Goal: Task Accomplishment & Management: Complete application form

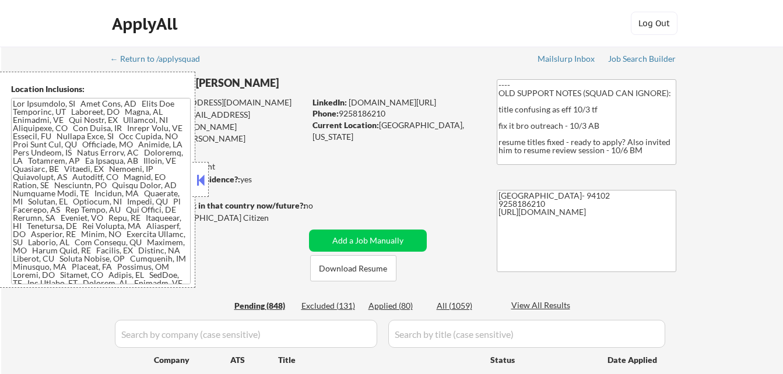
select select ""pending""
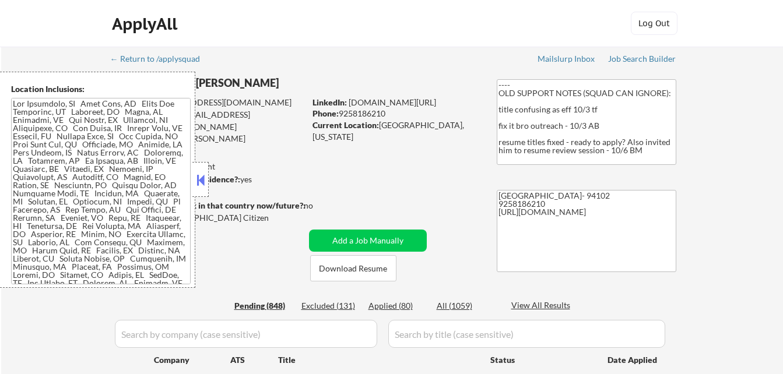
select select ""pending""
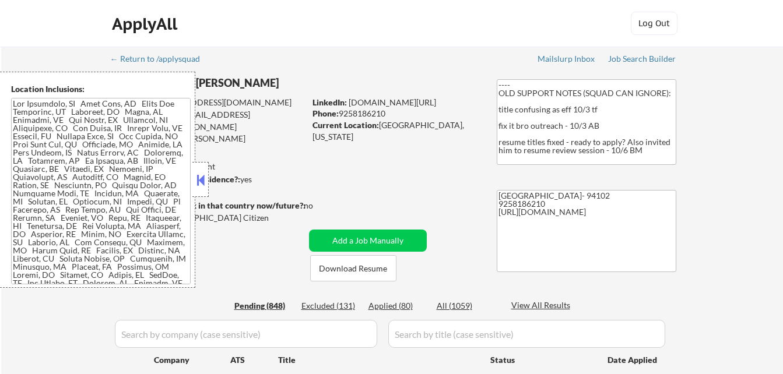
select select ""pending""
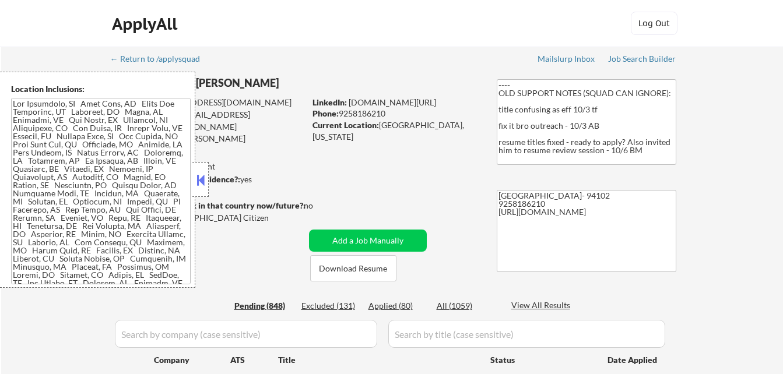
select select ""pending""
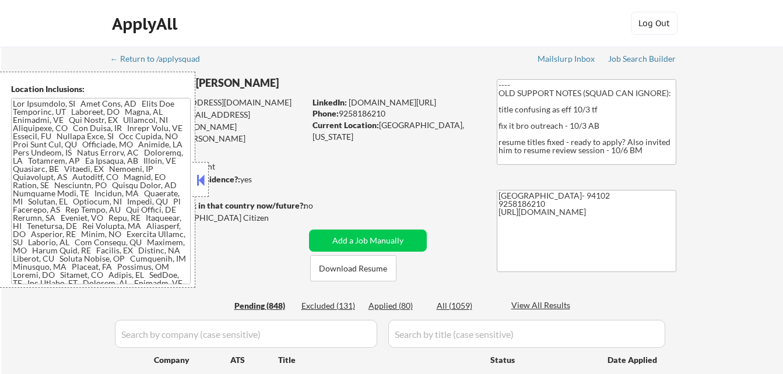
select select ""pending""
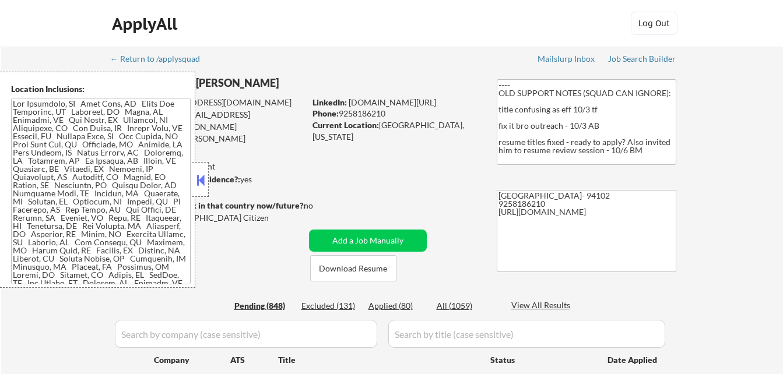
select select ""pending""
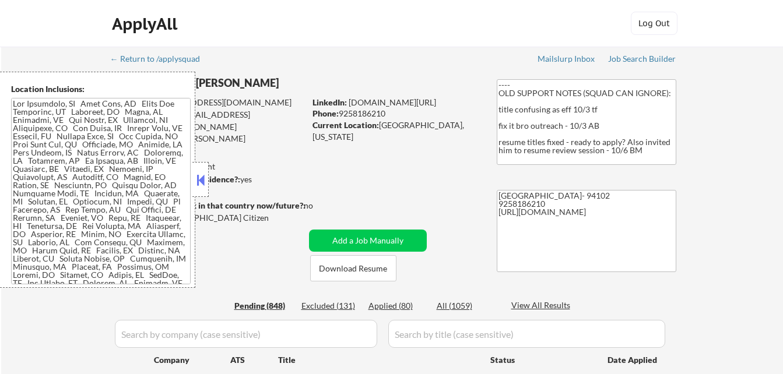
select select ""pending""
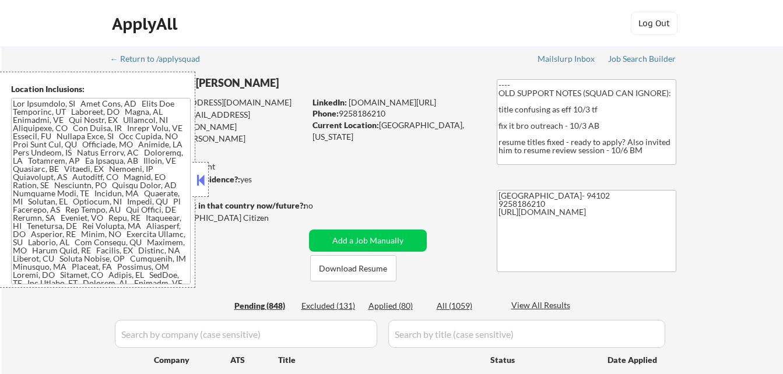
select select ""pending""
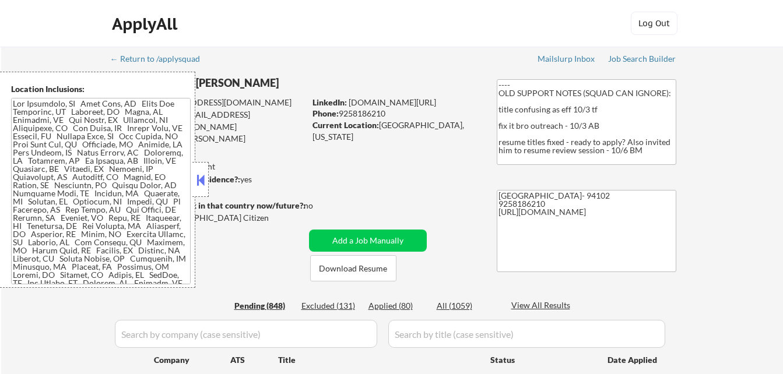
select select ""pending""
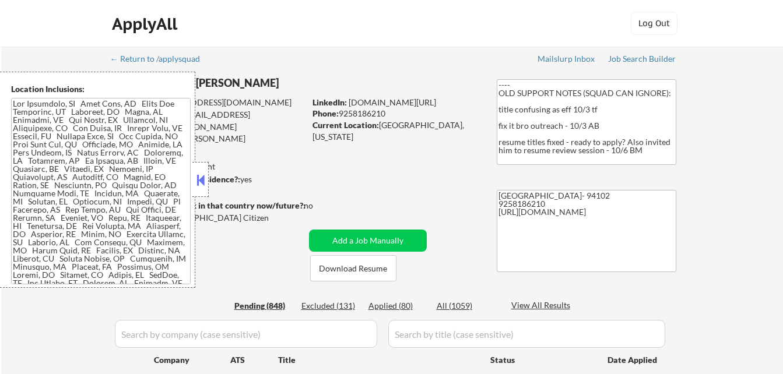
select select ""pending""
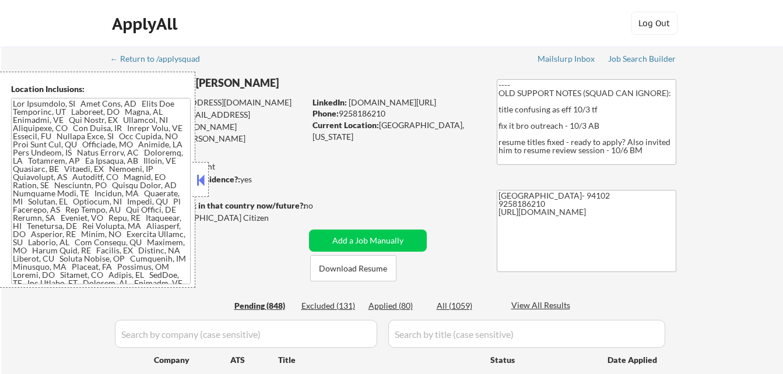
select select ""pending""
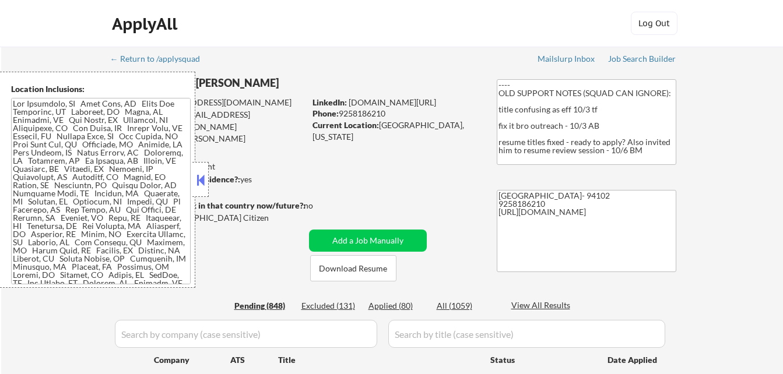
select select ""pending""
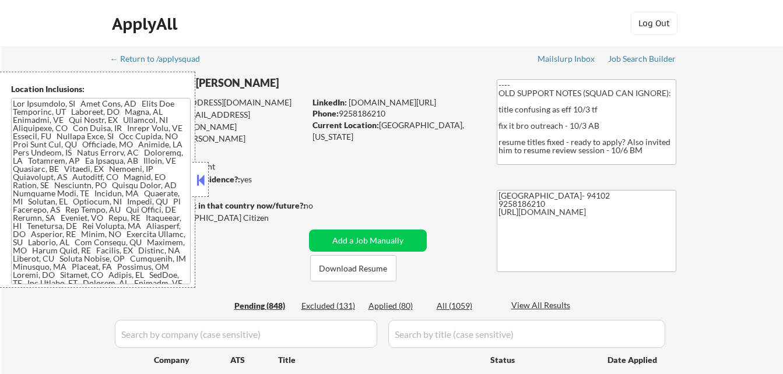
select select ""pending""
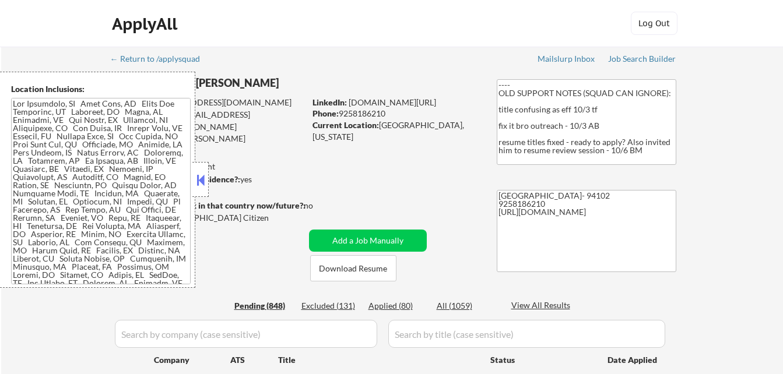
select select ""pending""
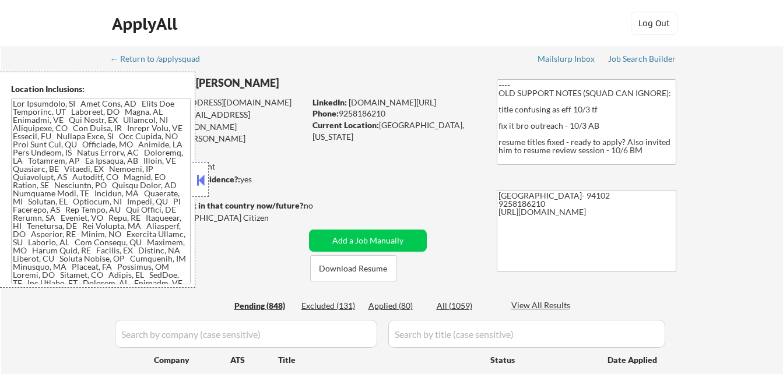
select select ""pending""
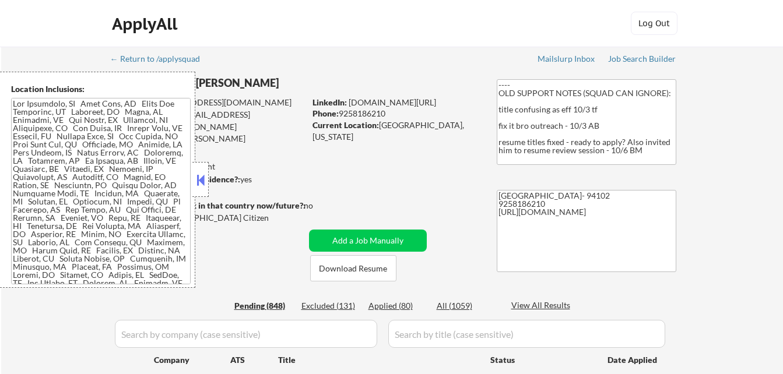
select select ""pending""
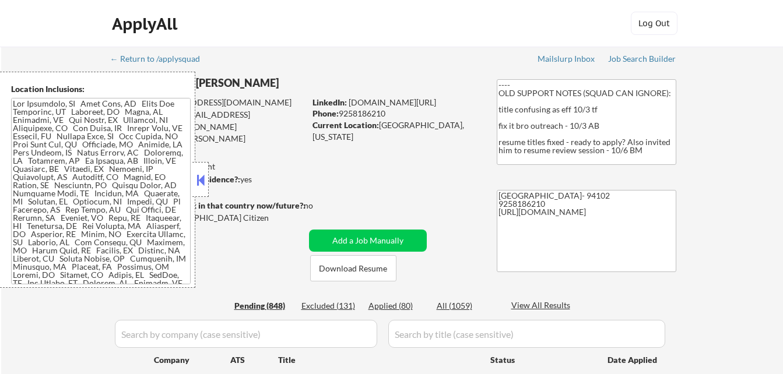
select select ""pending""
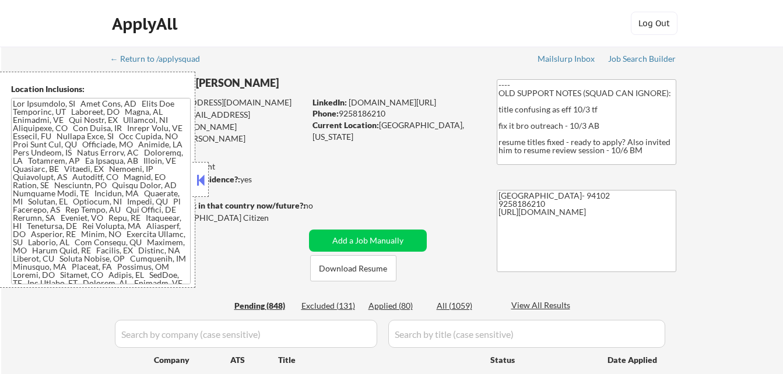
select select ""pending""
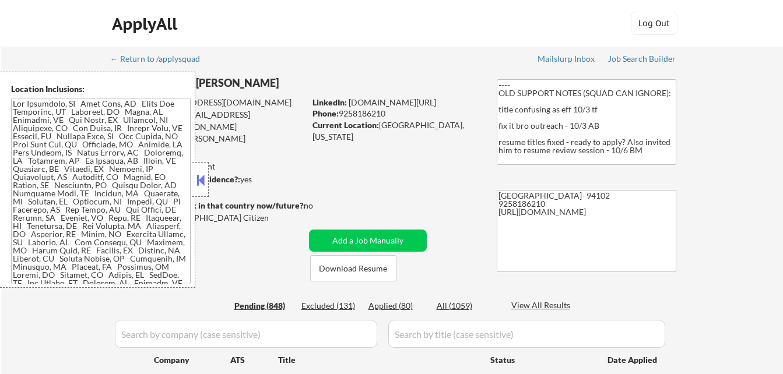
select select ""pending""
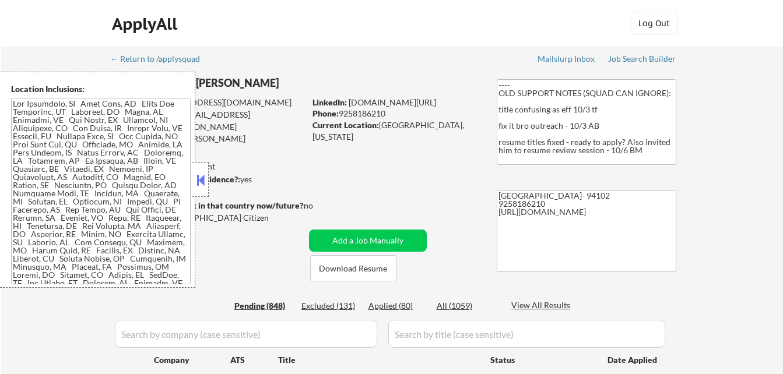
select select ""pending""
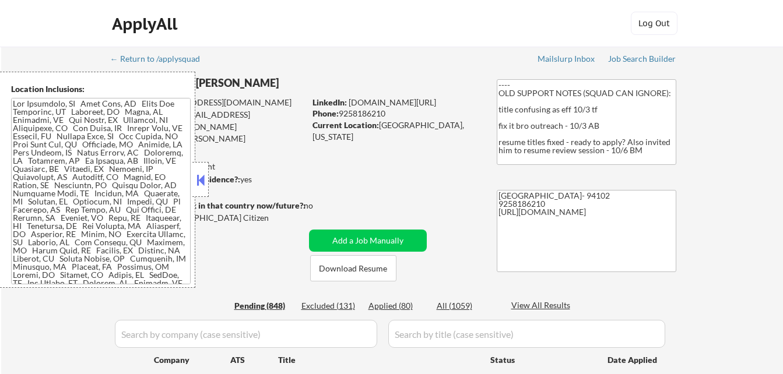
scroll to position [168, 0]
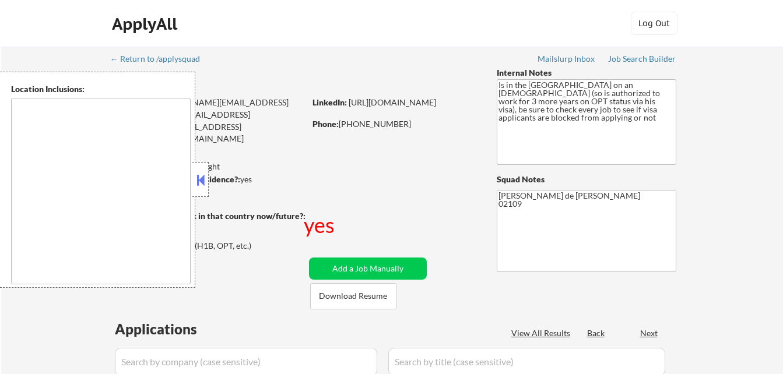
type textarea "[GEOGRAPHIC_DATA], [GEOGRAPHIC_DATA] [GEOGRAPHIC_DATA][PERSON_NAME], [GEOGRAPHI…"
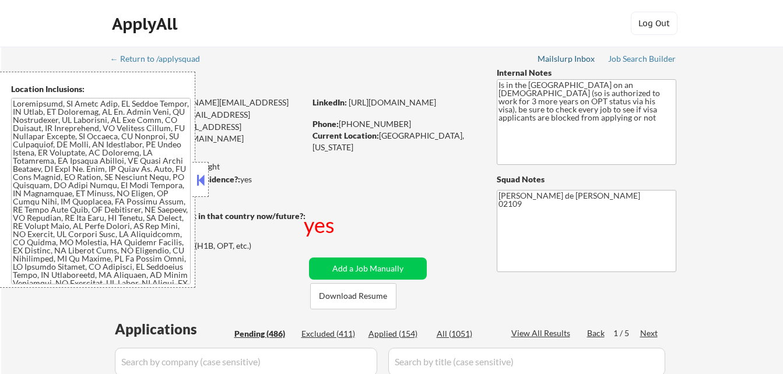
select select ""pending""
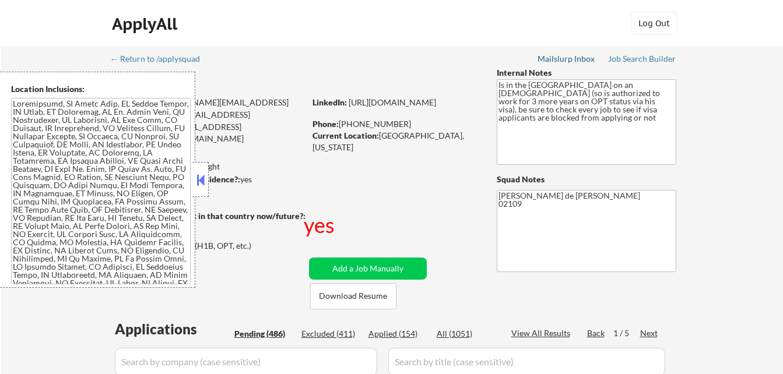
select select ""pending""
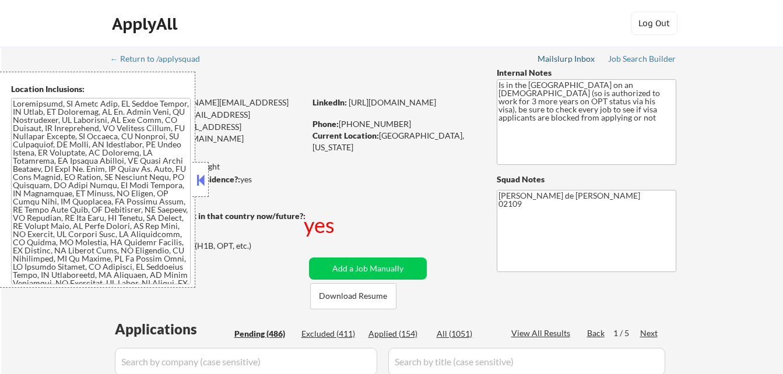
select select ""pending""
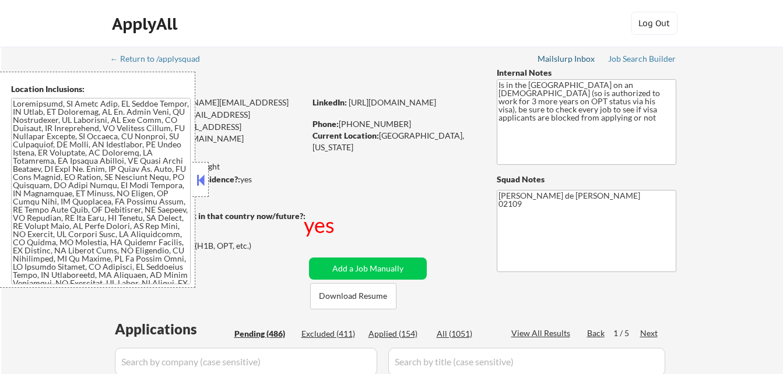
select select ""pending""
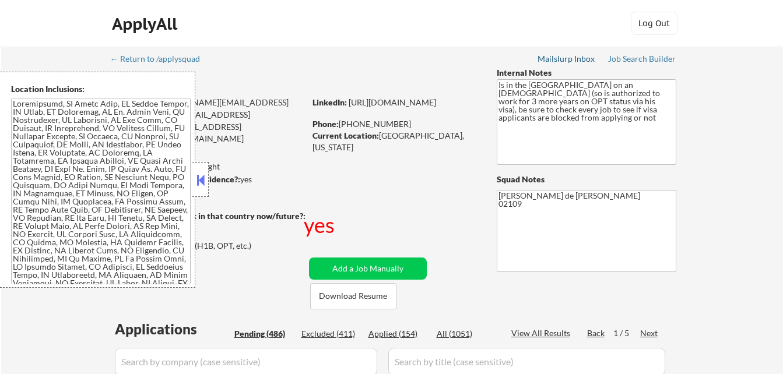
select select ""pending""
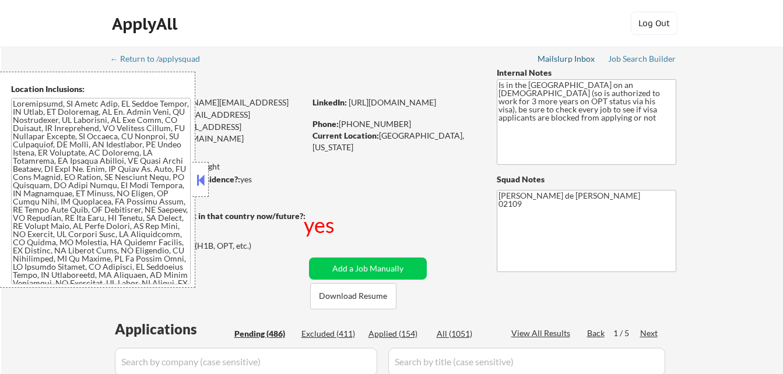
select select ""pending""
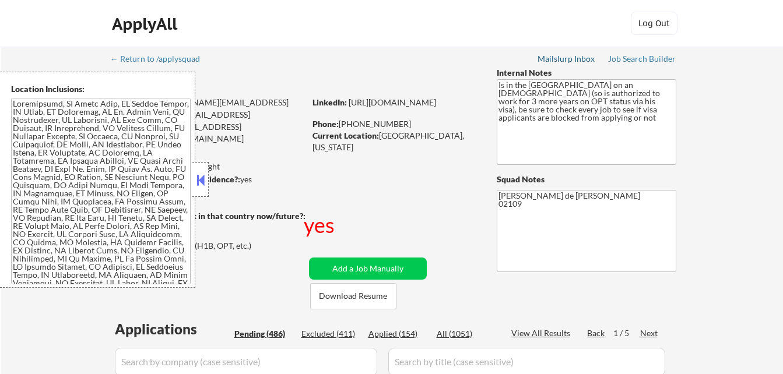
select select ""pending""
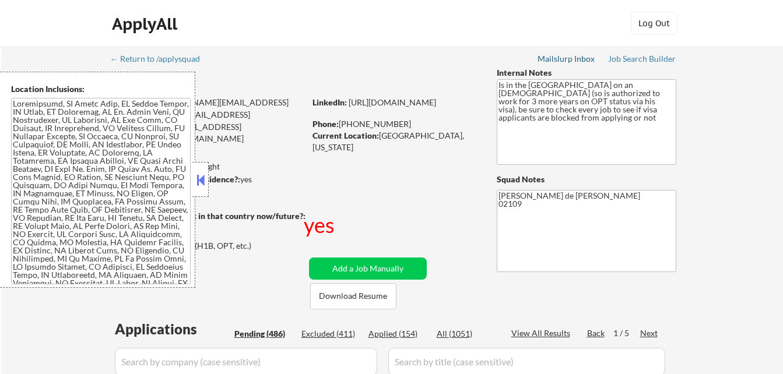
select select ""pending""
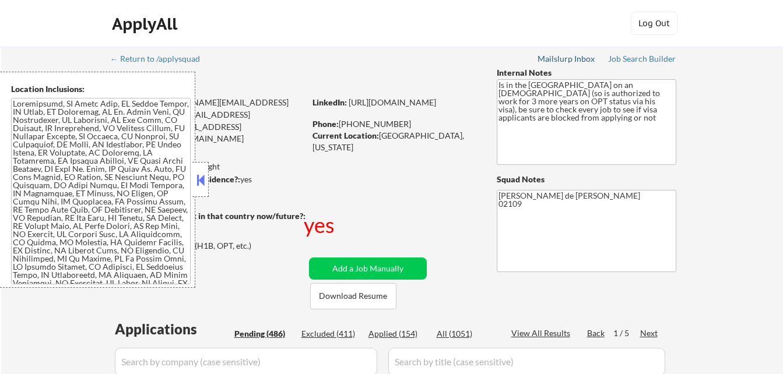
select select ""pending""
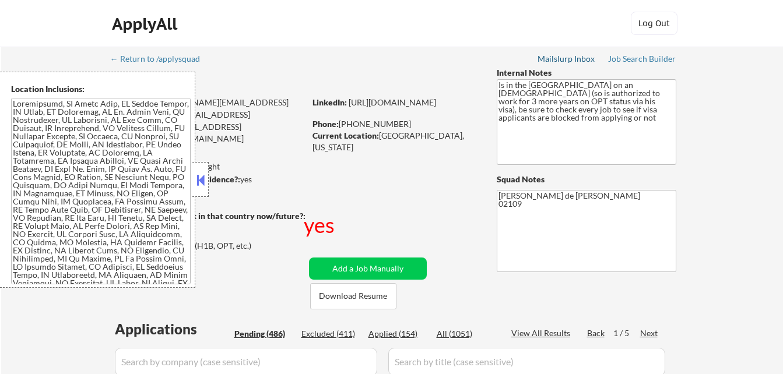
select select ""pending""
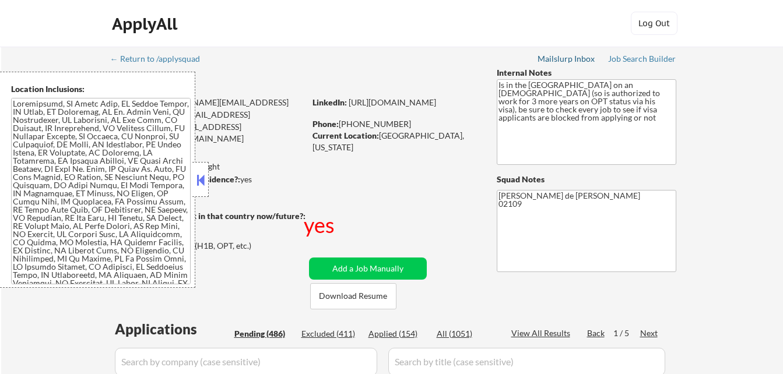
select select ""pending""
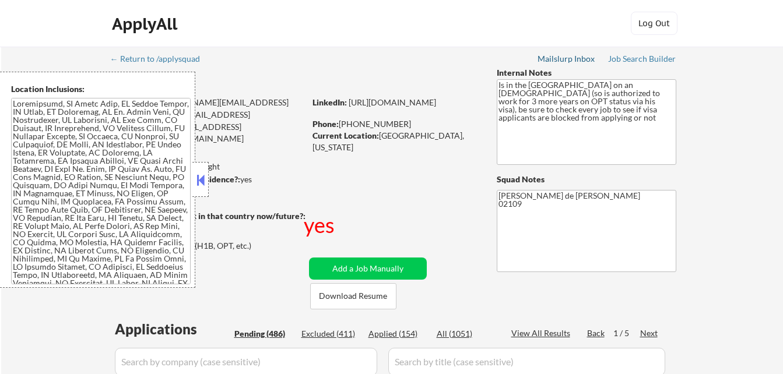
select select ""pending""
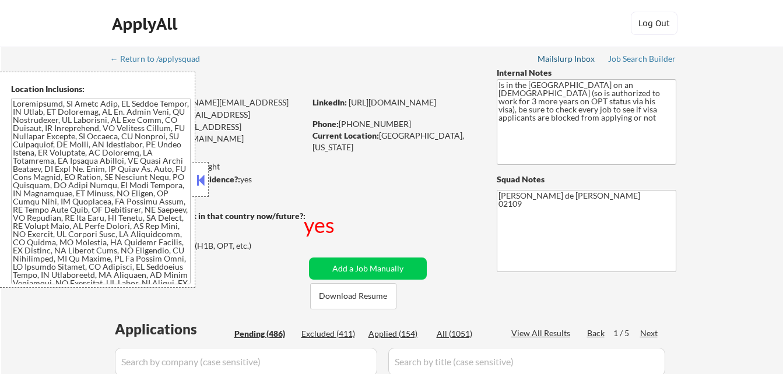
select select ""pending""
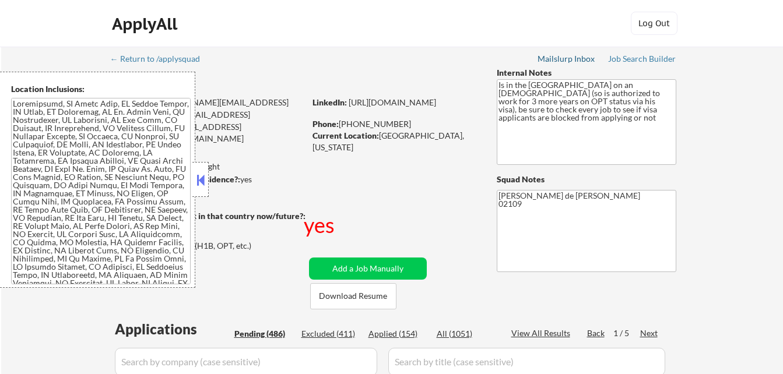
select select ""pending""
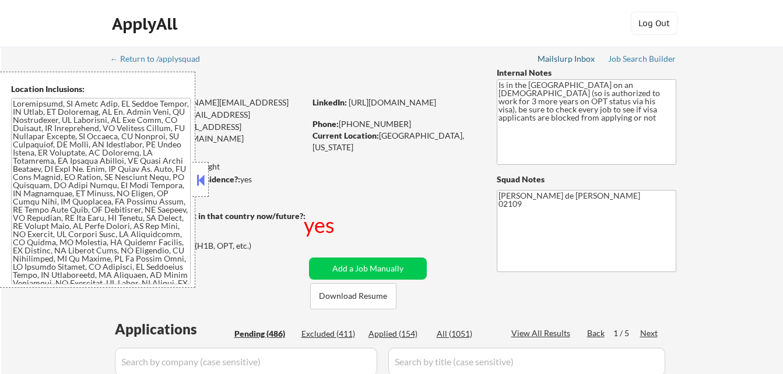
select select ""pending""
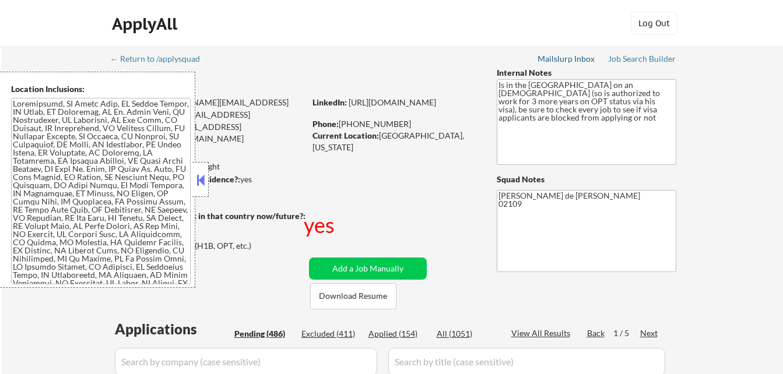
select select ""pending""
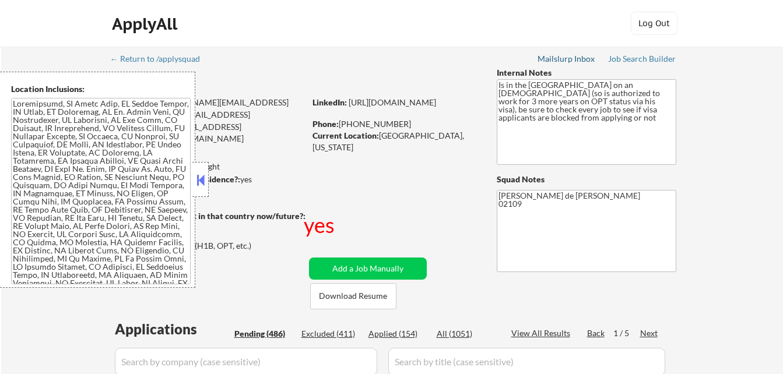
select select ""pending""
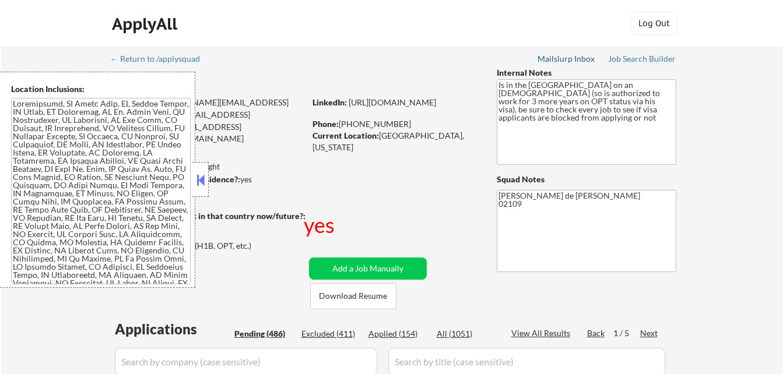
select select ""pending""
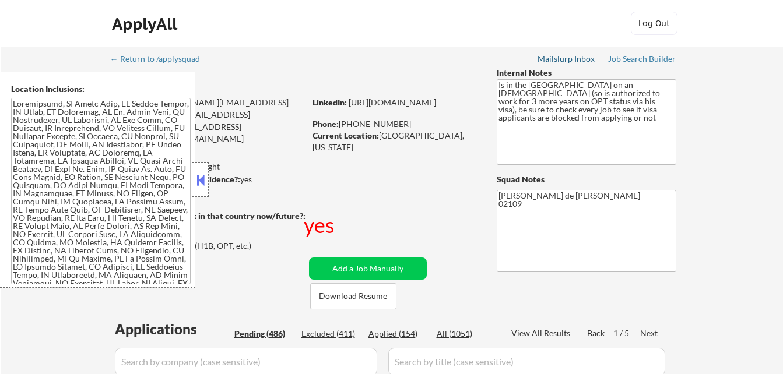
select select ""pending""
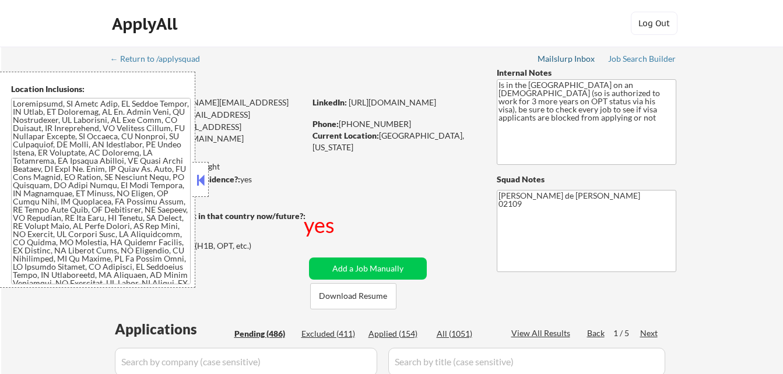
select select ""pending""
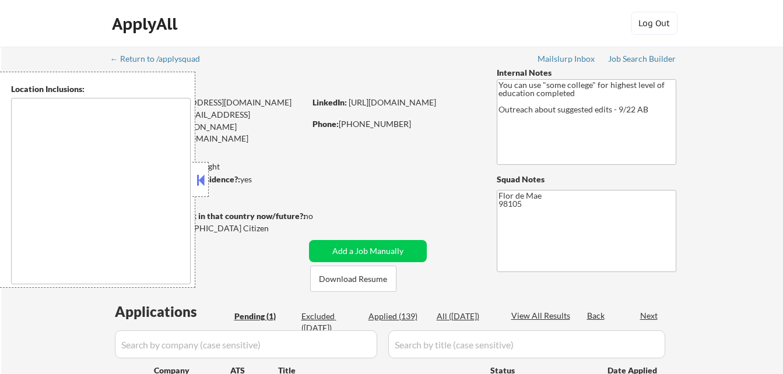
type textarea "Seattle, WA Mercer Island, WA Shoreline, WA Tukwila, WA Burien, WA SeaTac, WA W…"
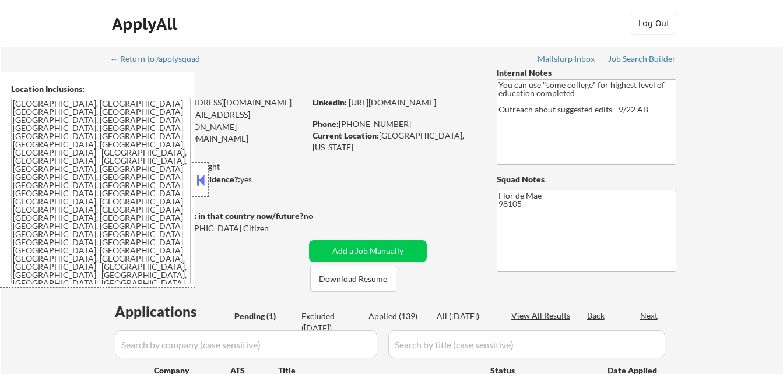
select select ""pending""
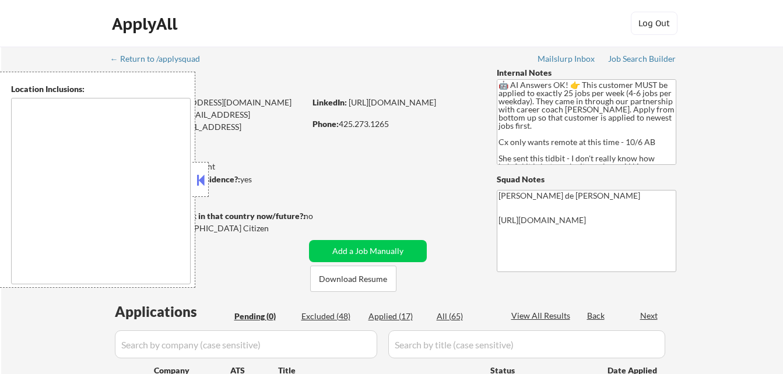
type textarea "remote"
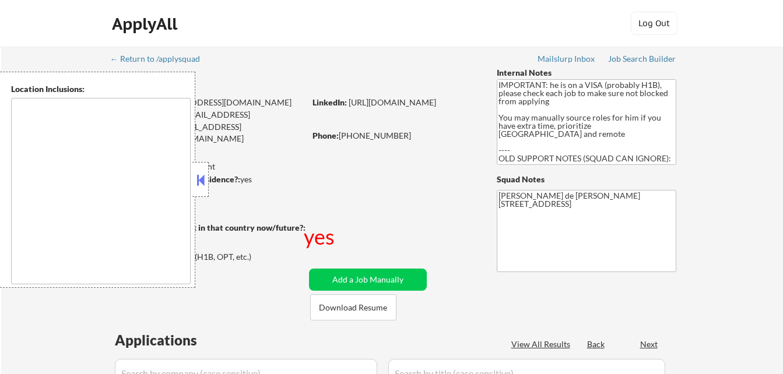
select select ""pending""
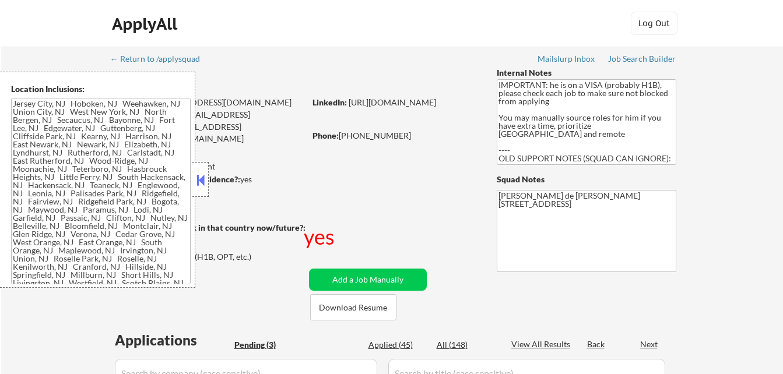
type textarea "[GEOGRAPHIC_DATA], [GEOGRAPHIC_DATA] [GEOGRAPHIC_DATA], [GEOGRAPHIC_DATA] [GEOG…"
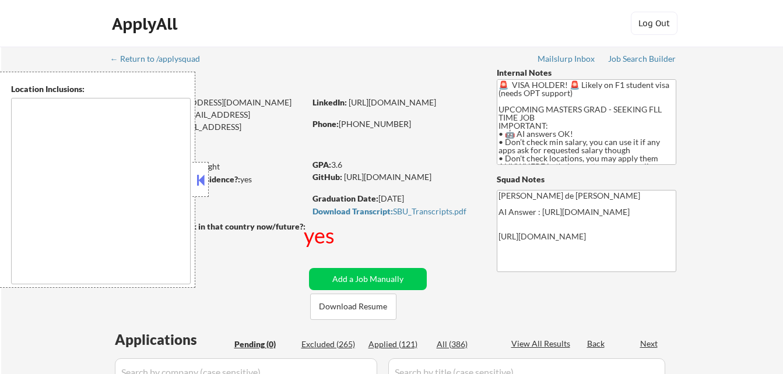
type textarea "country:[GEOGRAPHIC_DATA]"
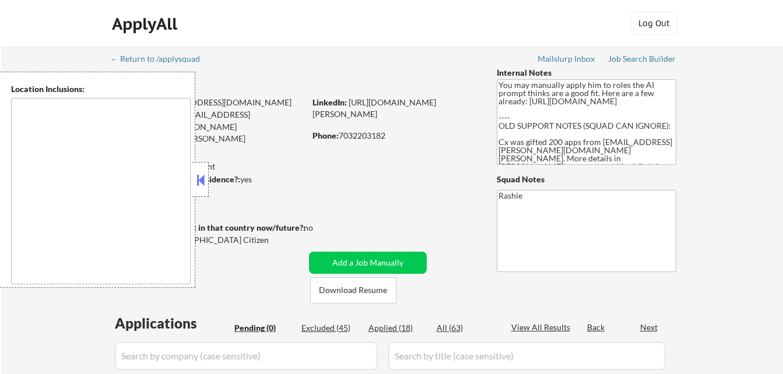
type textarea "[GEOGRAPHIC_DATA], [GEOGRAPHIC_DATA], [GEOGRAPHIC_DATA] [GEOGRAPHIC_DATA], [GEO…"
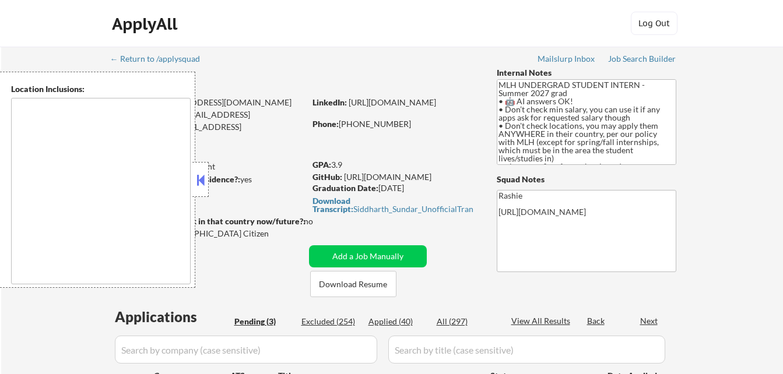
select select ""pending""
type textarea "country:[GEOGRAPHIC_DATA]"
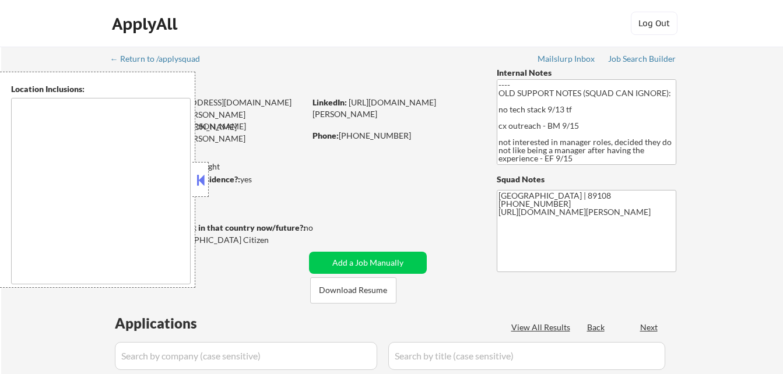
select select ""pending""
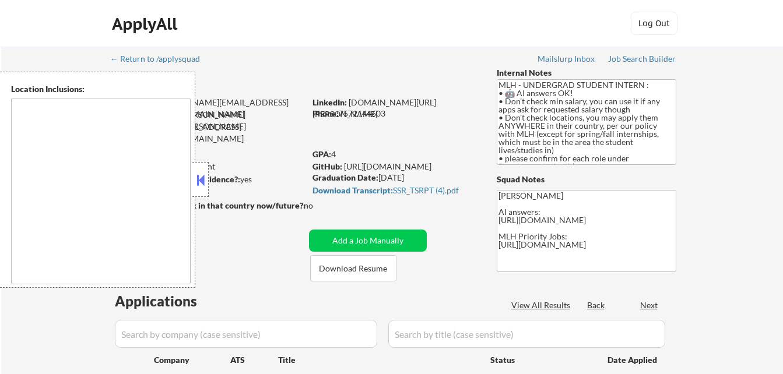
type textarea "country:[GEOGRAPHIC_DATA]"
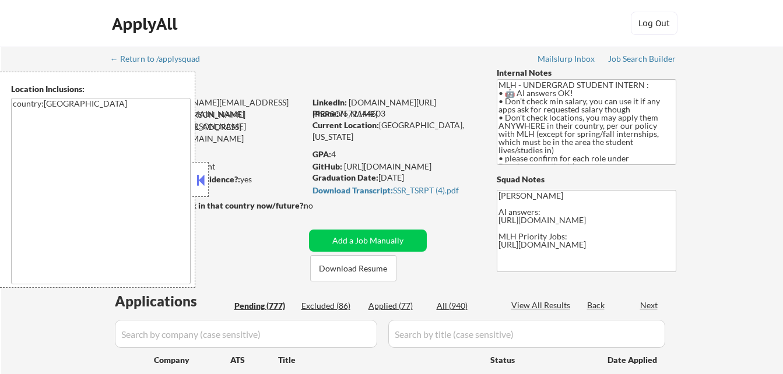
select select ""pending""
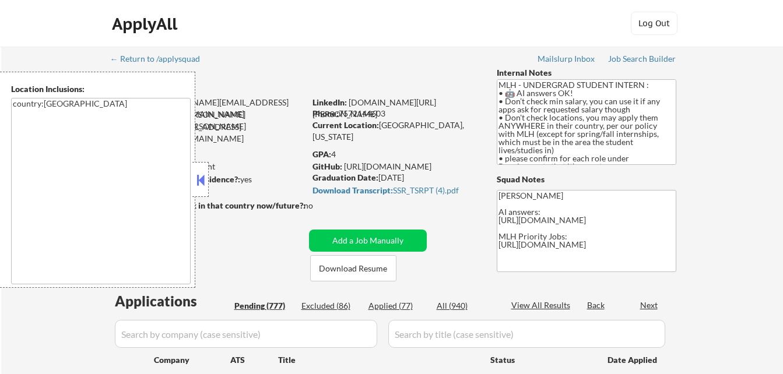
select select ""pending""
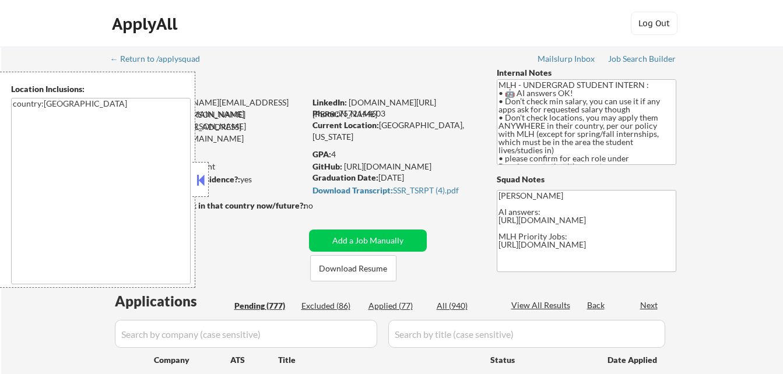
select select ""pending""
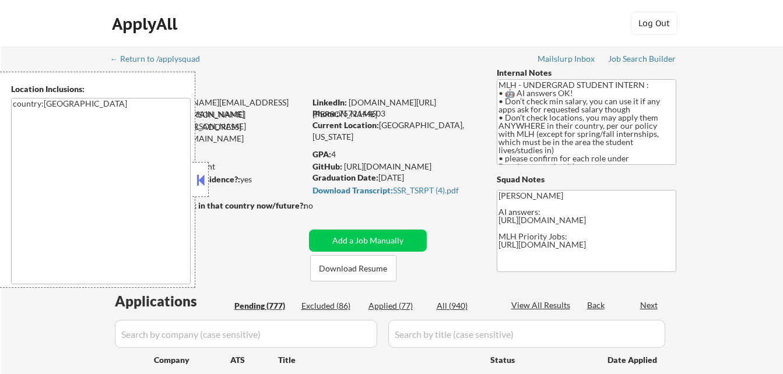
select select ""pending""
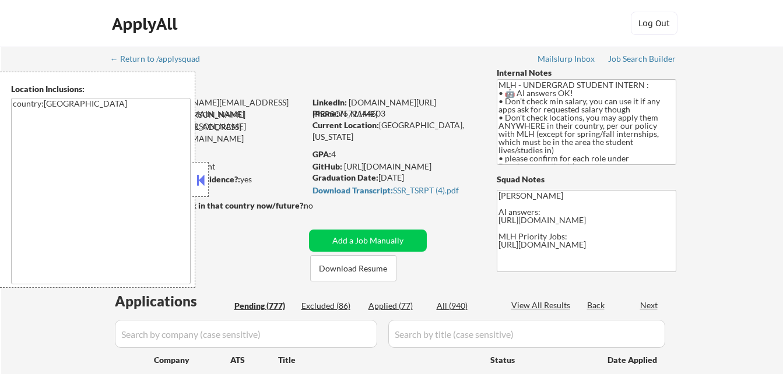
select select ""pending""
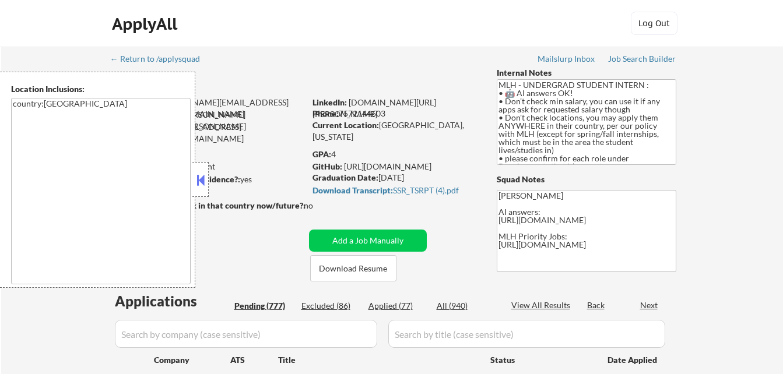
select select ""pending""
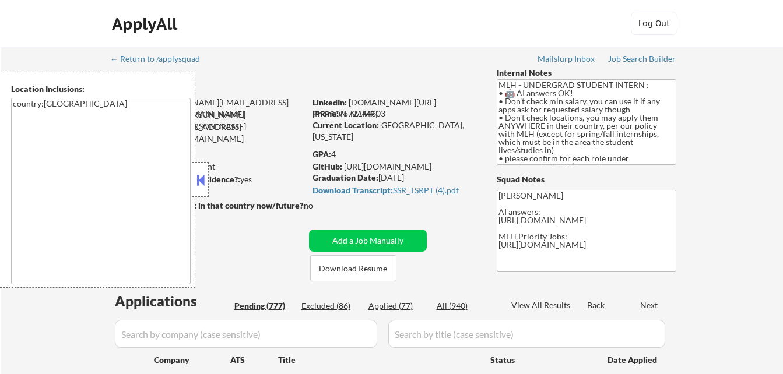
select select ""pending""
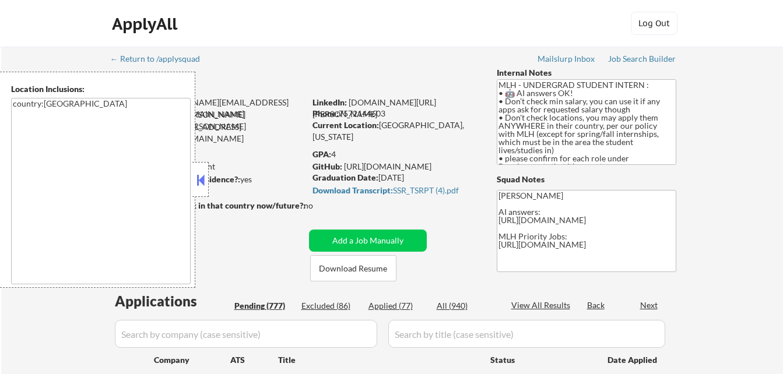
select select ""pending""
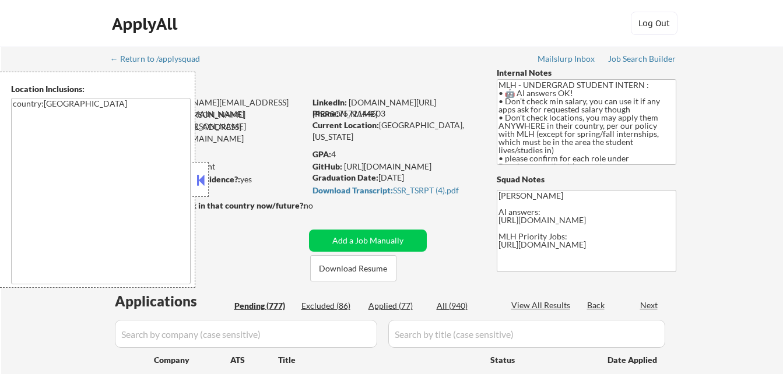
select select ""pending""
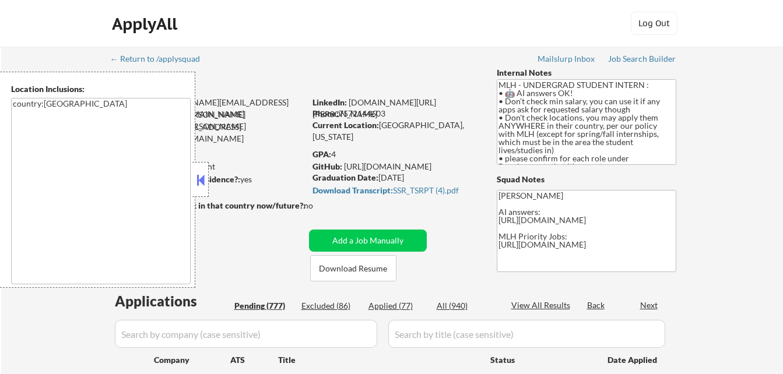
select select ""pending""
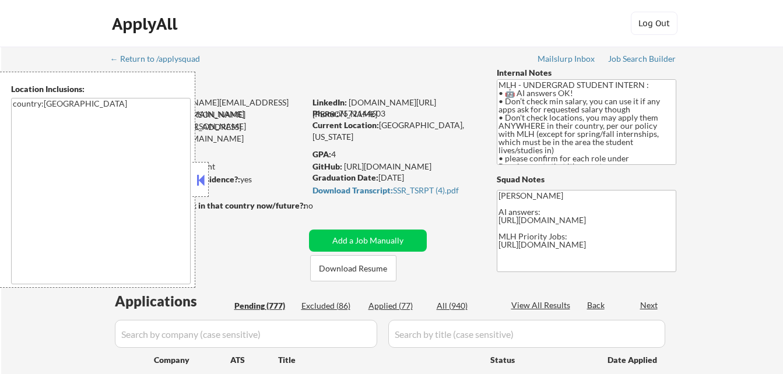
select select ""pending""
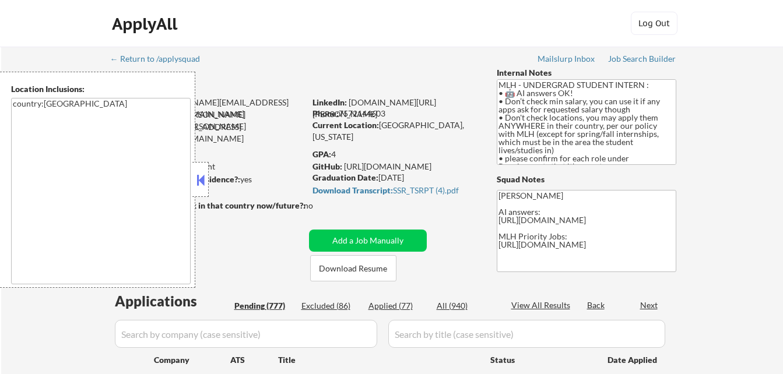
select select ""pending""
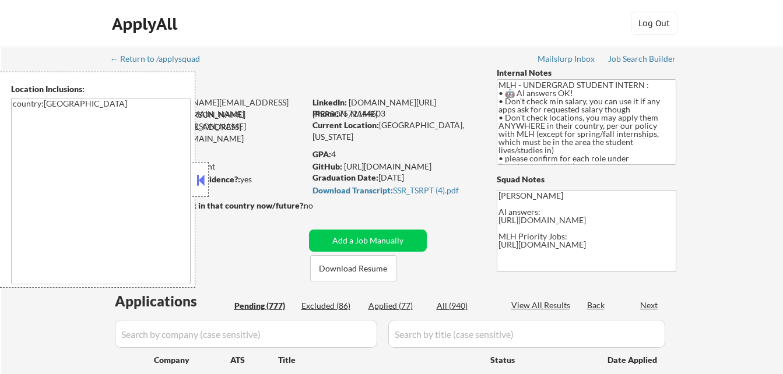
select select ""pending""
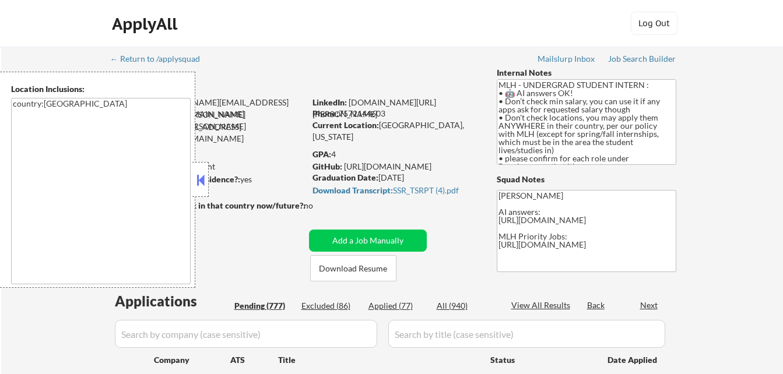
select select ""pending""
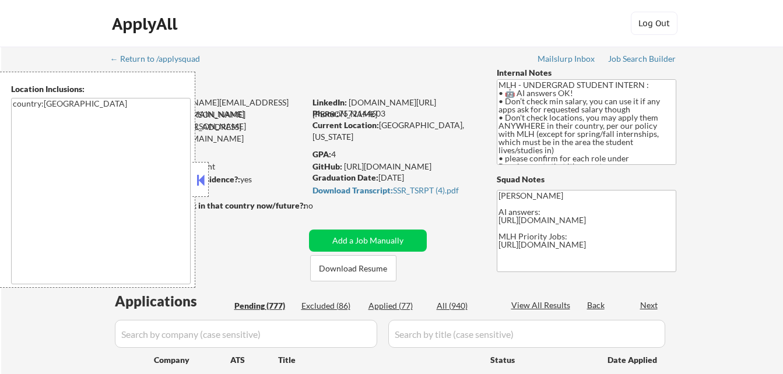
select select ""pending""
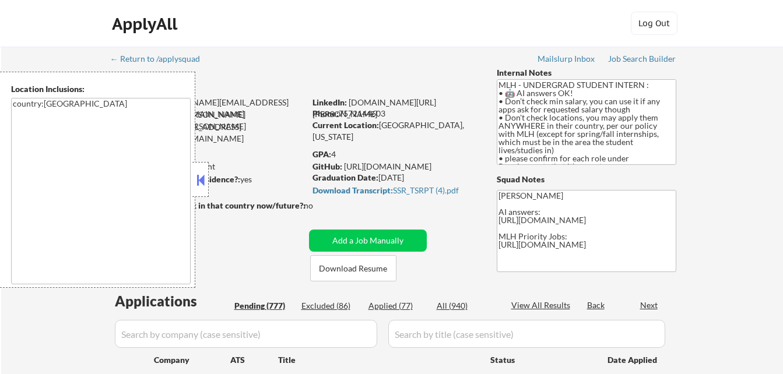
select select ""pending""
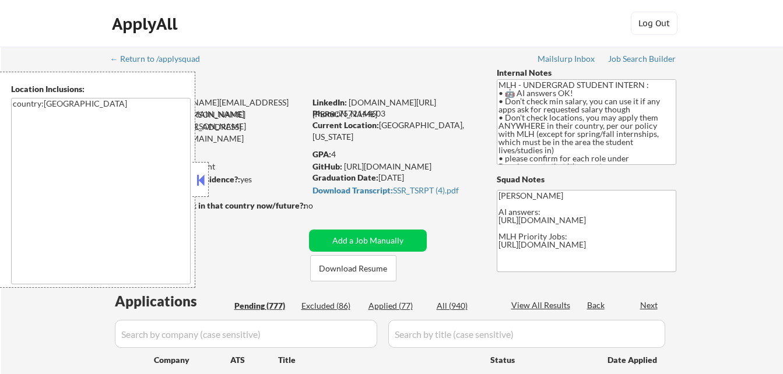
select select ""pending""
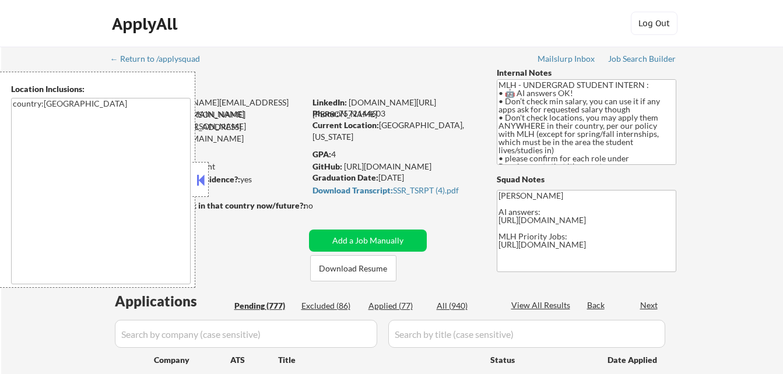
select select ""pending""
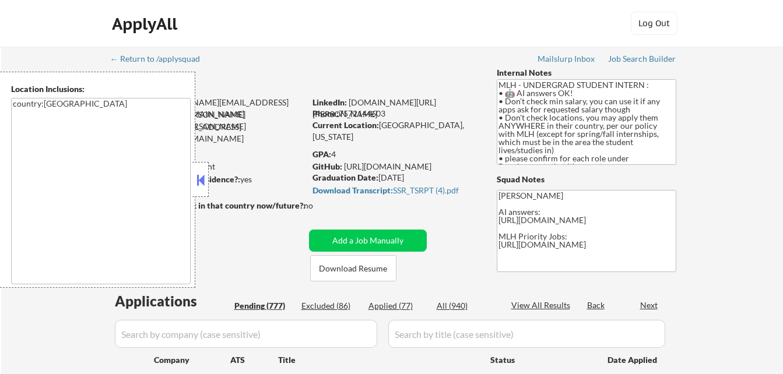
select select ""pending""
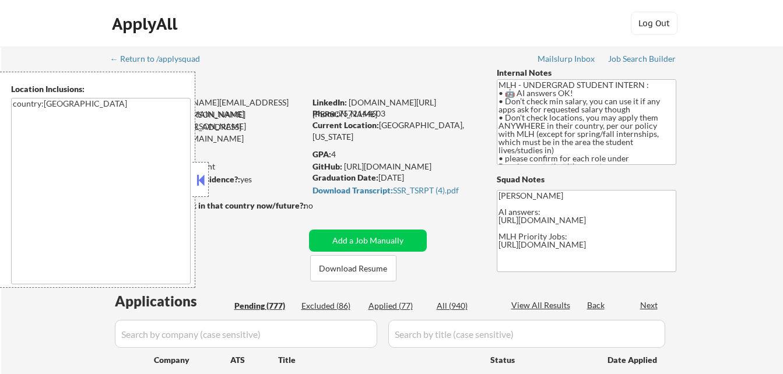
select select ""pending""
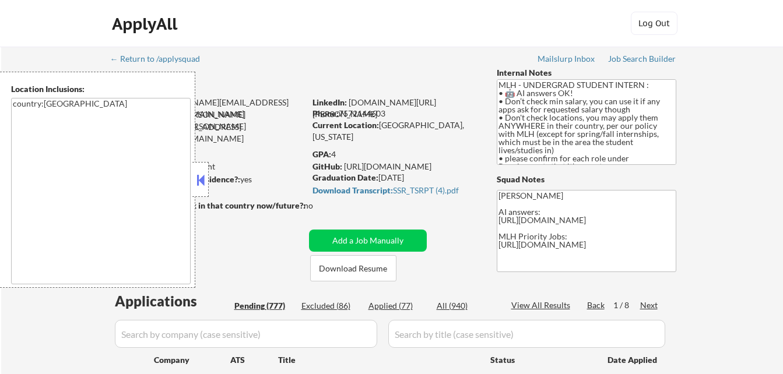
click at [203, 186] on button at bounding box center [200, 179] width 13 height 17
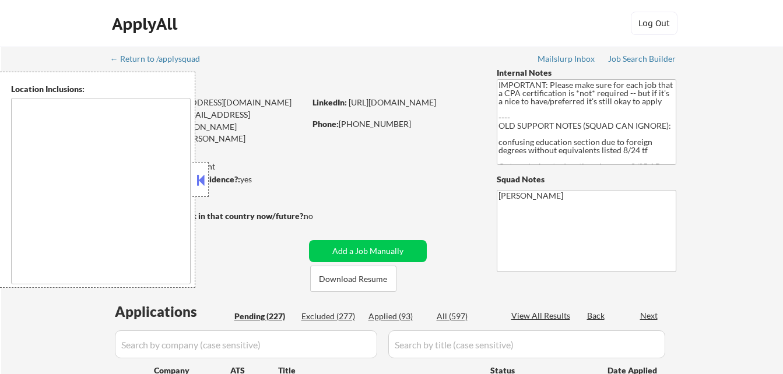
type textarea "[GEOGRAPHIC_DATA][PERSON_NAME], [GEOGRAPHIC_DATA] [GEOGRAPHIC_DATA], [GEOGRAPHI…"
select select ""pending""
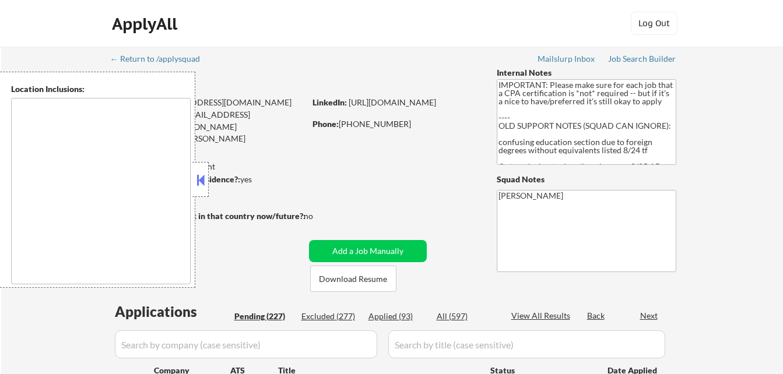
select select ""pending""
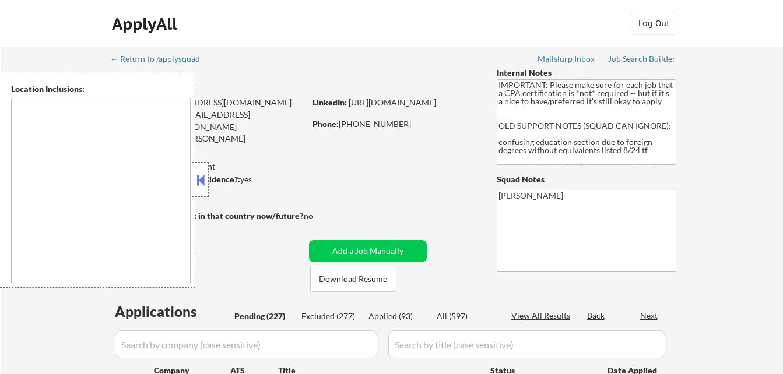
select select ""pending""
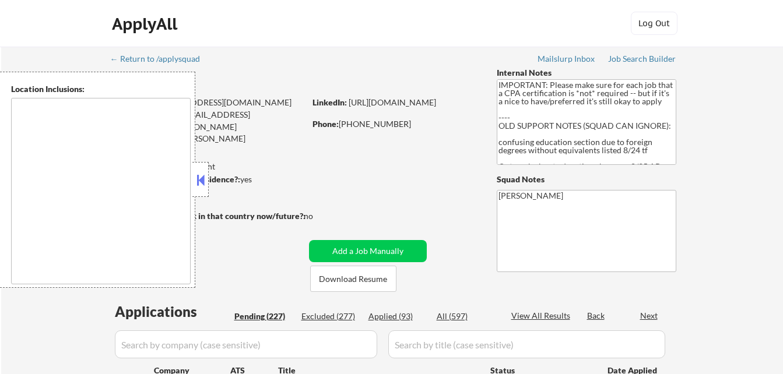
select select ""pending""
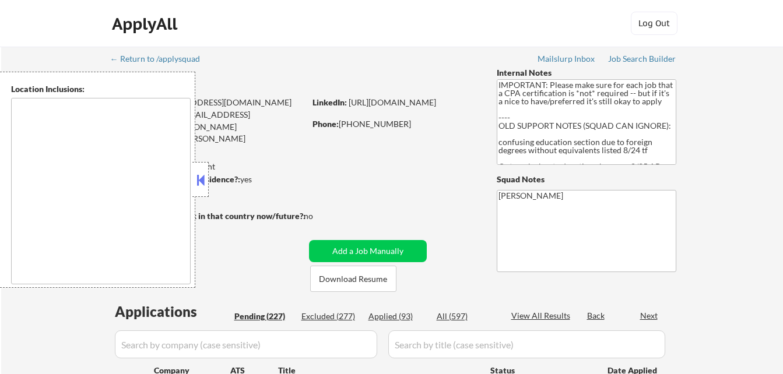
select select ""pending""
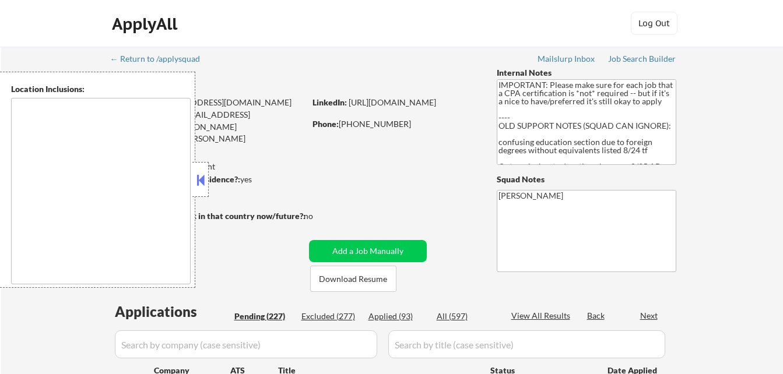
select select ""pending""
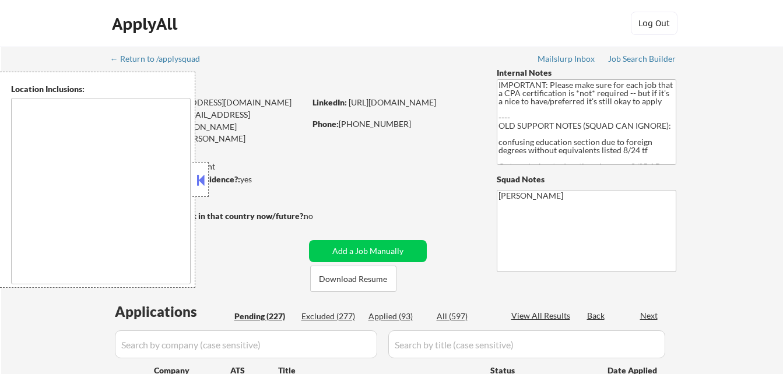
select select ""pending""
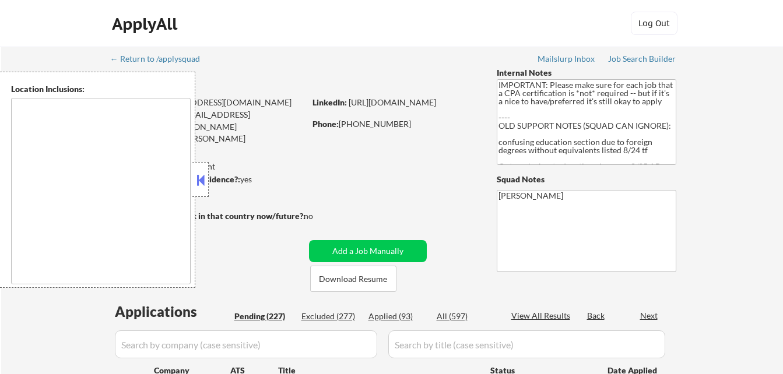
select select ""pending""
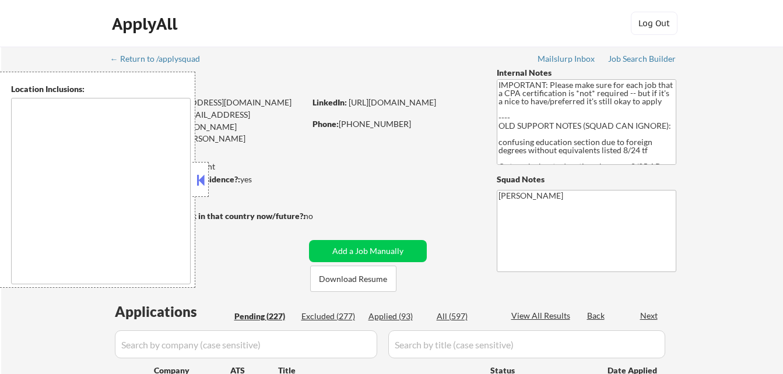
select select ""pending""
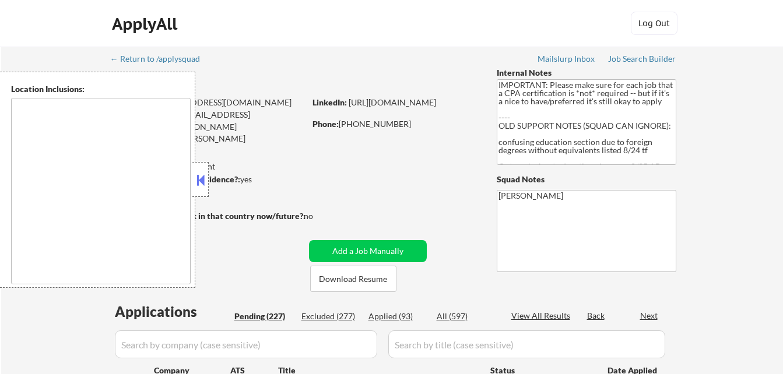
select select ""pending""
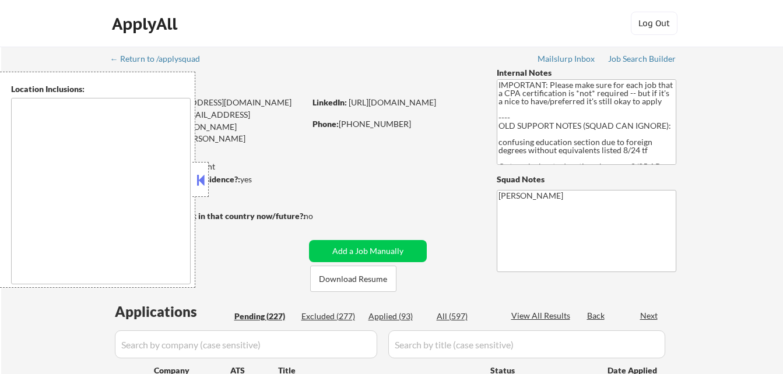
select select ""pending""
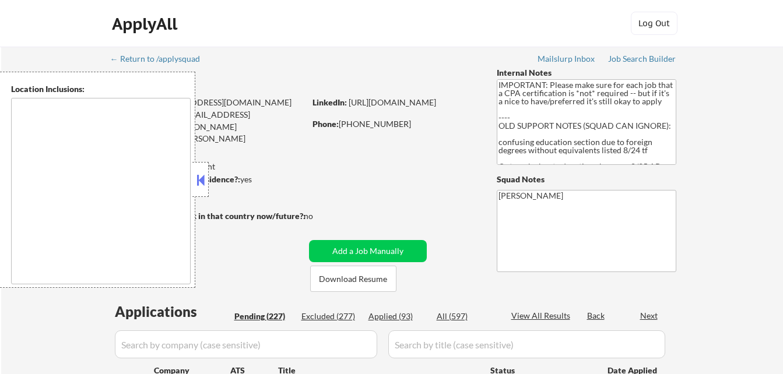
select select ""pending""
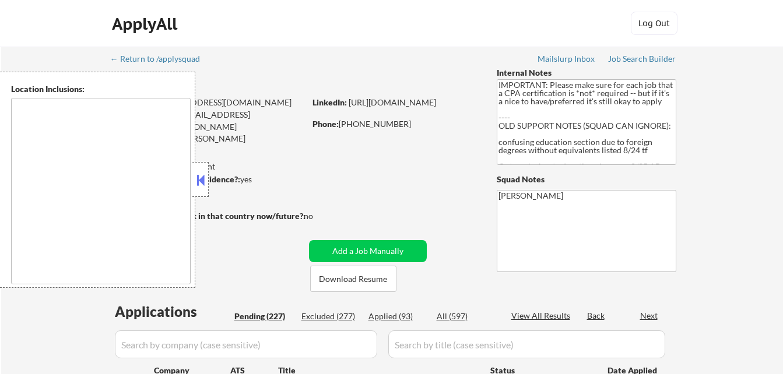
select select ""pending""
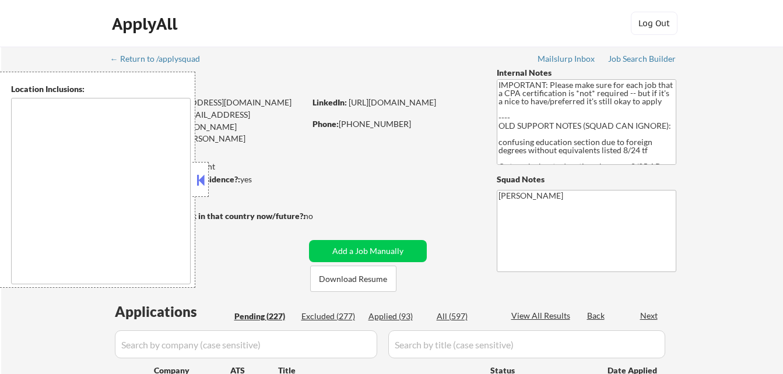
select select ""pending""
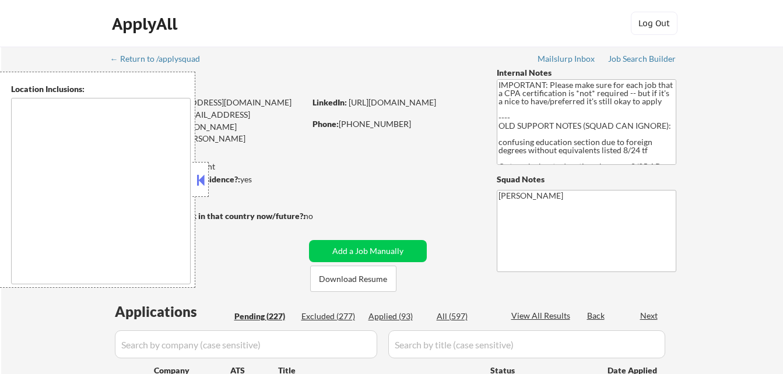
select select ""pending""
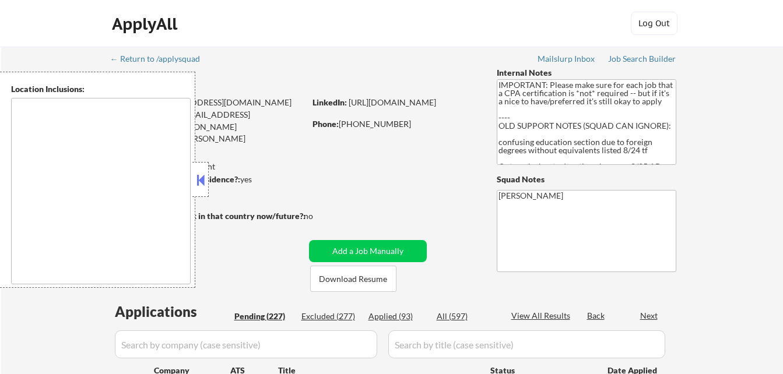
select select ""pending""
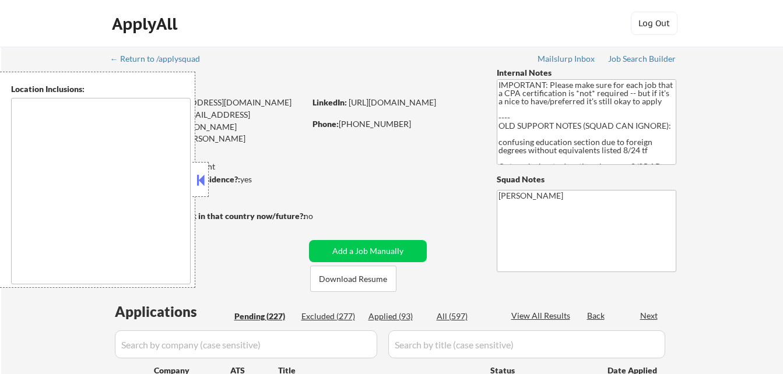
select select ""pending""
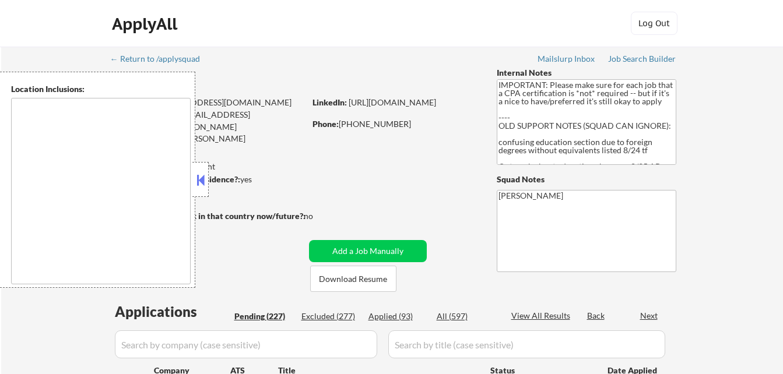
select select ""pending""
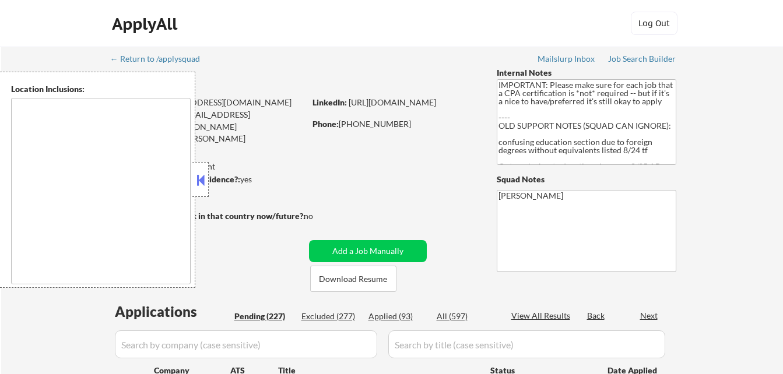
select select ""pending""
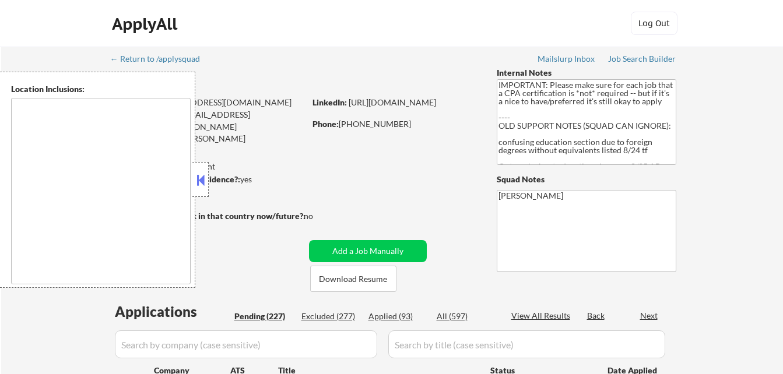
select select ""pending""
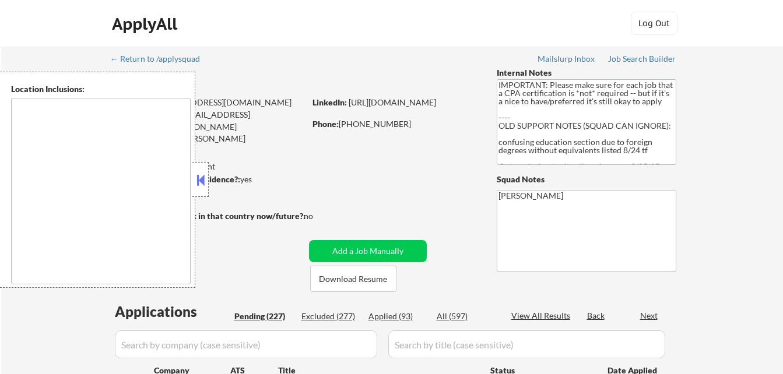
select select ""pending""
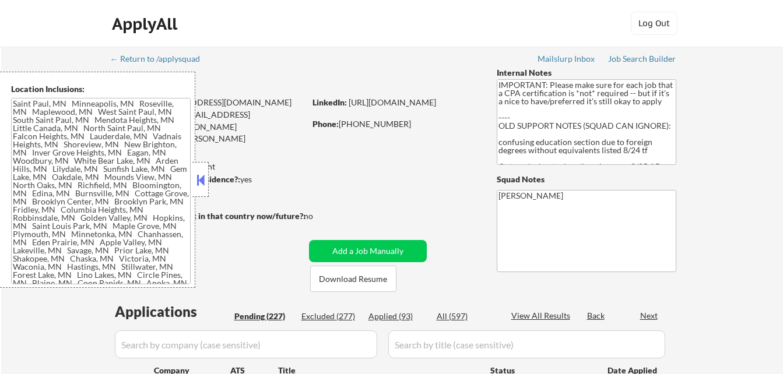
type textarea "[GEOGRAPHIC_DATA][PERSON_NAME], [GEOGRAPHIC_DATA] [GEOGRAPHIC_DATA], [GEOGRAPHI…"
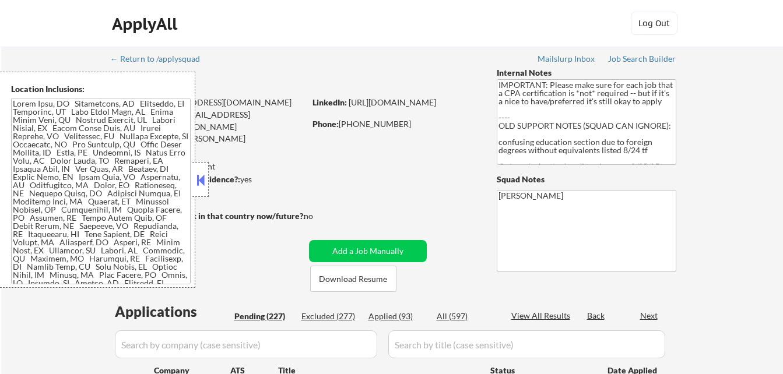
scroll to position [117, 0]
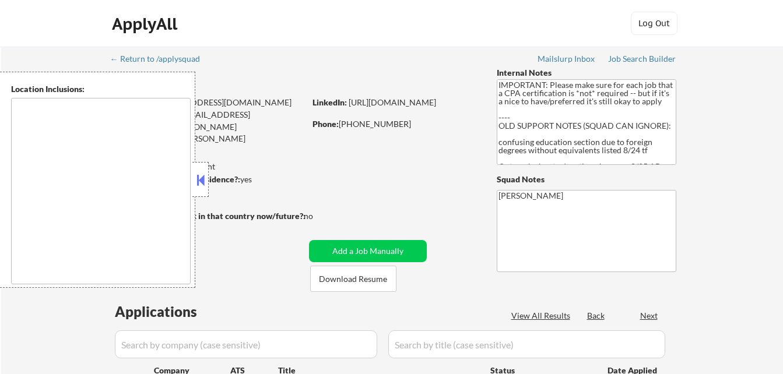
select select ""pending""
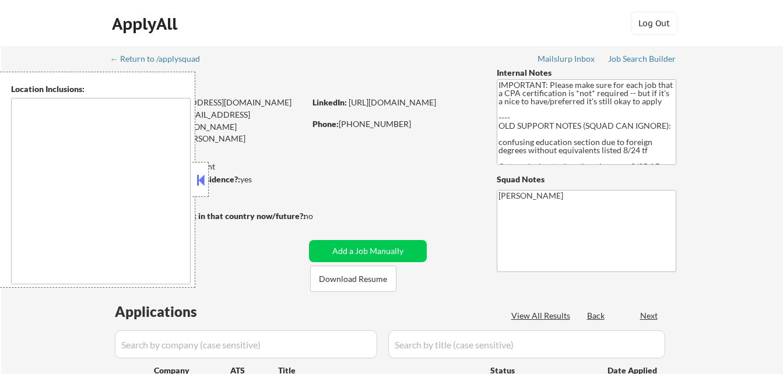
select select ""pending""
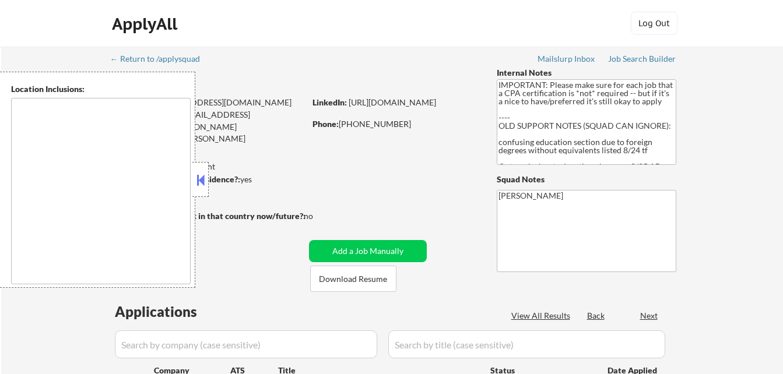
select select ""pending""
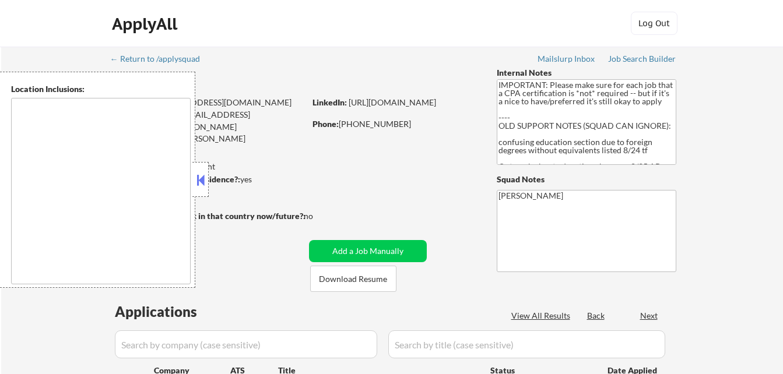
select select ""pending""
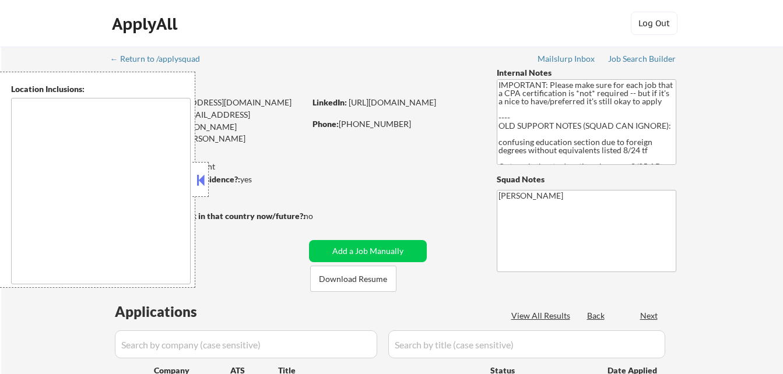
select select ""pending""
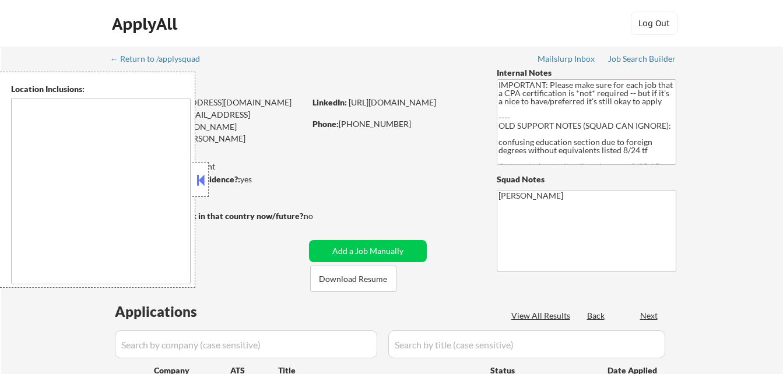
select select ""pending""
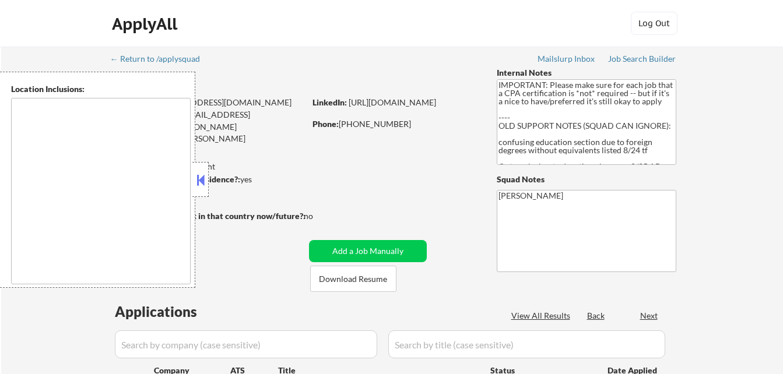
select select ""pending""
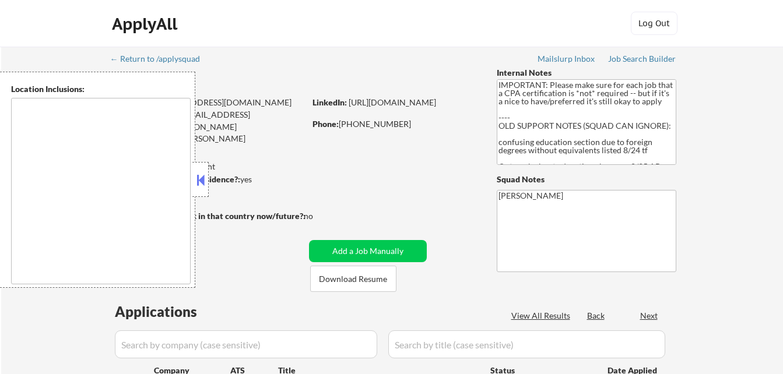
select select ""pending""
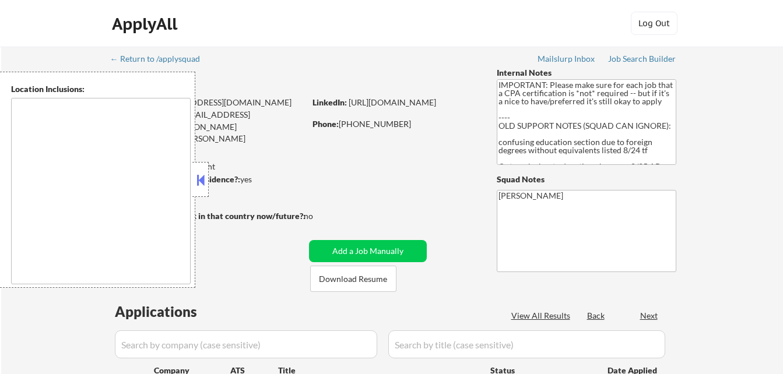
select select ""pending""
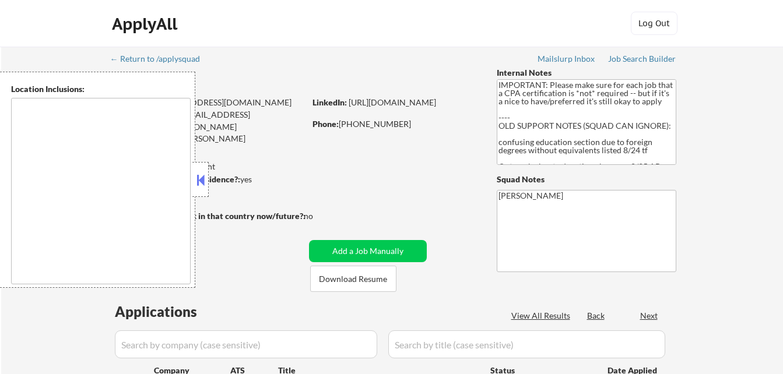
select select ""pending""
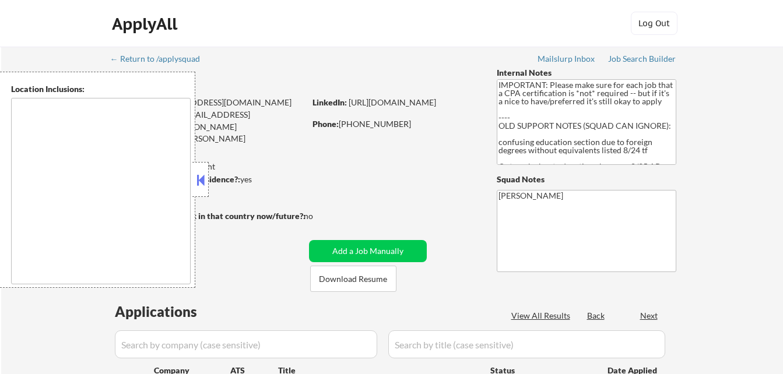
select select ""pending""
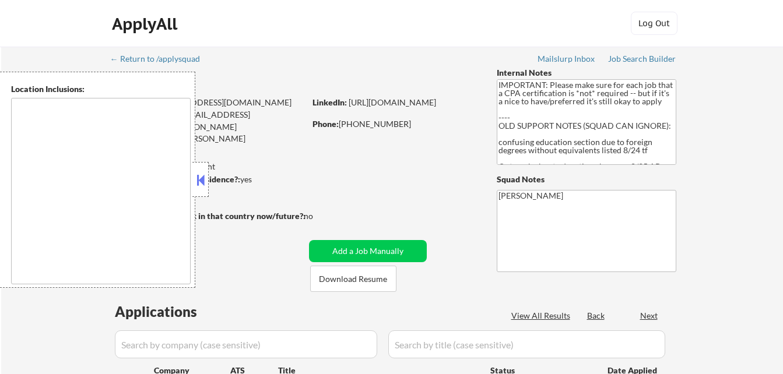
select select ""pending""
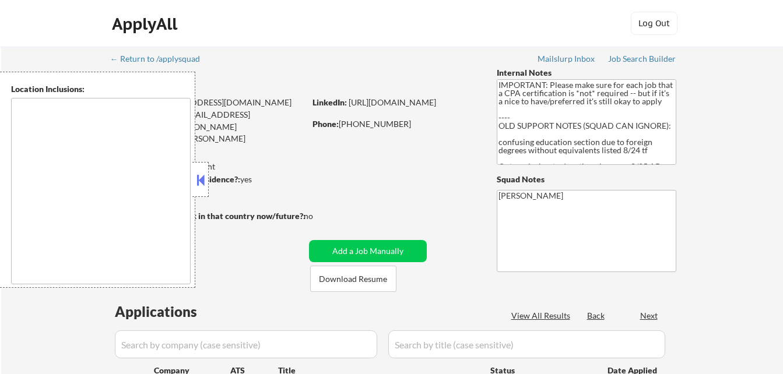
select select ""pending""
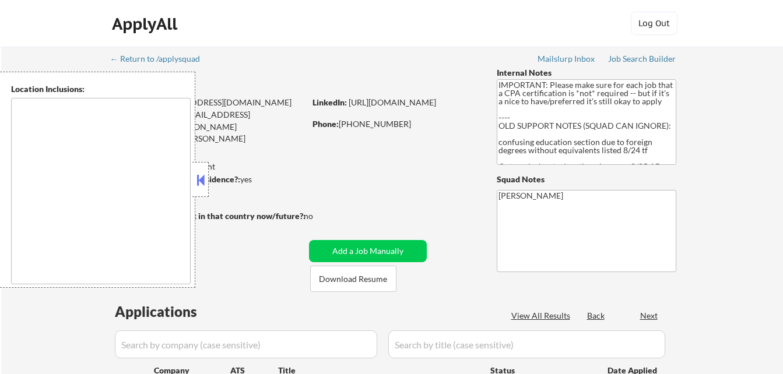
select select ""pending""
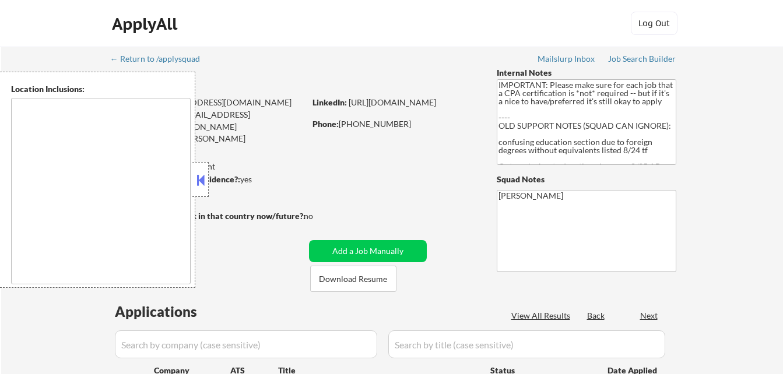
select select ""pending""
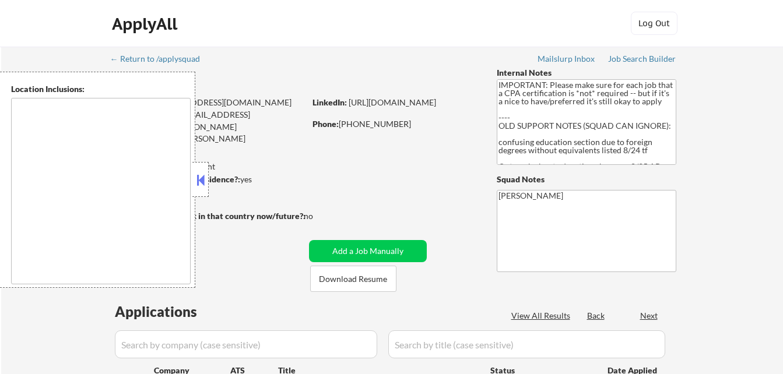
select select ""pending""
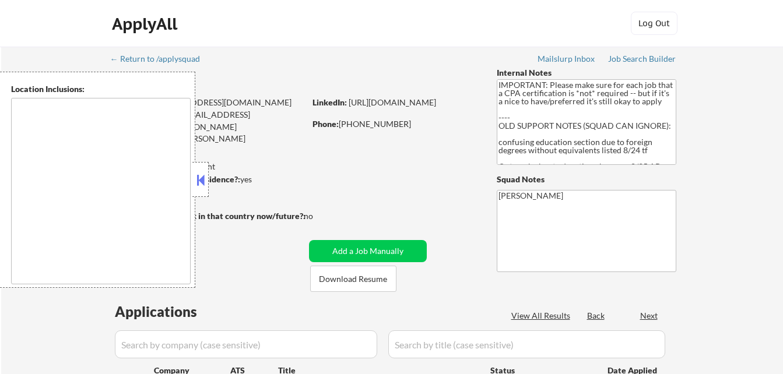
select select ""pending""
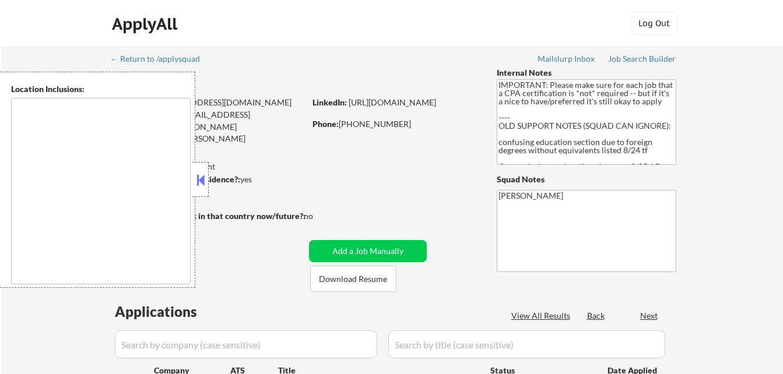
select select ""pending""
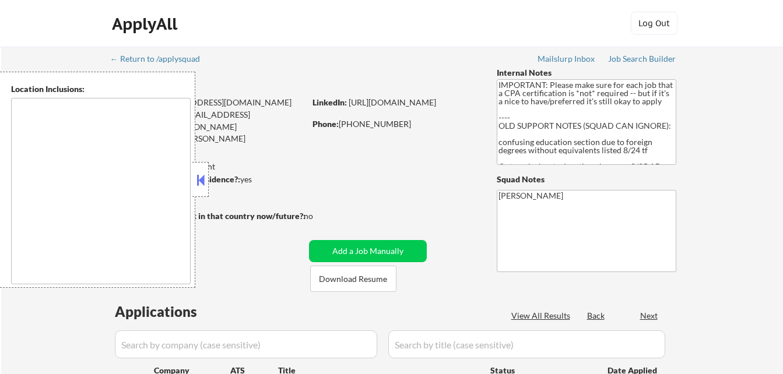
select select ""pending""
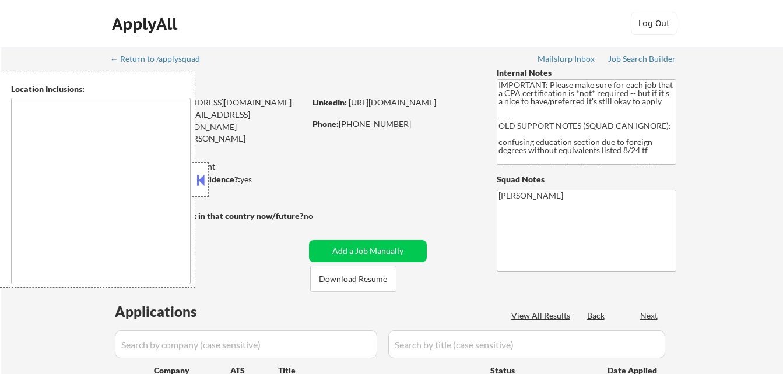
select select ""pending""
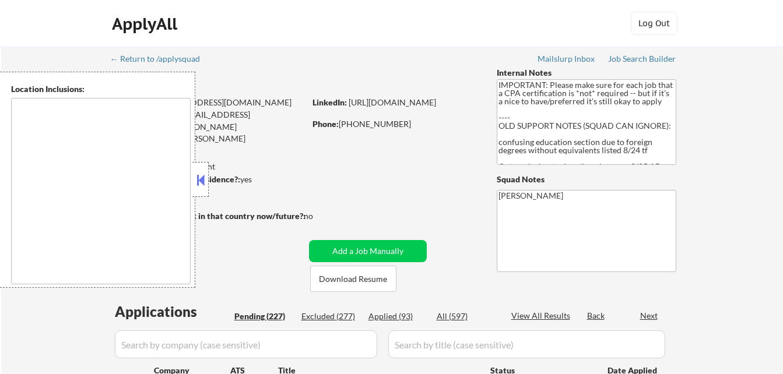
type textarea "[GEOGRAPHIC_DATA][PERSON_NAME], [GEOGRAPHIC_DATA] [GEOGRAPHIC_DATA], [GEOGRAPHI…"
select select ""pending""
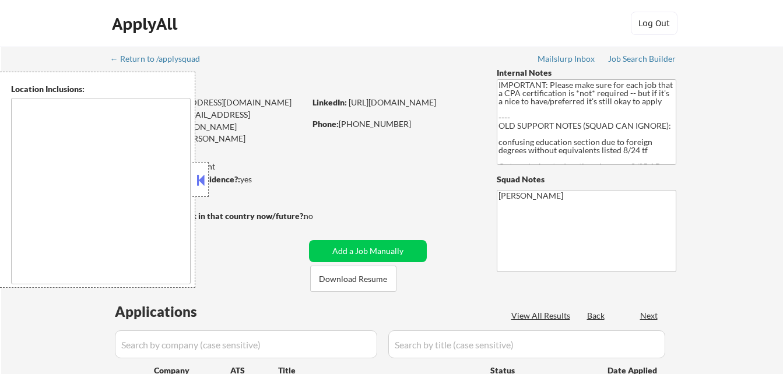
select select ""pending""
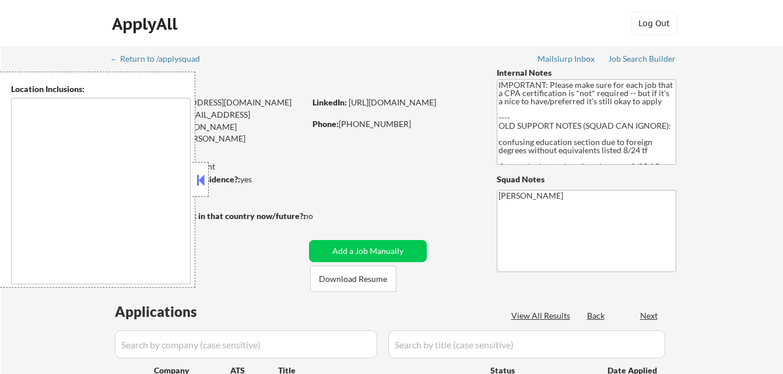
select select ""pending""
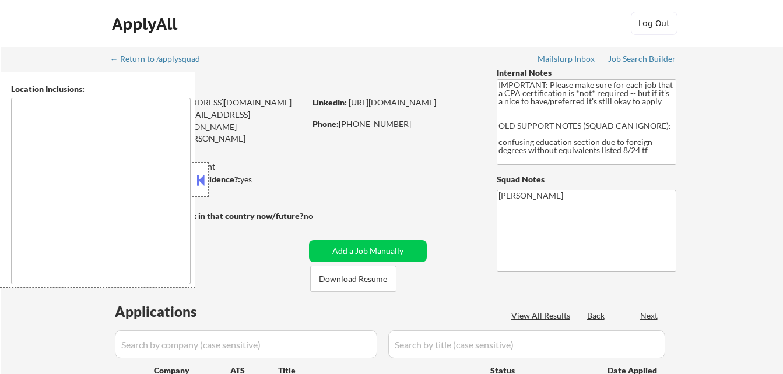
select select ""pending""
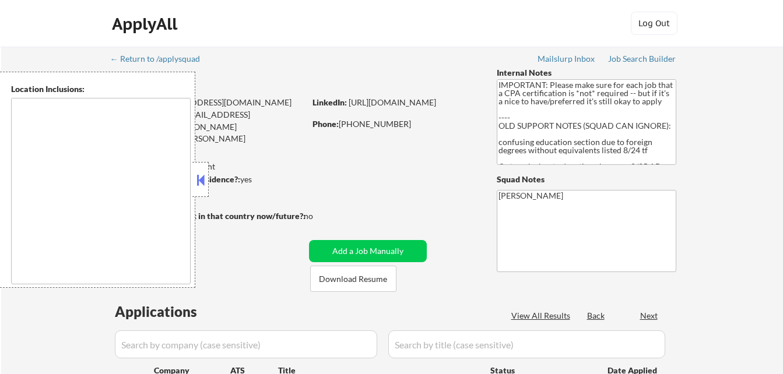
select select ""pending""
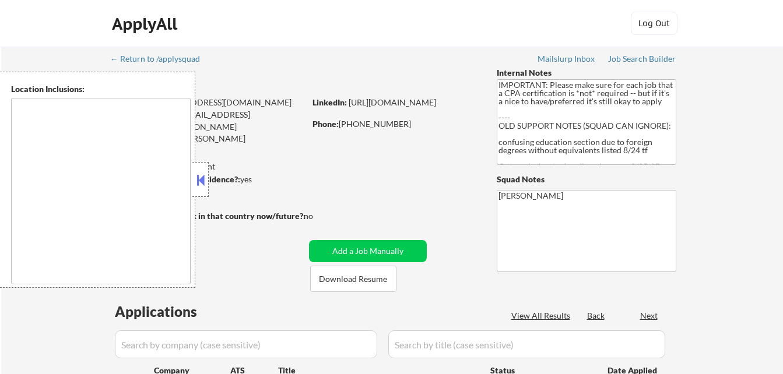
select select ""pending""
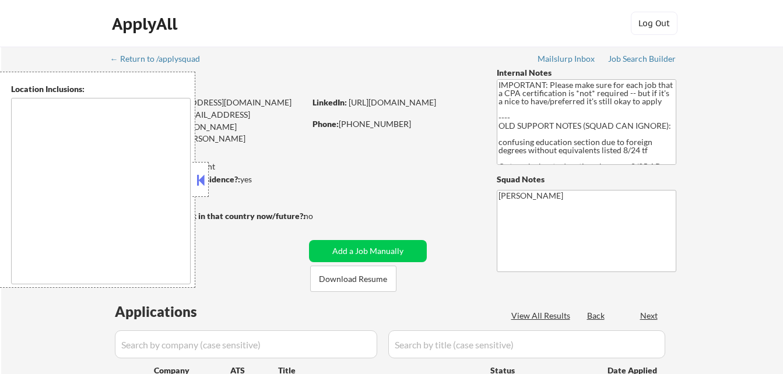
select select ""pending""
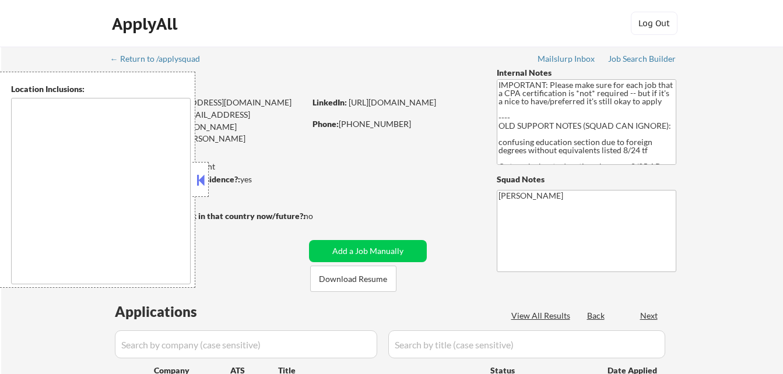
select select ""pending""
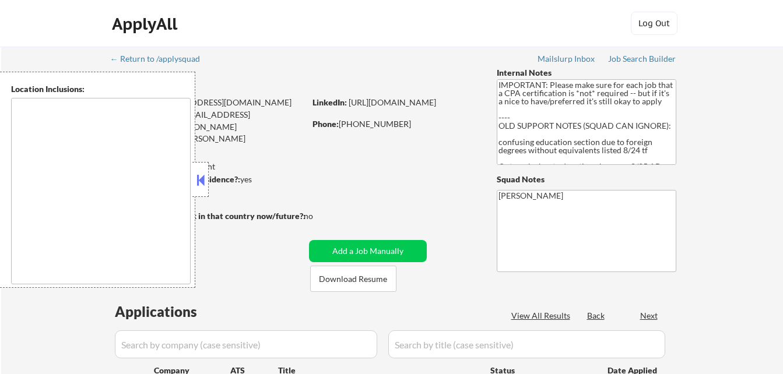
select select ""pending""
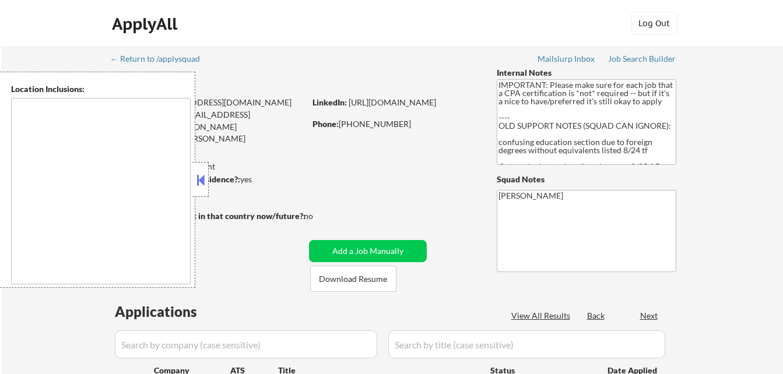
select select ""pending""
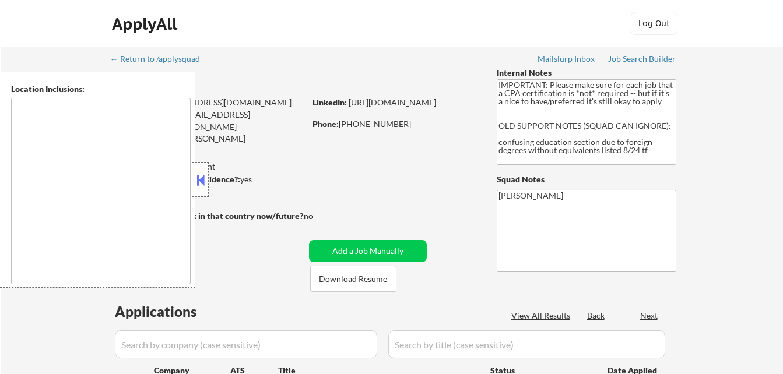
select select ""pending""
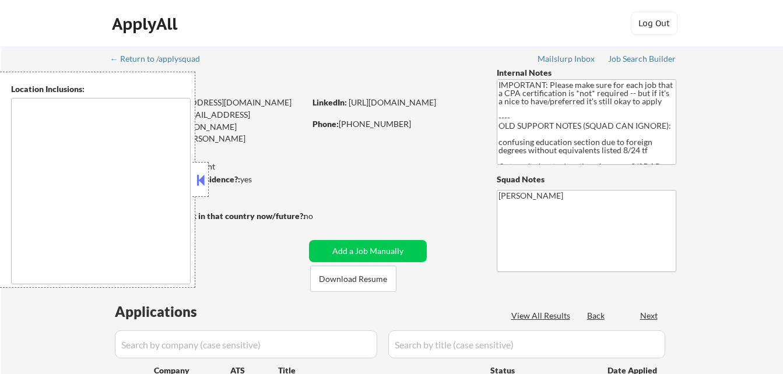
select select ""pending""
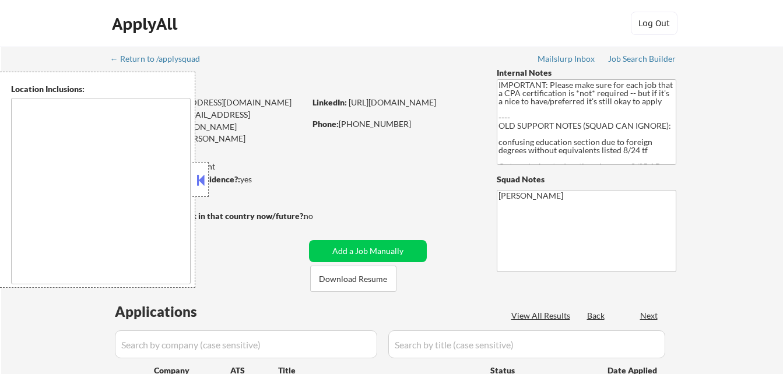
select select ""pending""
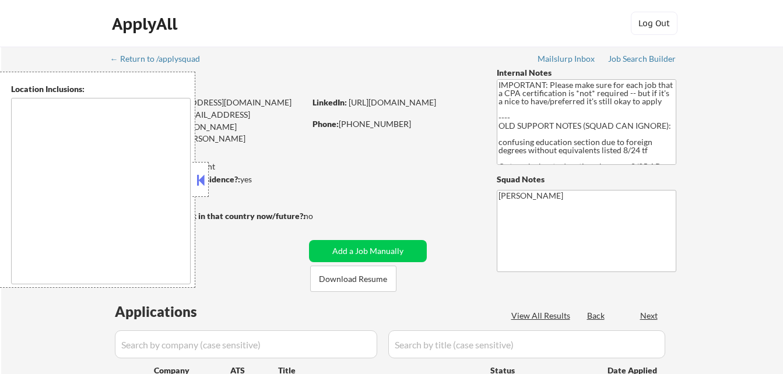
select select ""pending""
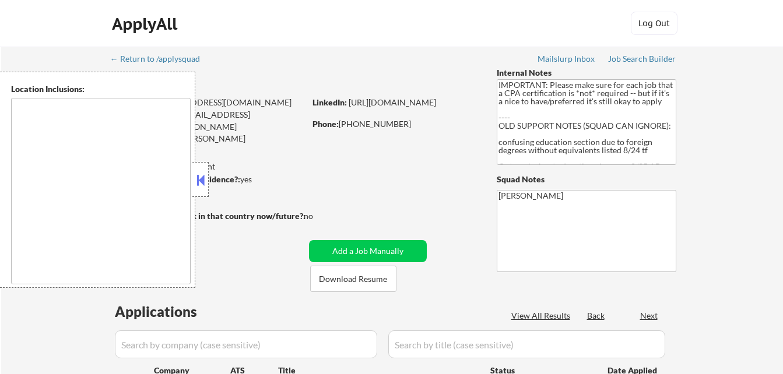
select select ""pending""
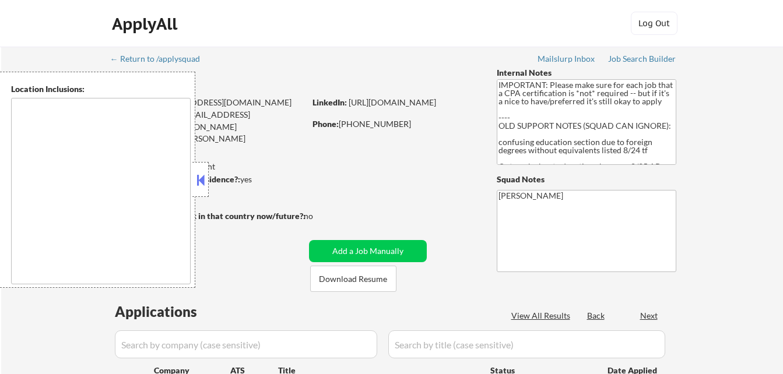
select select ""pending""
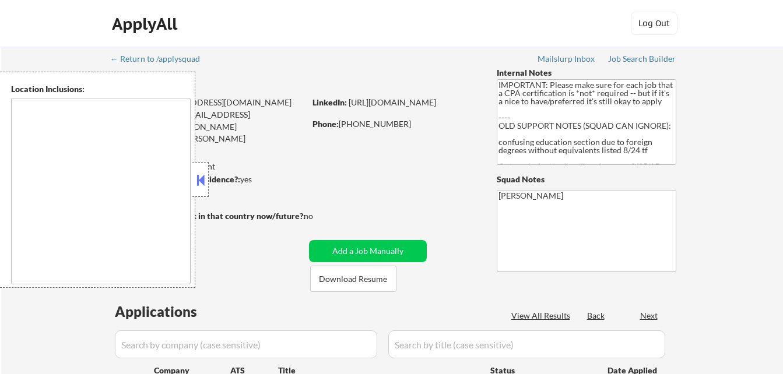
select select ""pending""
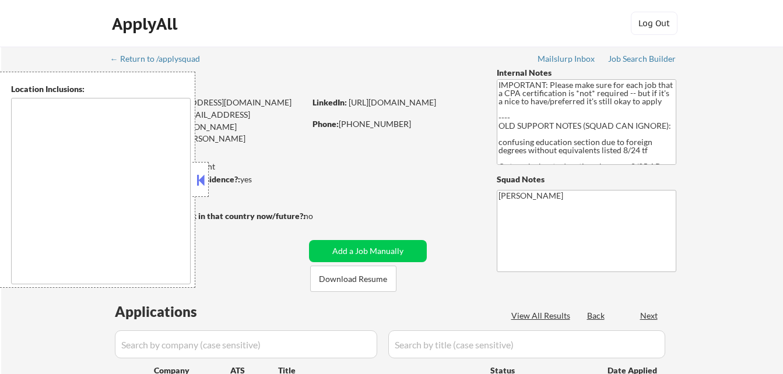
select select ""pending""
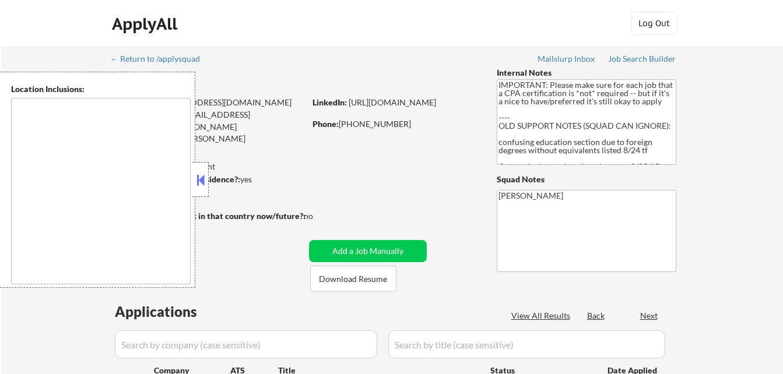
select select ""pending""
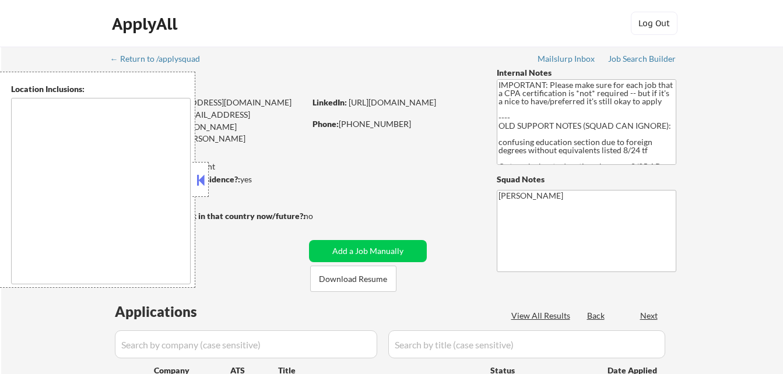
select select ""pending""
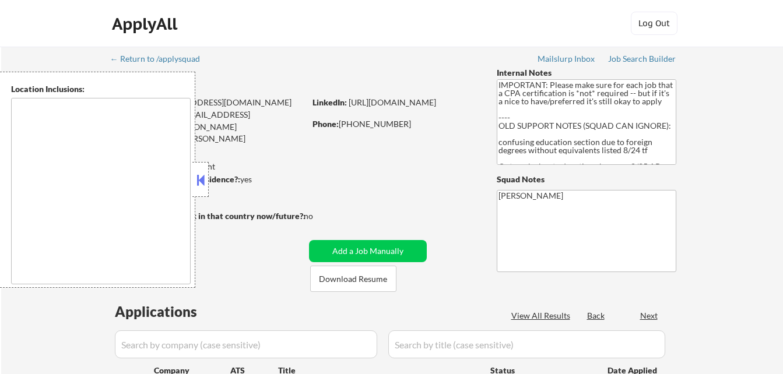
select select ""pending""
type textarea "Saint Paul, MN Minneapolis, MN Roseville, MN Maplewood, MN West Saint Paul, MN …"
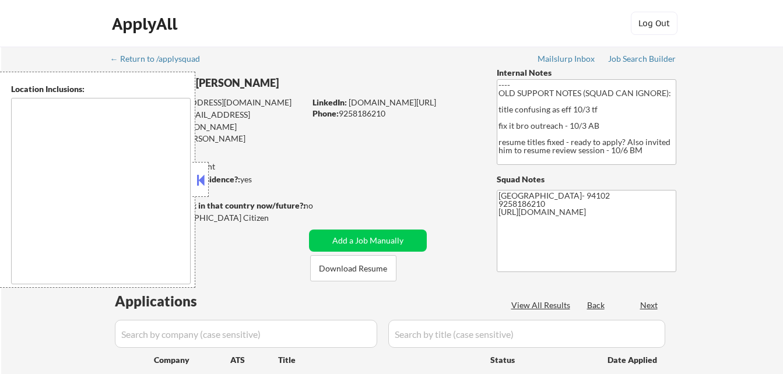
type textarea "San Francisco, CA Daly City, CA South San Francisco, CA Brisbane, CA Colma, CA …"
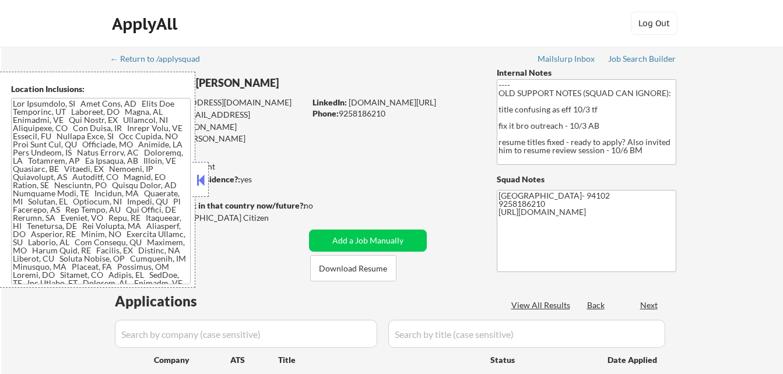
select select ""pending""
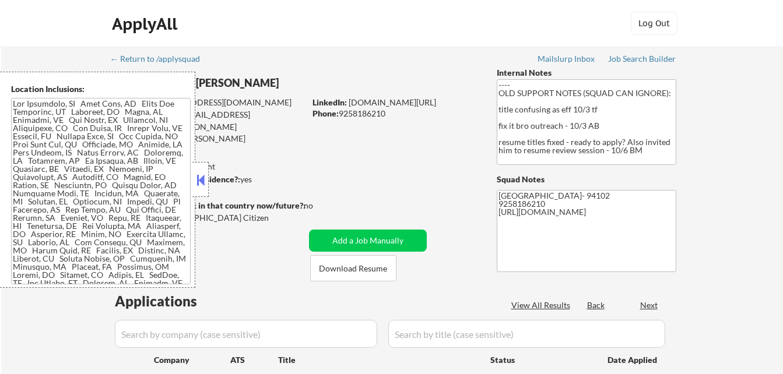
select select ""pending""
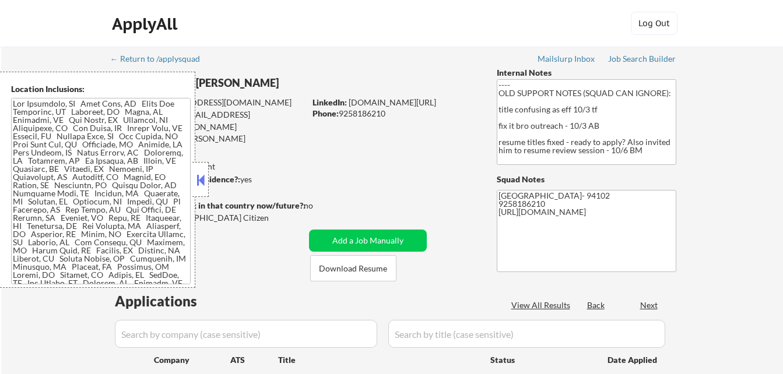
select select ""pending""
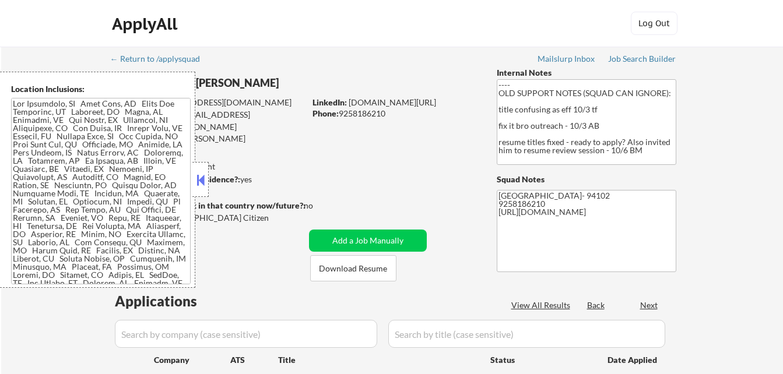
select select ""pending""
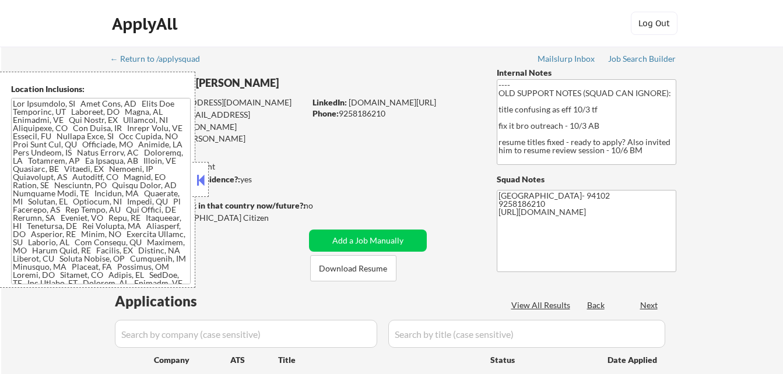
select select ""pending""
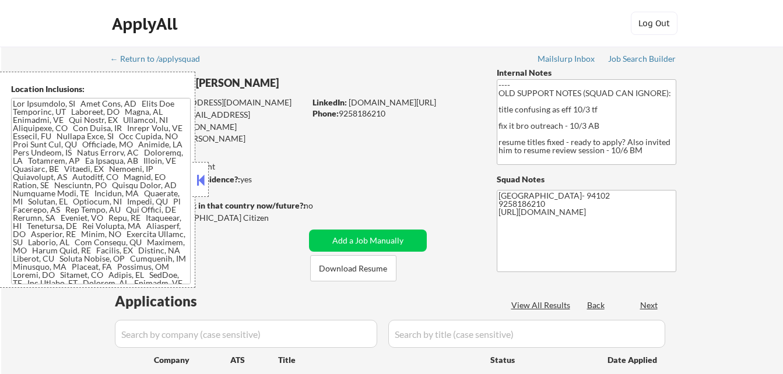
select select ""pending""
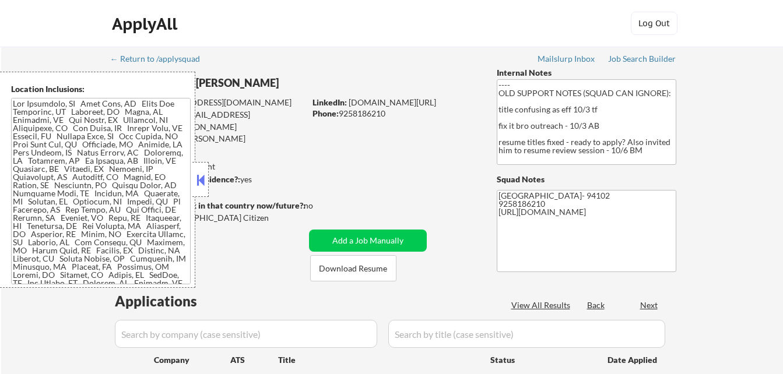
select select ""pending""
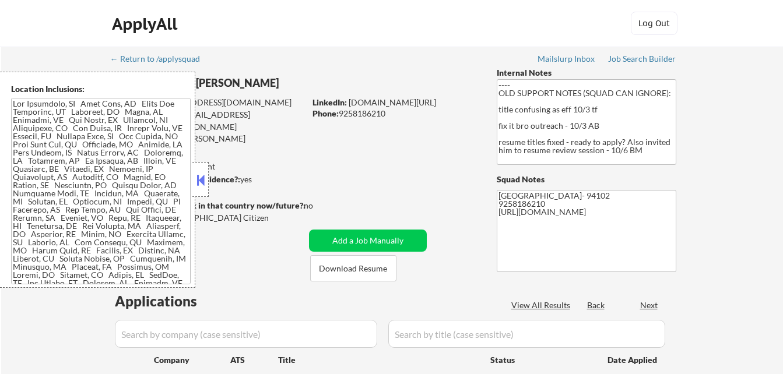
select select ""pending""
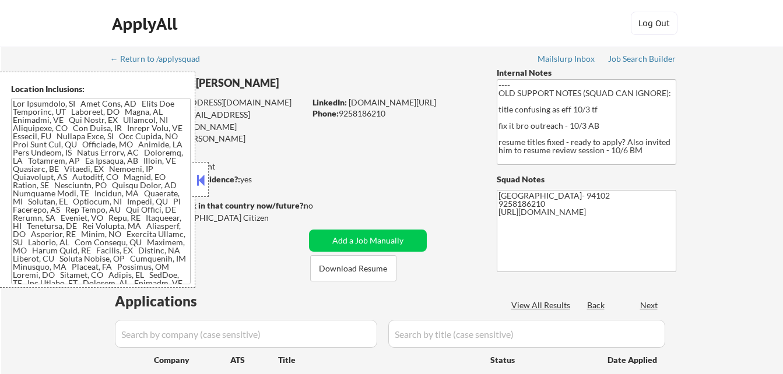
select select ""pending""
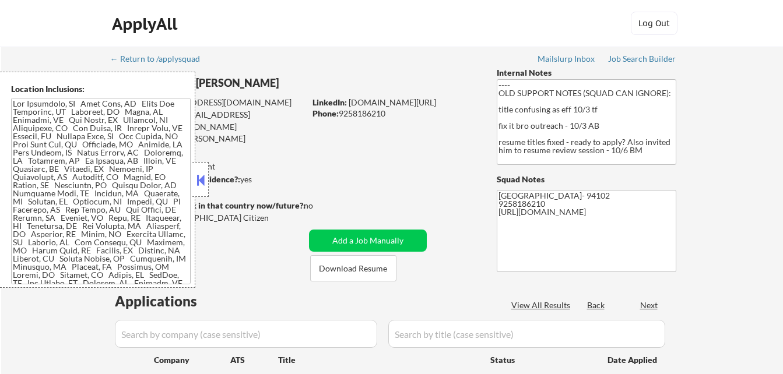
select select ""pending""
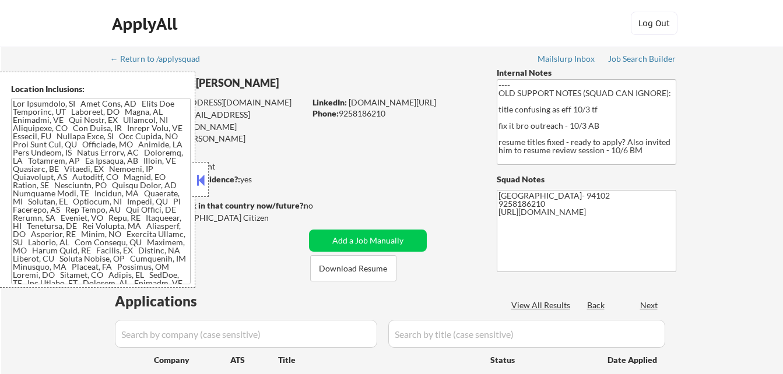
select select ""pending""
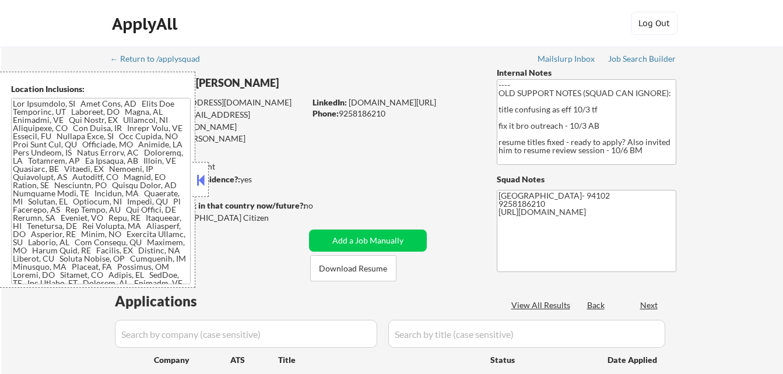
select select ""pending""
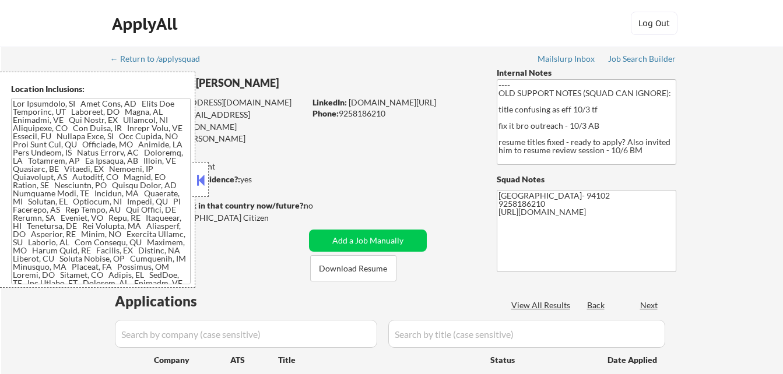
select select ""pending""
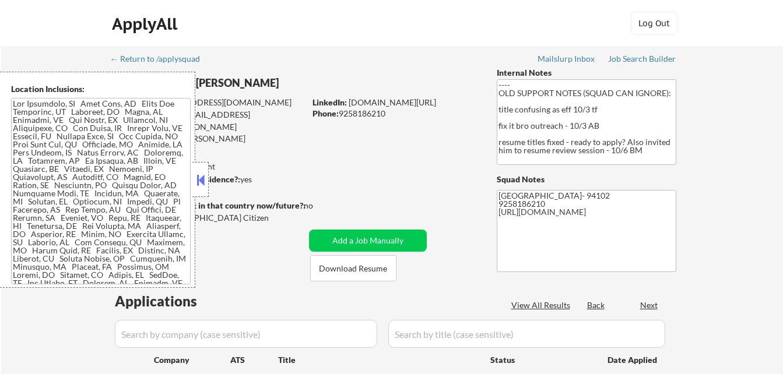
select select ""pending""
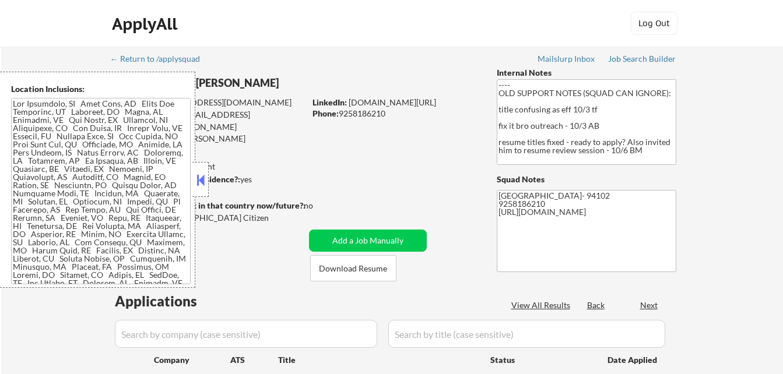
select select ""pending""
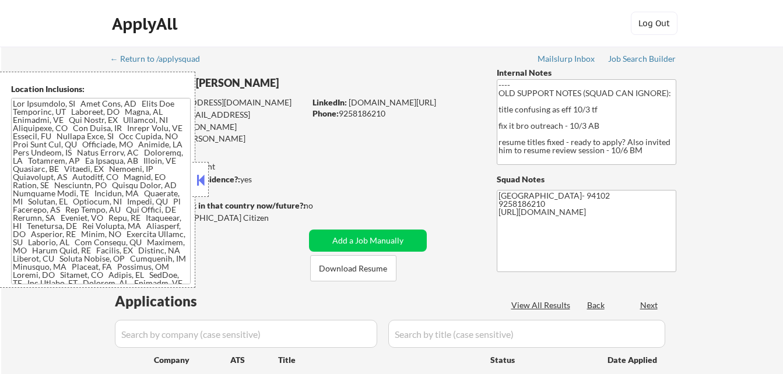
select select ""pending""
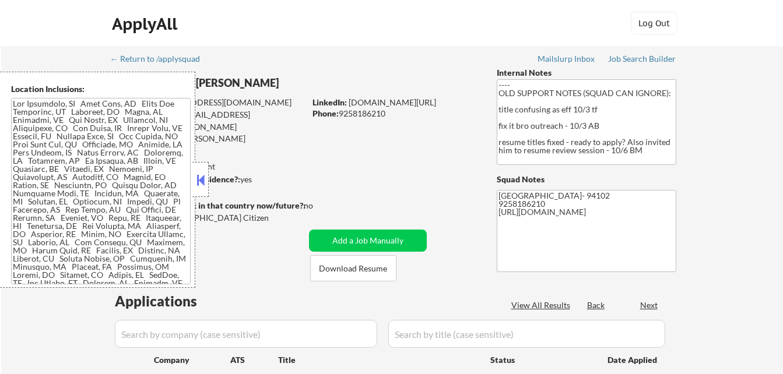
select select ""pending""
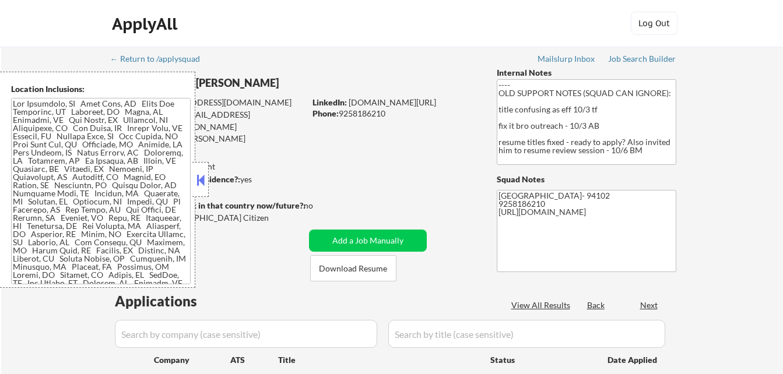
select select ""pending""
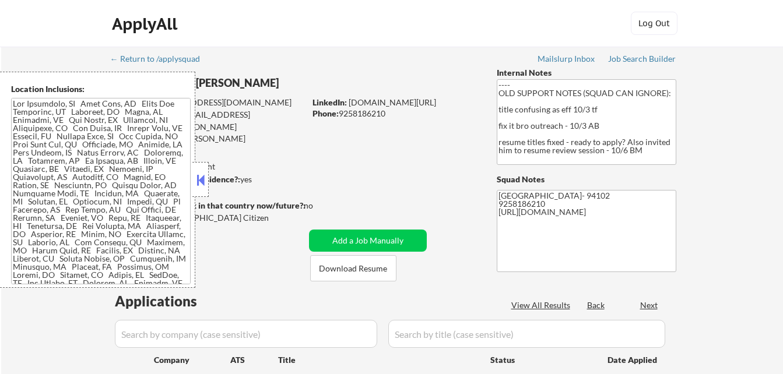
select select ""pending""
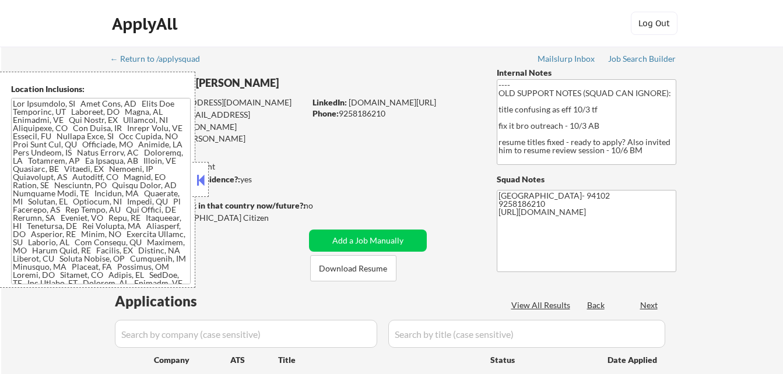
select select ""pending""
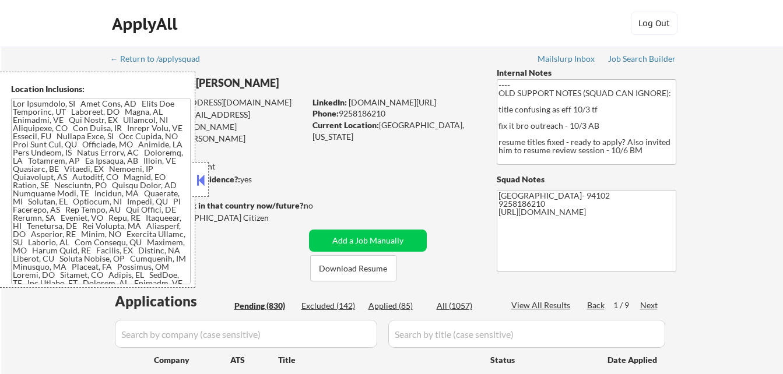
select select ""excluded__location_""
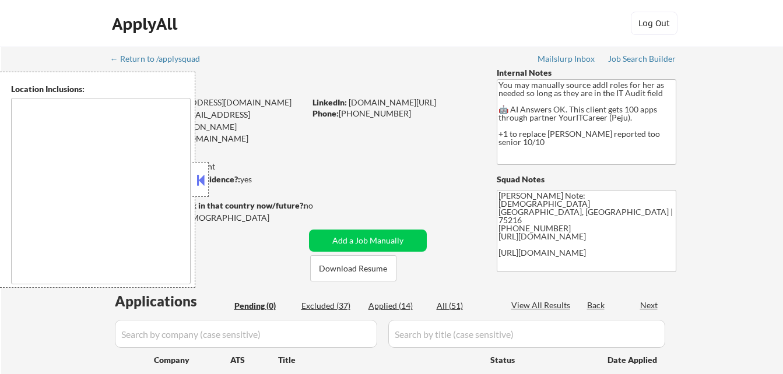
type textarea "[GEOGRAPHIC_DATA], [GEOGRAPHIC_DATA] [GEOGRAPHIC_DATA], [GEOGRAPHIC_DATA] [GEOG…"
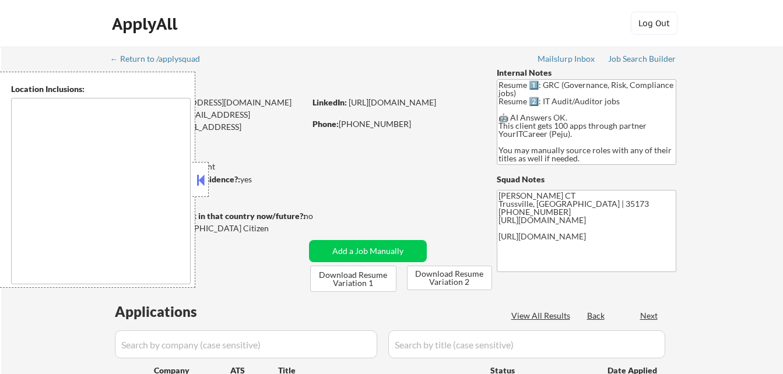
select select ""pending""
type textarea "Homewood, [GEOGRAPHIC_DATA], [GEOGRAPHIC_DATA], [PERSON_NAME], [GEOGRAPHIC_DATA…"
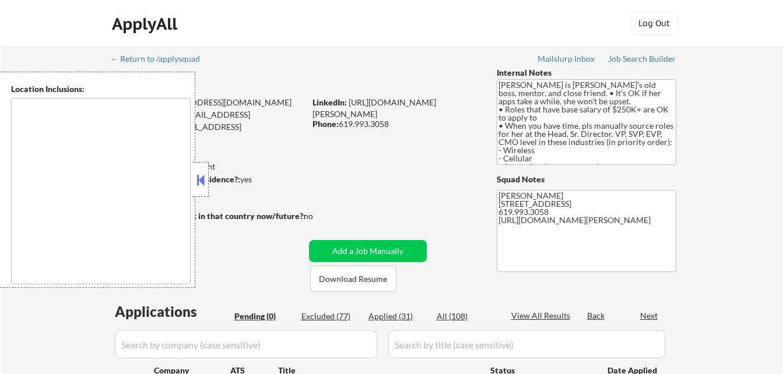
type textarea "San Diego, CA La Mesa, CA Lemon Grove, CA El Cajon, CA Santee, CA National City…"
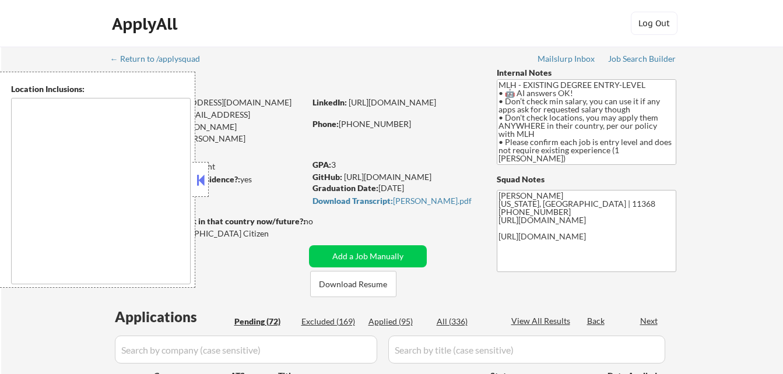
type textarea "country:[GEOGRAPHIC_DATA]"
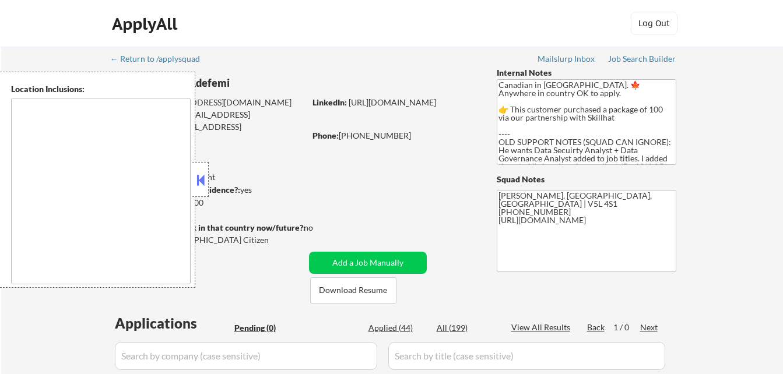
type textarea "country:[GEOGRAPHIC_DATA]"
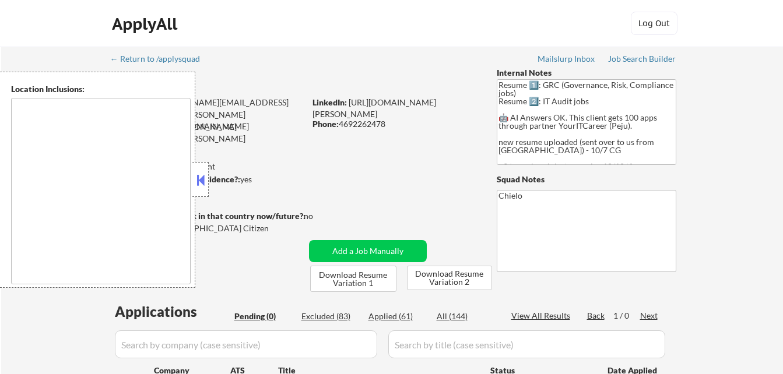
type textarea "[GEOGRAPHIC_DATA], [GEOGRAPHIC_DATA] [GEOGRAPHIC_DATA], [GEOGRAPHIC_DATA] [GEOG…"
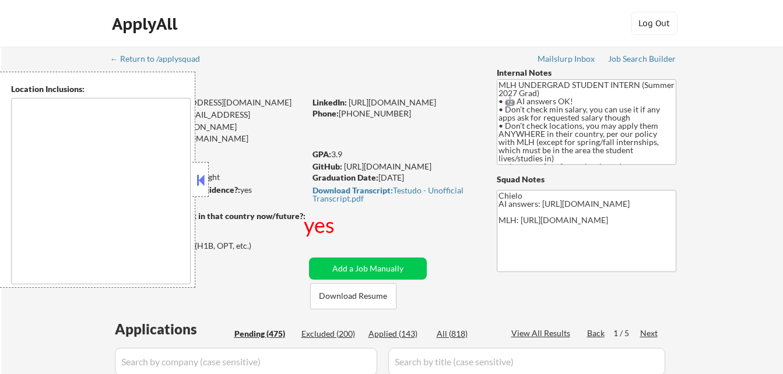
type textarea "country:[GEOGRAPHIC_DATA]"
select select ""pending""
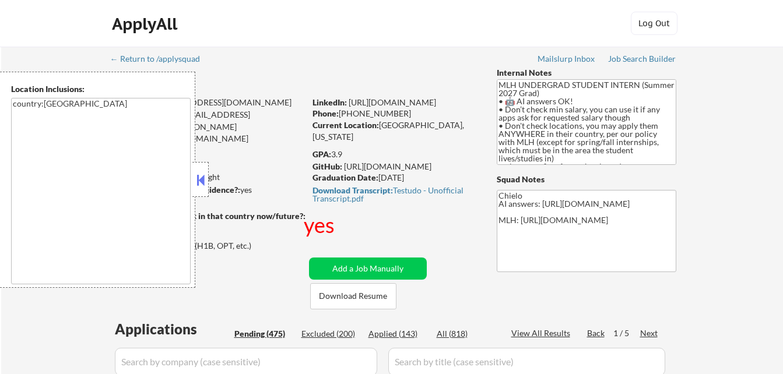
select select ""pending""
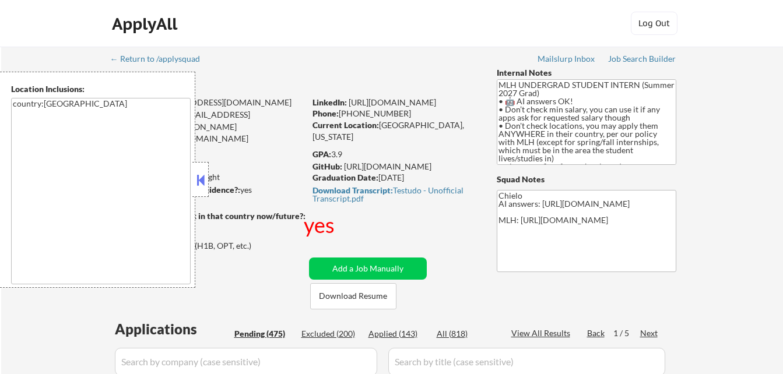
select select ""pending""
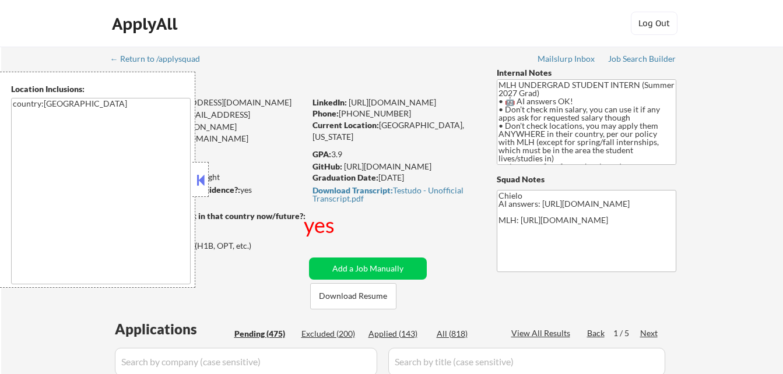
select select ""pending""
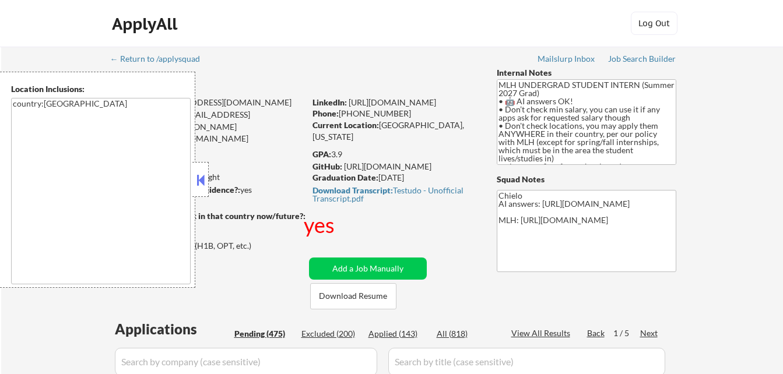
select select ""pending""
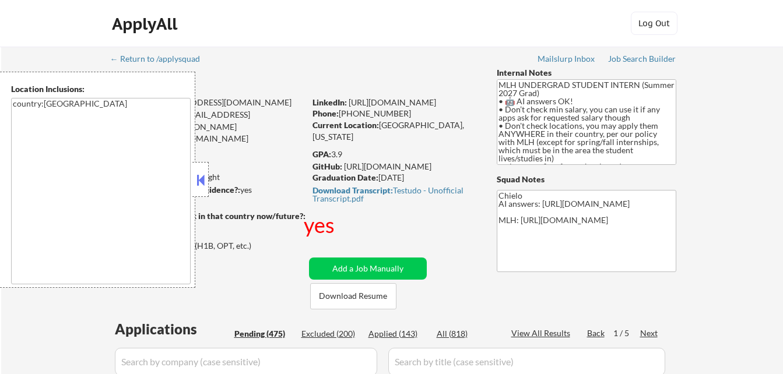
select select ""pending""
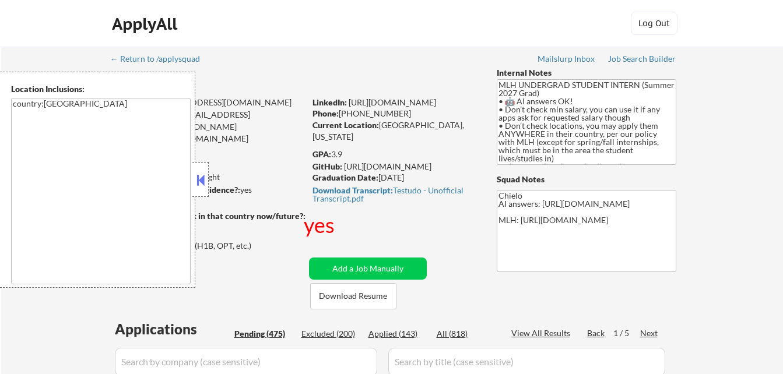
select select ""pending""
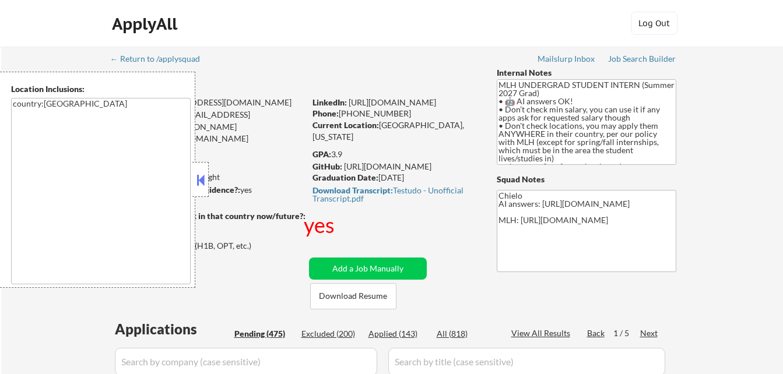
select select ""pending""
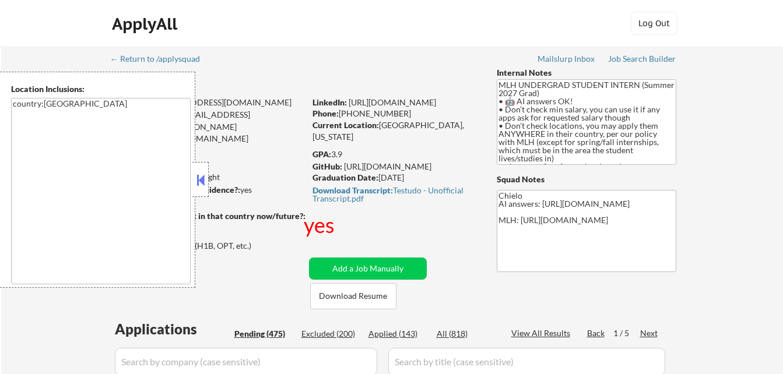
select select ""pending""
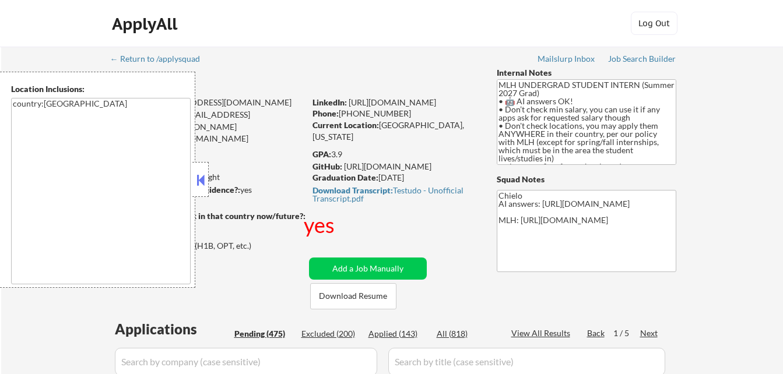
select select ""pending""
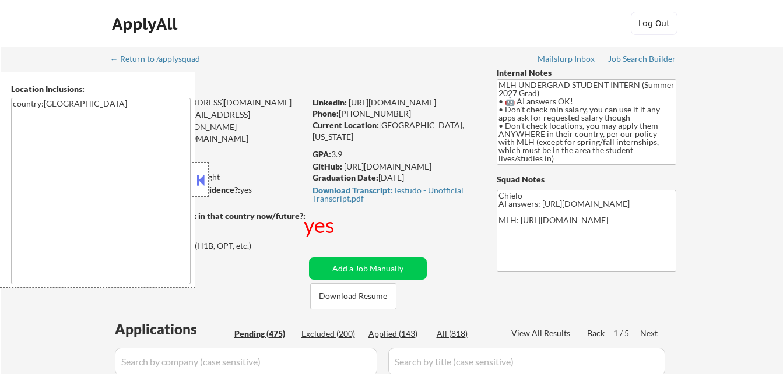
select select ""pending""
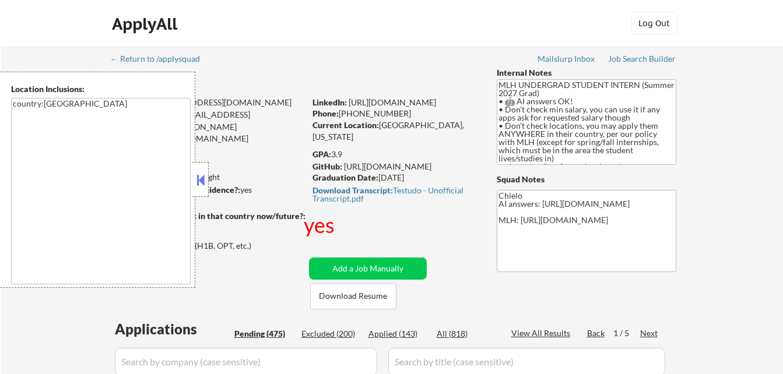
select select ""pending""
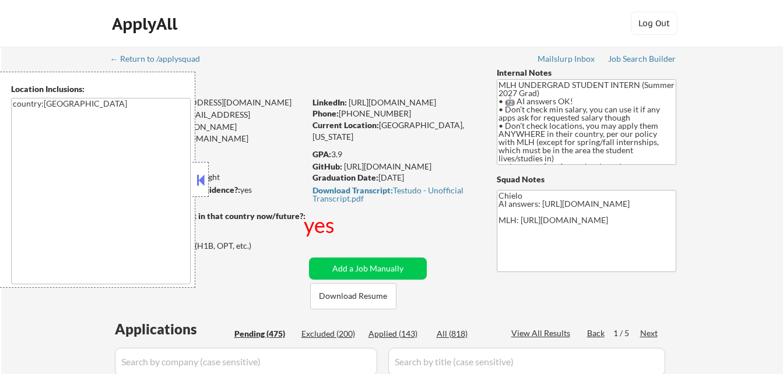
select select ""pending""
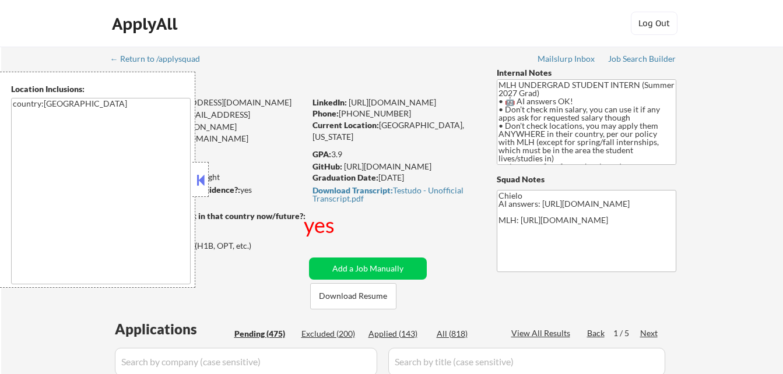
select select ""pending""
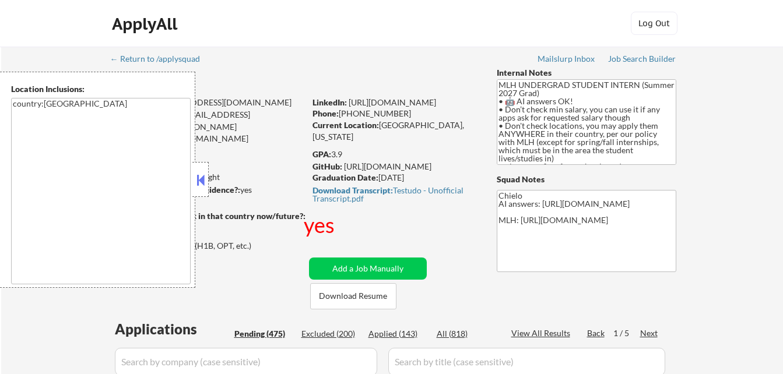
select select ""pending""
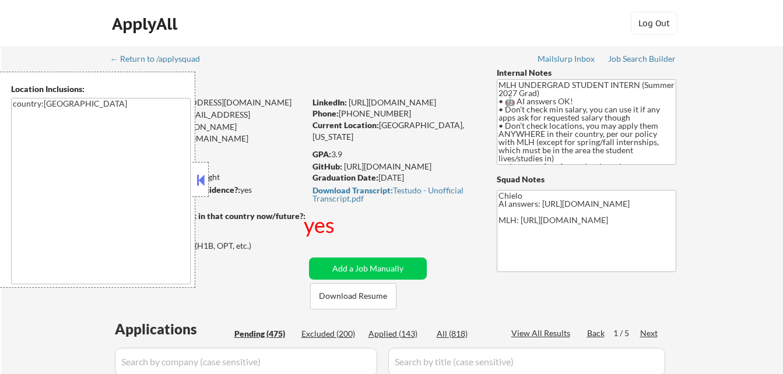
select select ""pending""
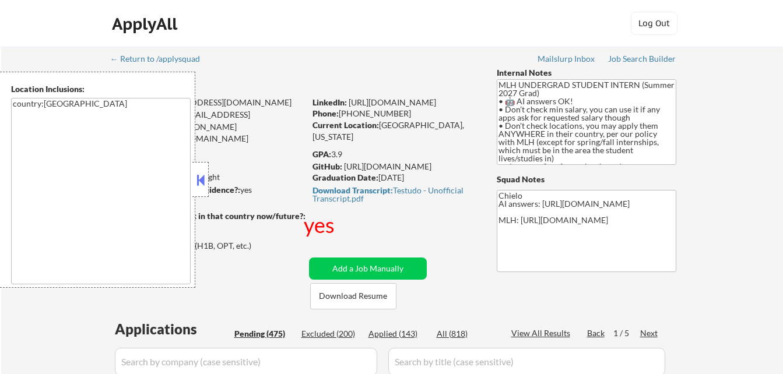
select select ""pending""
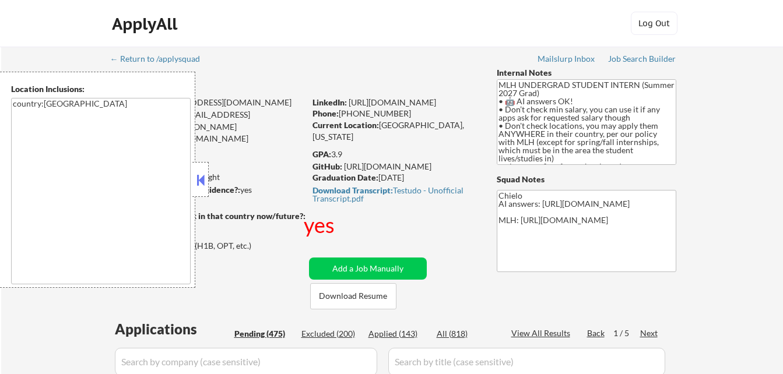
select select ""pending""
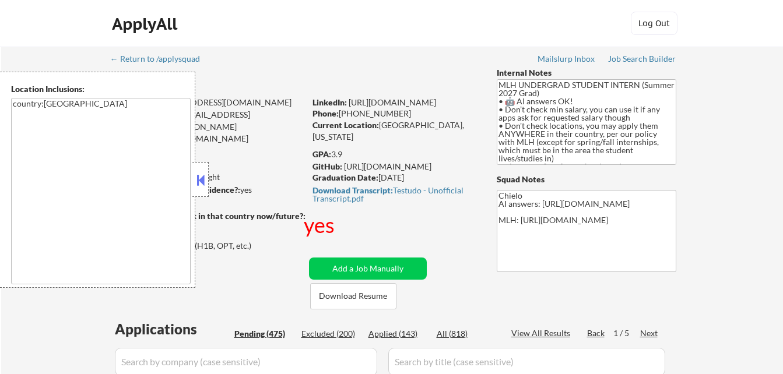
select select ""pending""
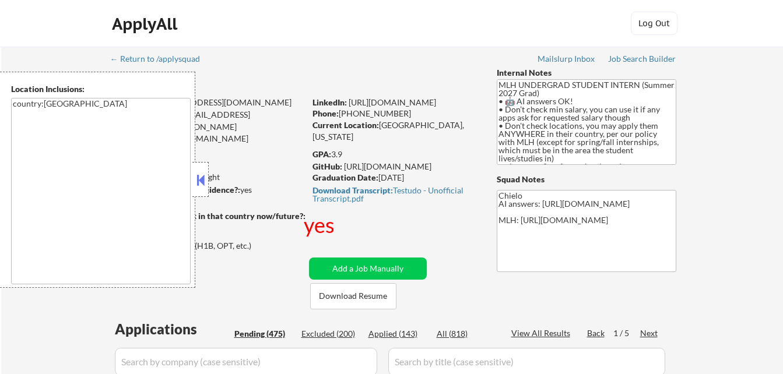
select select ""pending""
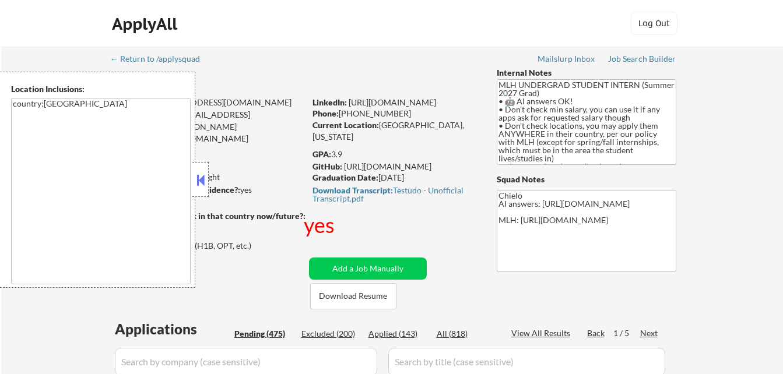
select select ""pending""
type textarea "country:[GEOGRAPHIC_DATA]"
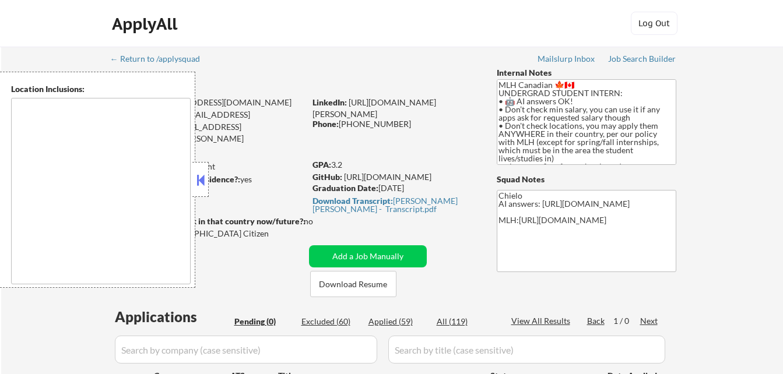
type textarea "country:[GEOGRAPHIC_DATA]"
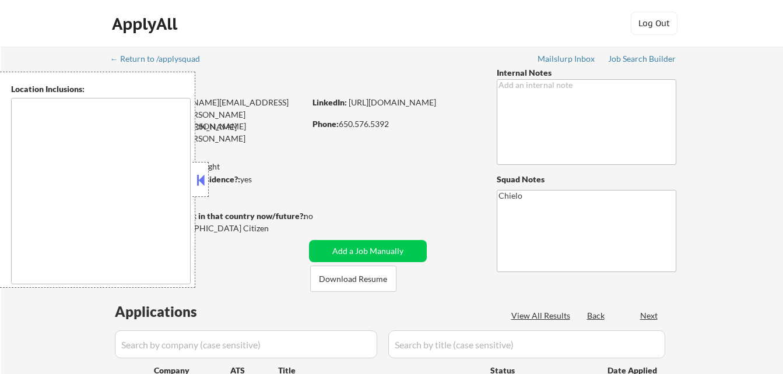
type textarea "[GEOGRAPHIC_DATA], [GEOGRAPHIC_DATA] [GEOGRAPHIC_DATA], [GEOGRAPHIC_DATA] [GEOG…"
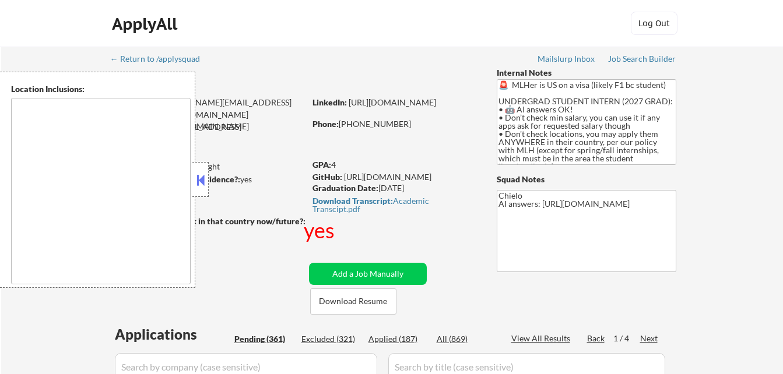
type textarea "country:[GEOGRAPHIC_DATA]"
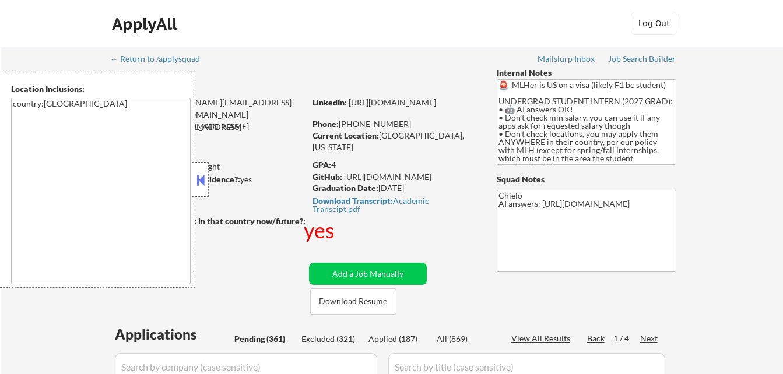
select select ""pending""
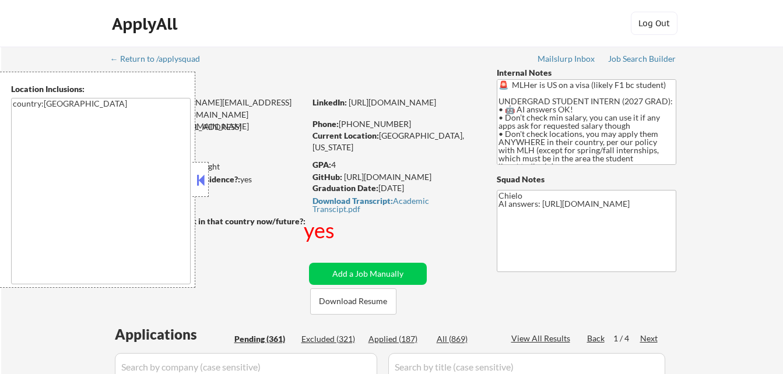
select select ""pending""
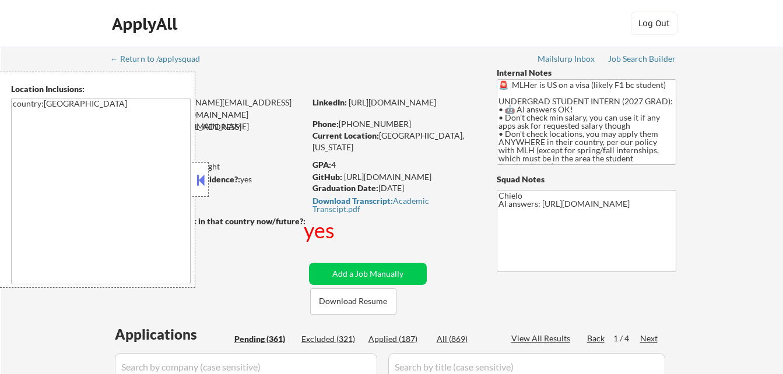
select select ""pending""
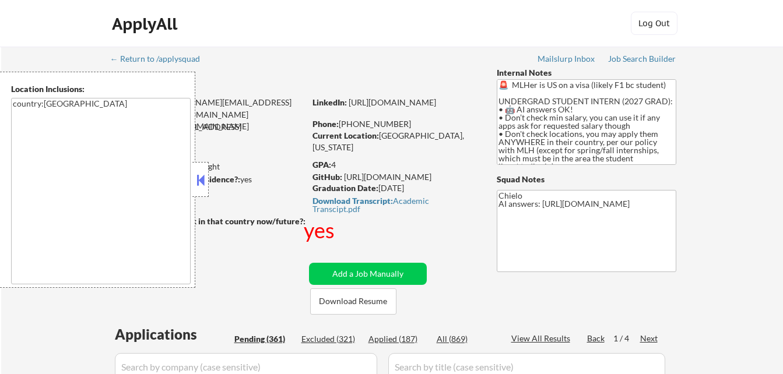
select select ""pending""
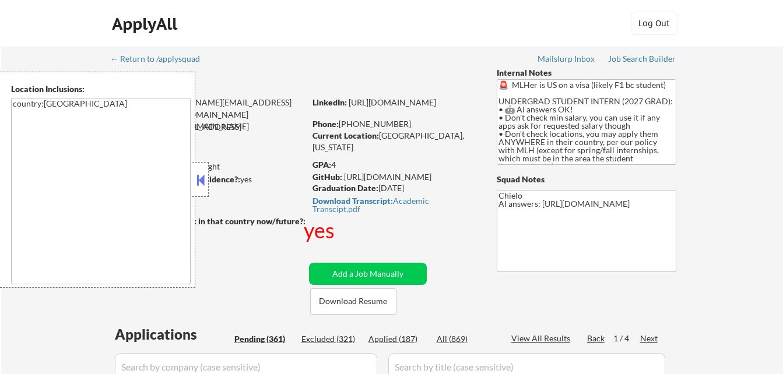
select select ""pending""
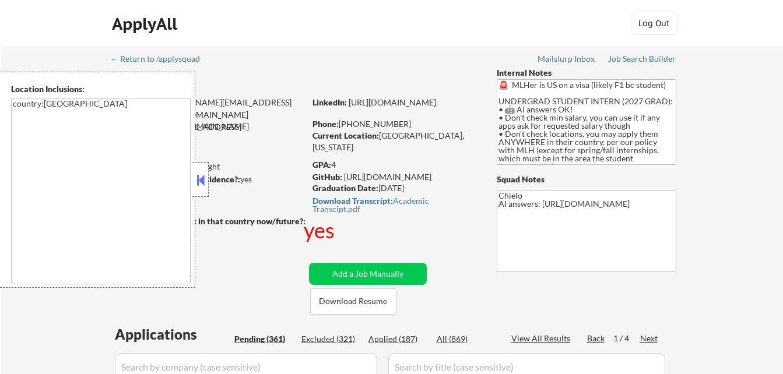
select select ""pending""
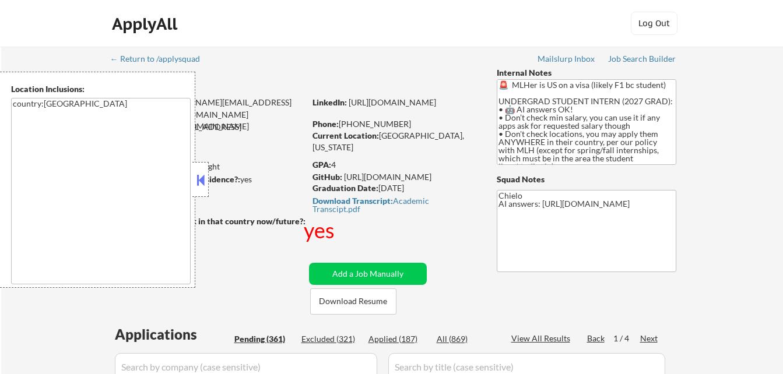
select select ""pending""
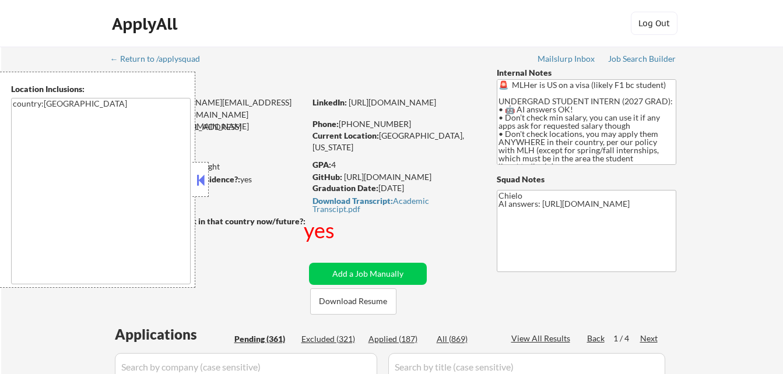
select select ""pending""
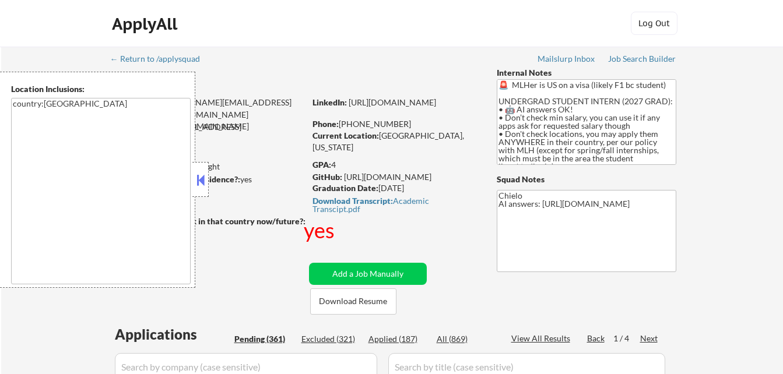
select select ""pending""
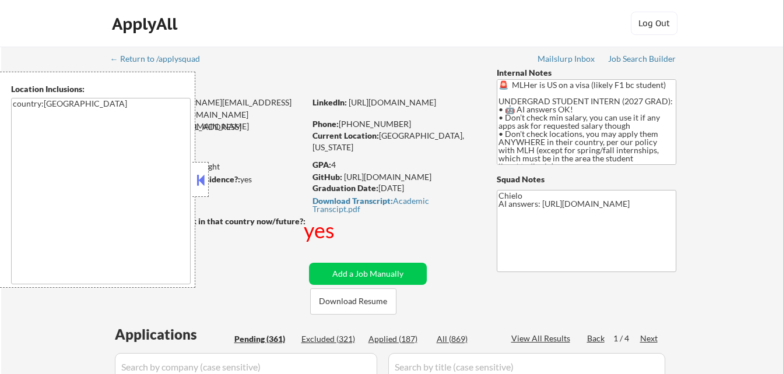
select select ""pending""
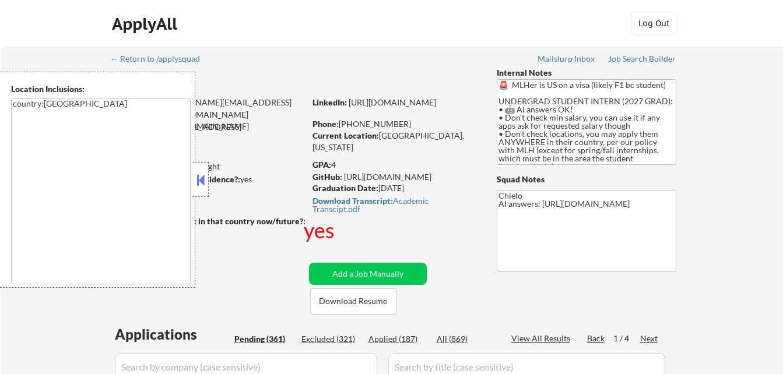
select select ""pending""
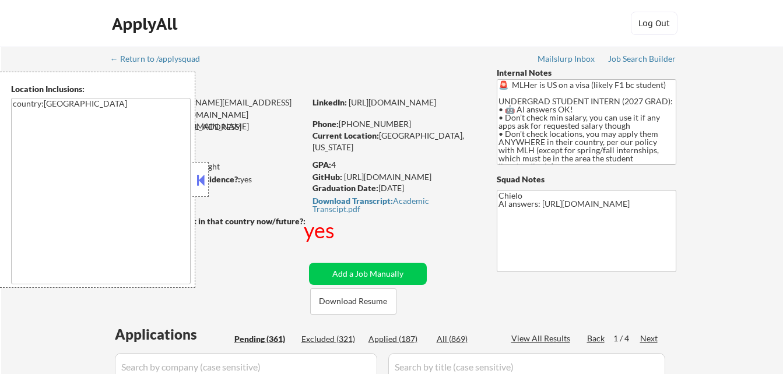
select select ""pending""
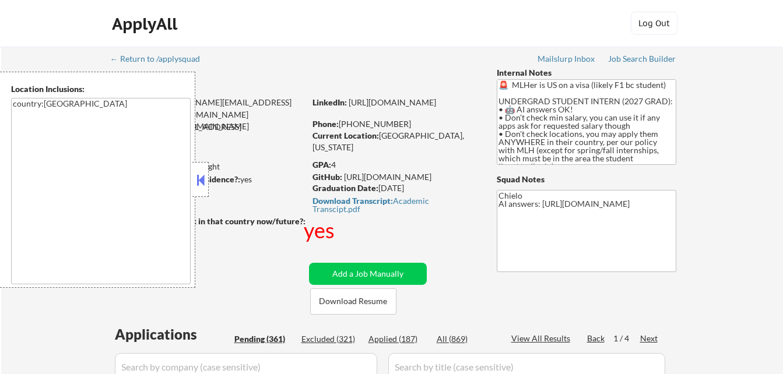
select select ""pending""
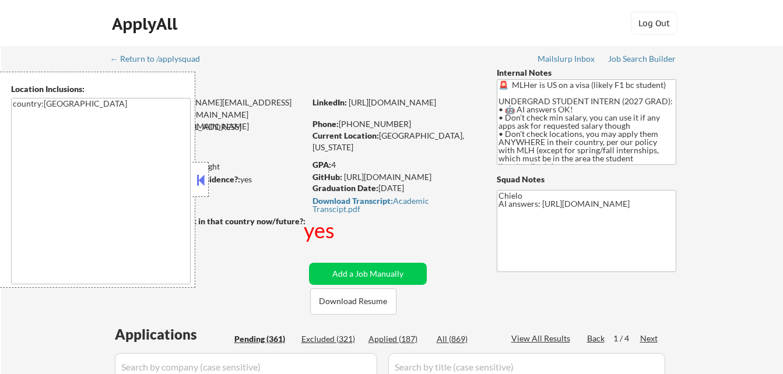
select select ""pending""
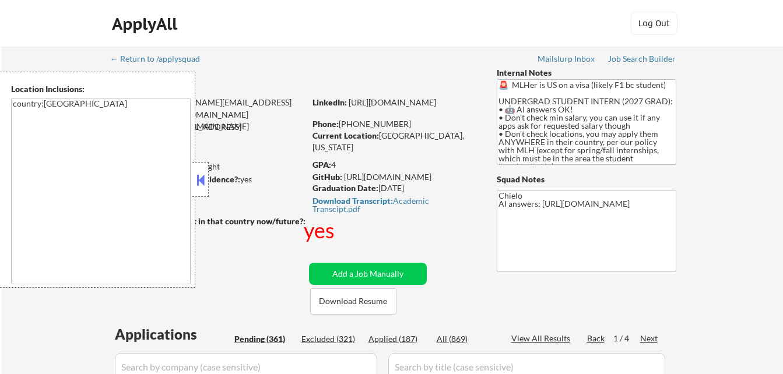
select select ""pending""
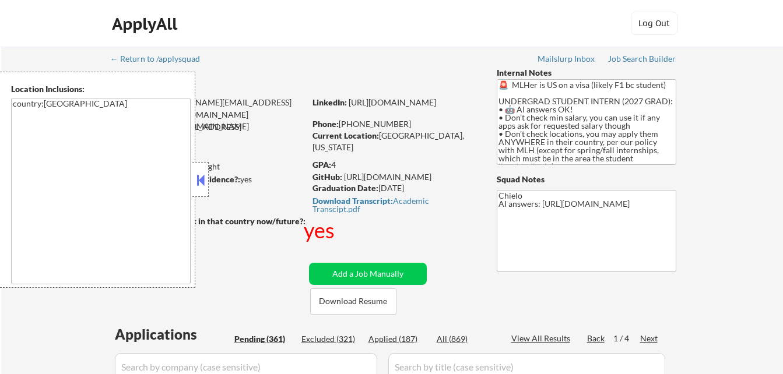
select select ""pending""
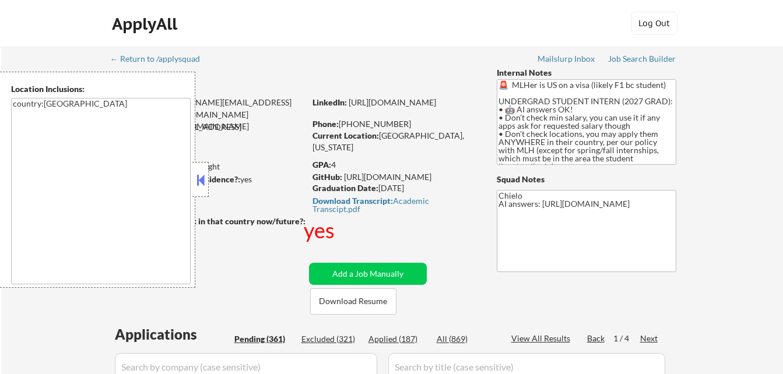
select select ""pending""
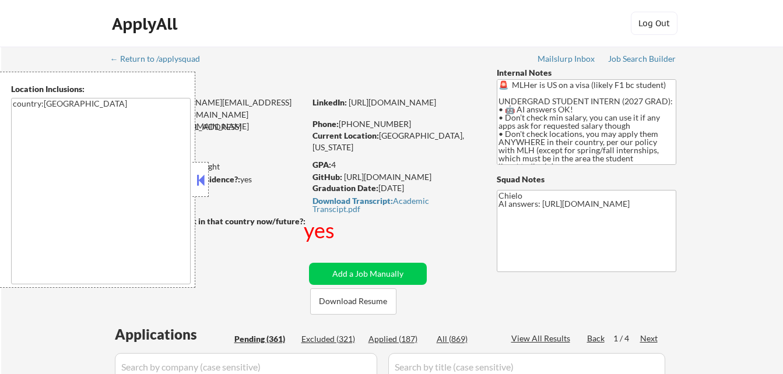
select select ""pending""
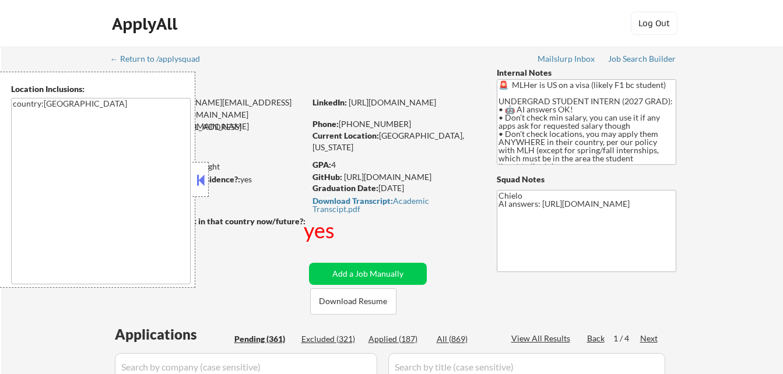
select select ""pending""
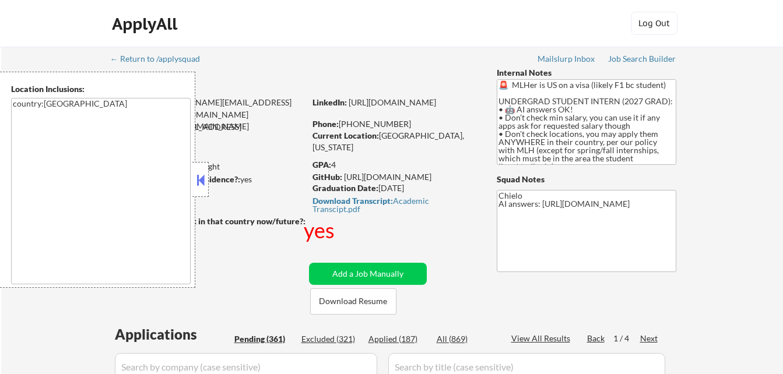
select select ""pending""
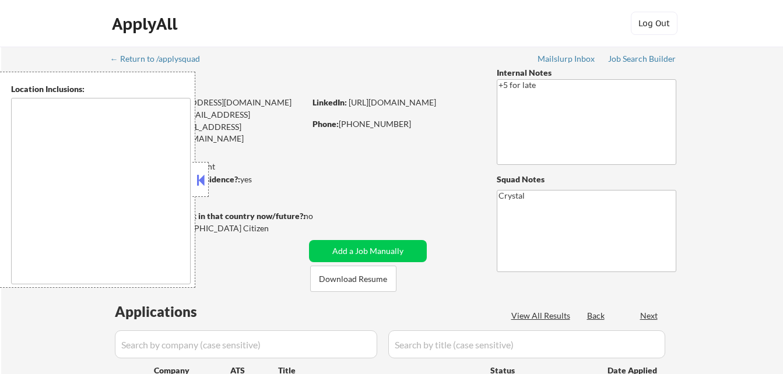
select select ""pending""
type textarea "[GEOGRAPHIC_DATA], IN [GEOGRAPHIC_DATA], IN [GEOGRAPHIC_DATA], IN [GEOGRAPHIC_D…"
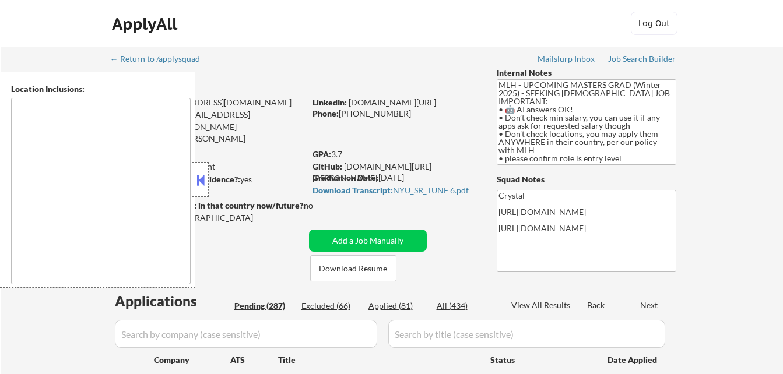
type textarea "country:[GEOGRAPHIC_DATA]"
select select ""pending""
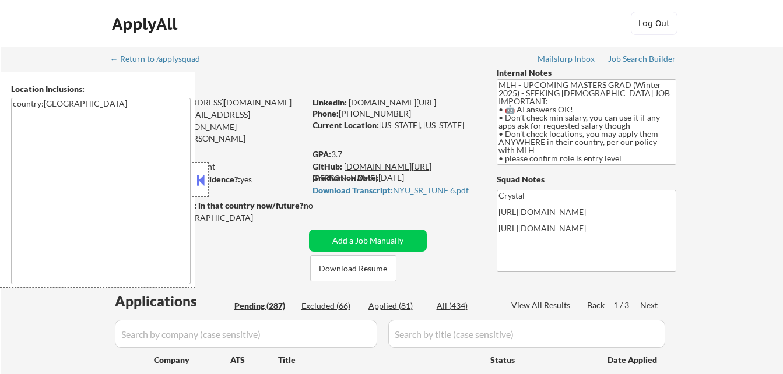
select select ""pending""
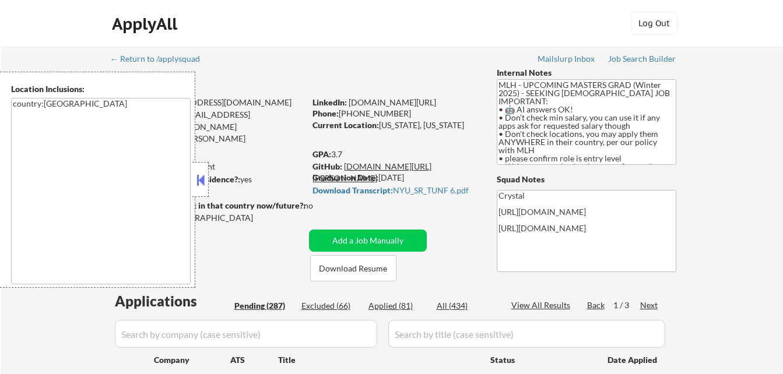
select select ""pending""
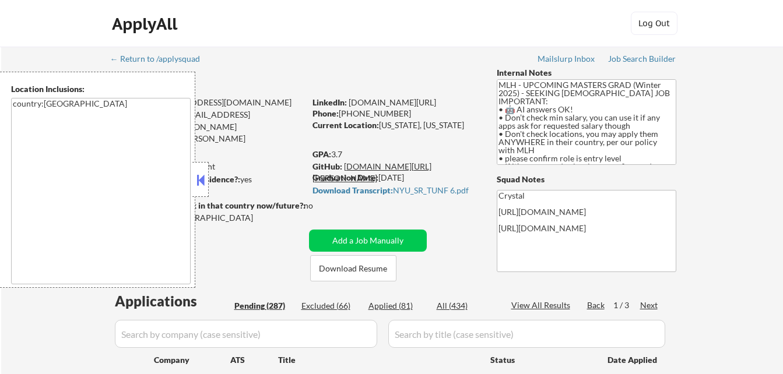
select select ""pending""
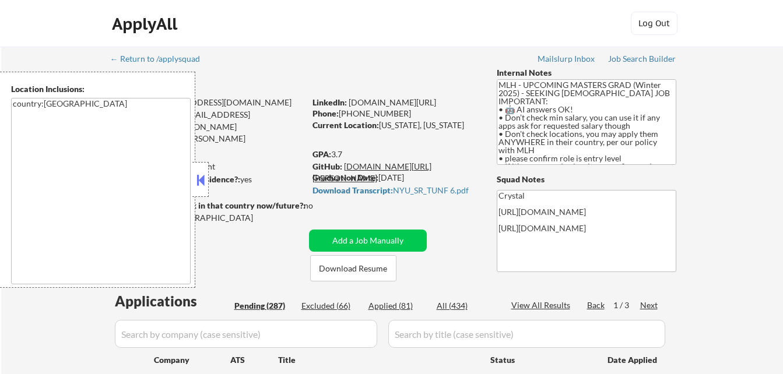
select select ""pending""
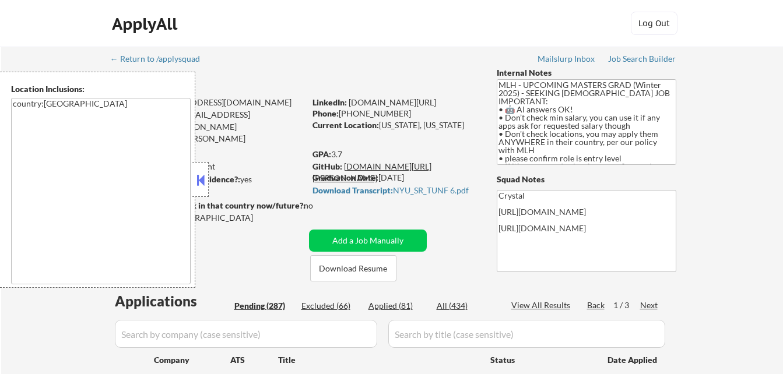
select select ""pending""
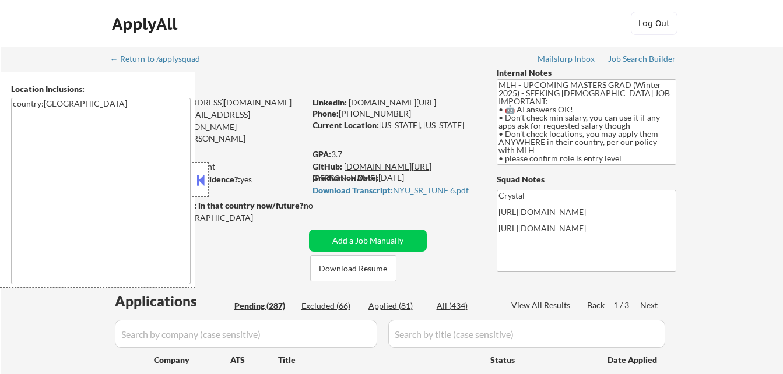
select select ""pending""
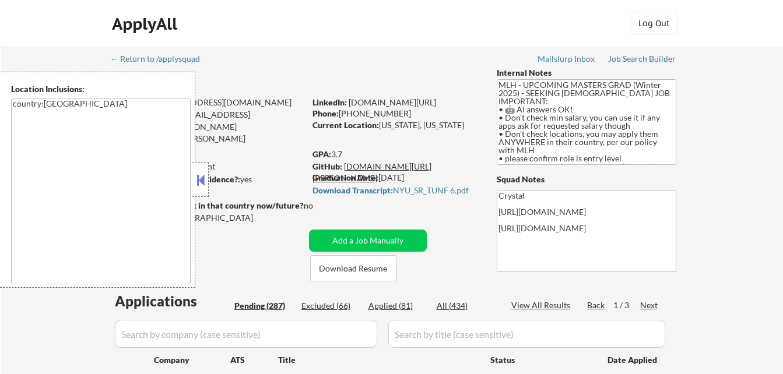
select select ""pending""
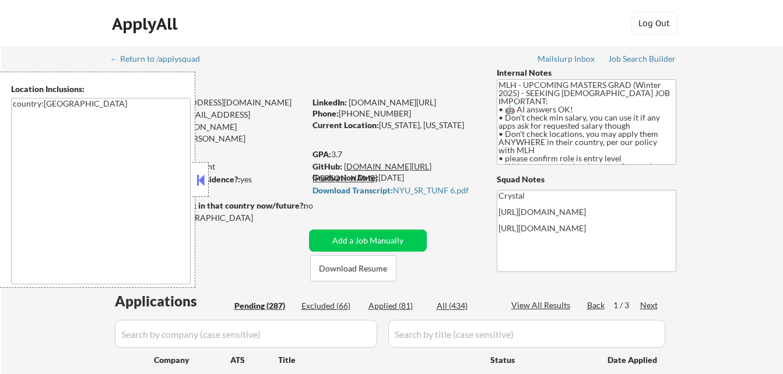
select select ""pending""
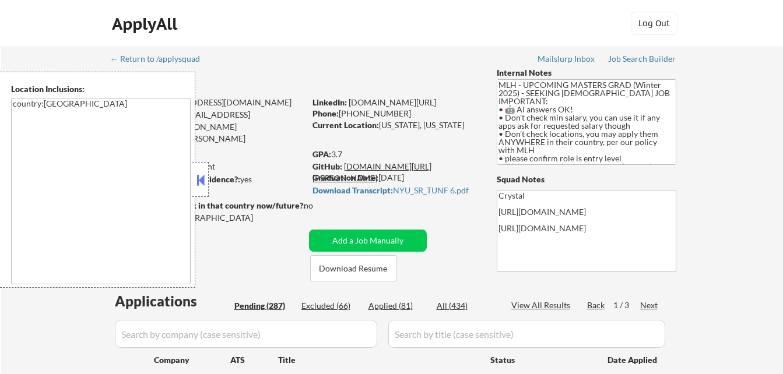
select select ""pending""
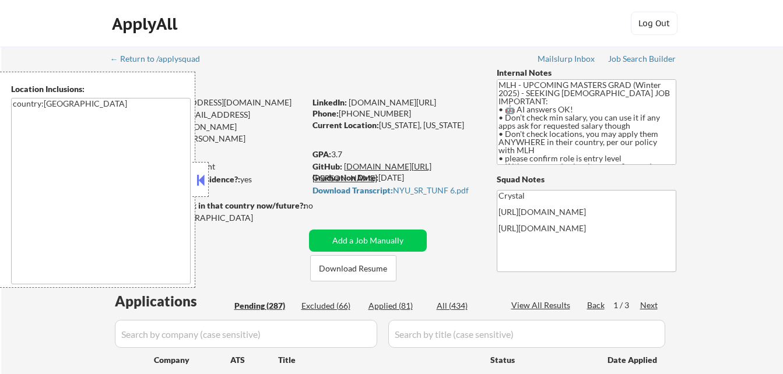
select select ""pending""
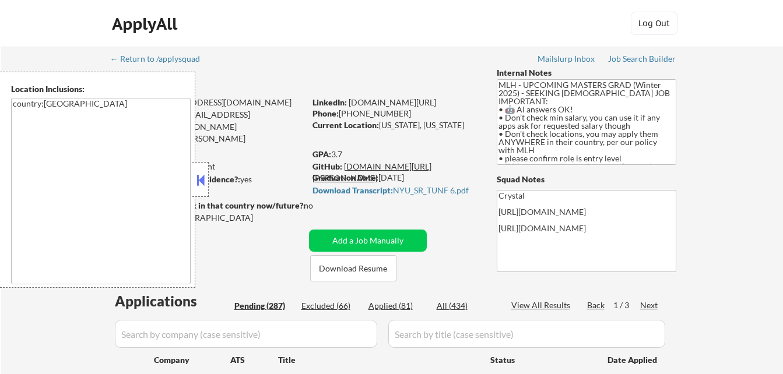
select select ""pending""
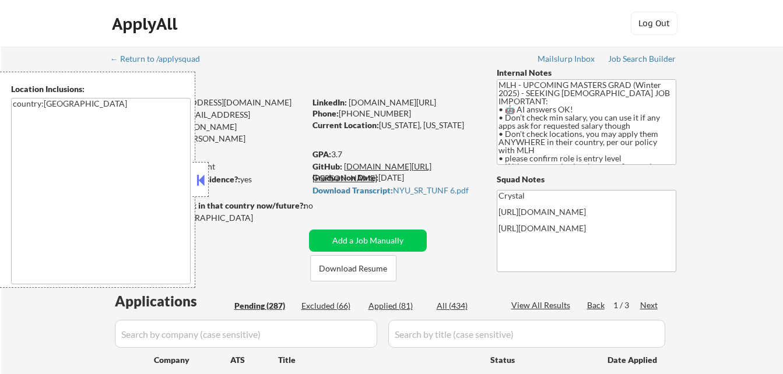
select select ""pending""
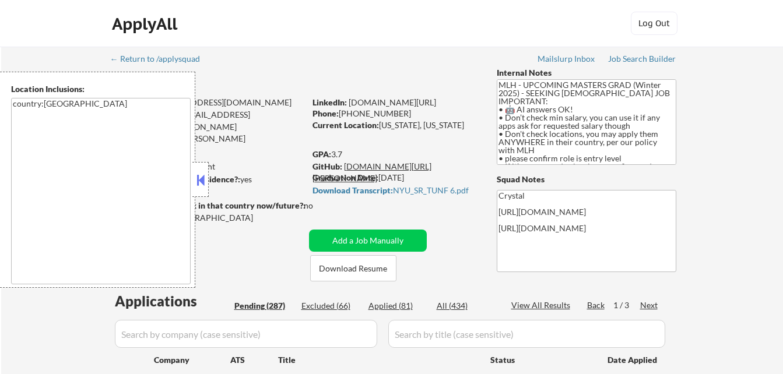
select select ""pending""
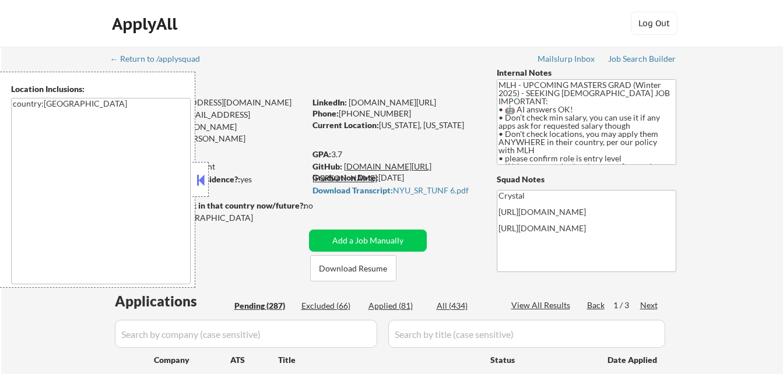
select select ""pending""
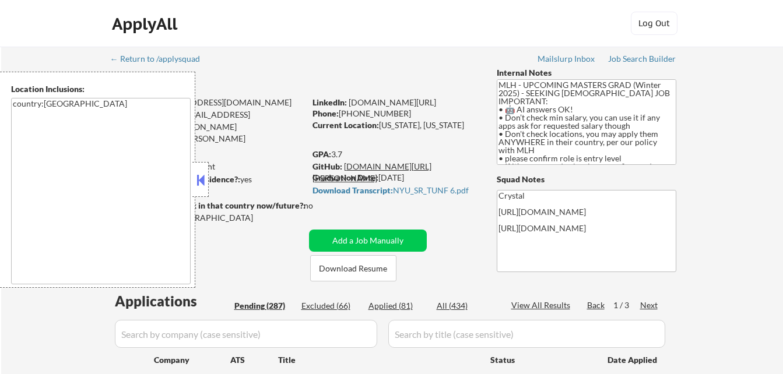
select select ""pending""
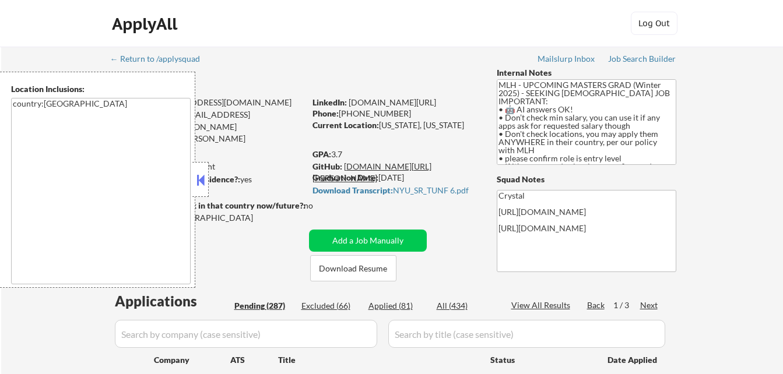
select select ""pending""
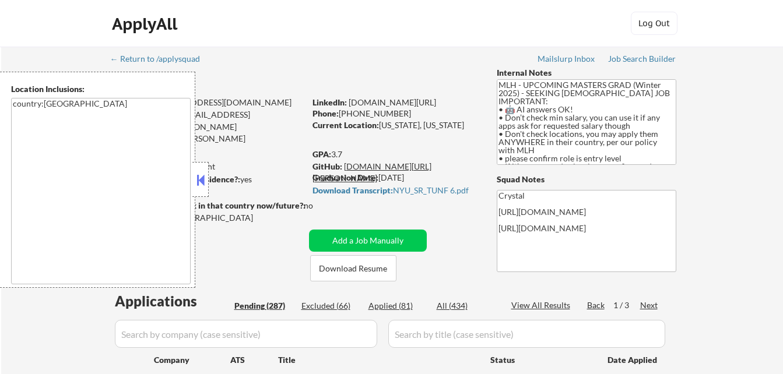
select select ""pending""
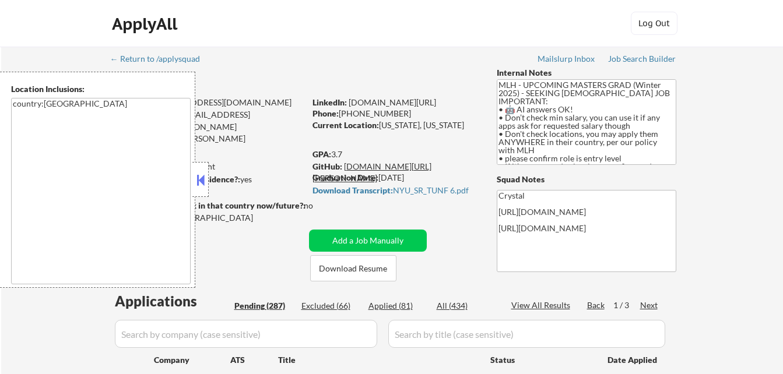
select select ""pending""
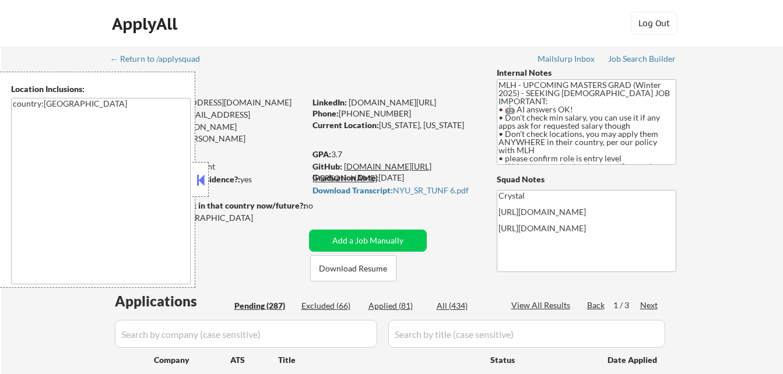
select select ""pending""
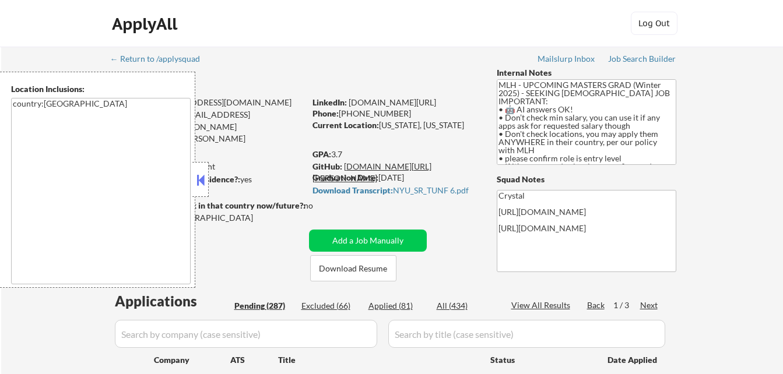
select select ""pending""
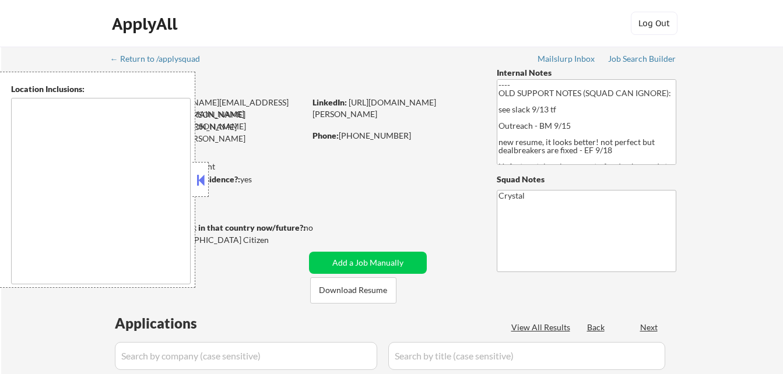
type textarea "Salt Lake City, UT South Salt Lake, UT Millcreek, UT Holladay, UT Murray, UT We…"
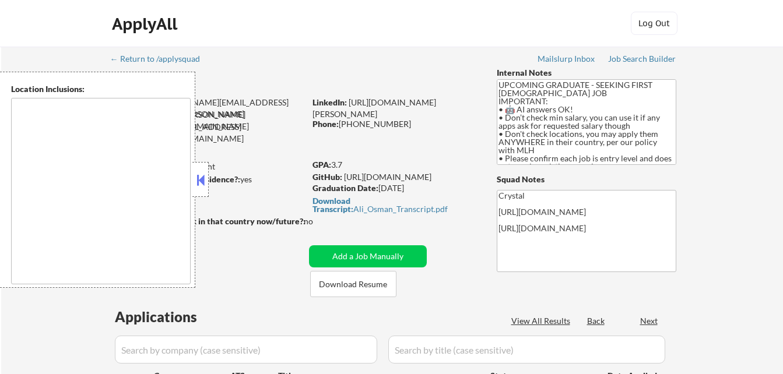
select select ""pending""
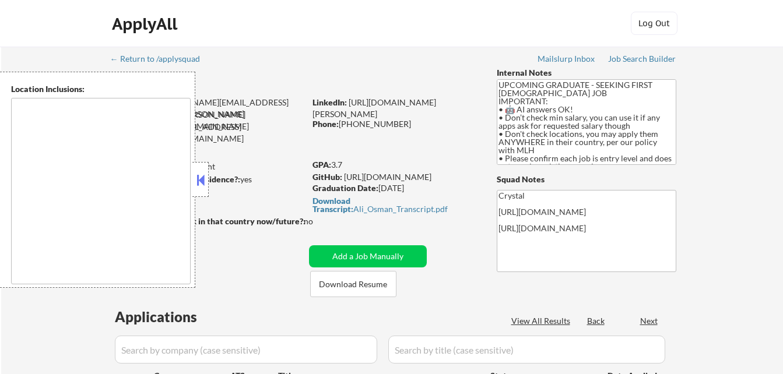
select select ""pending""
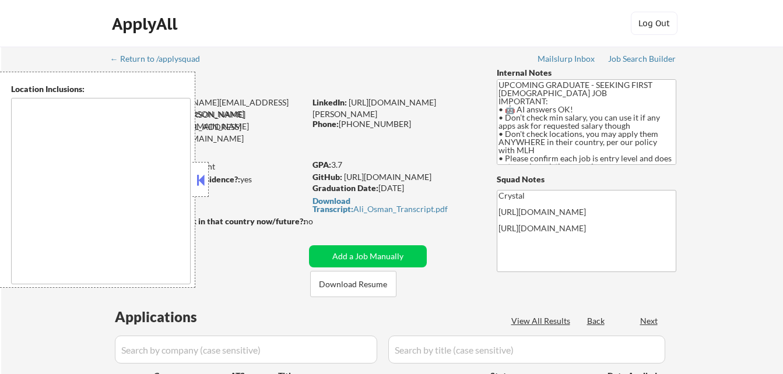
select select ""pending""
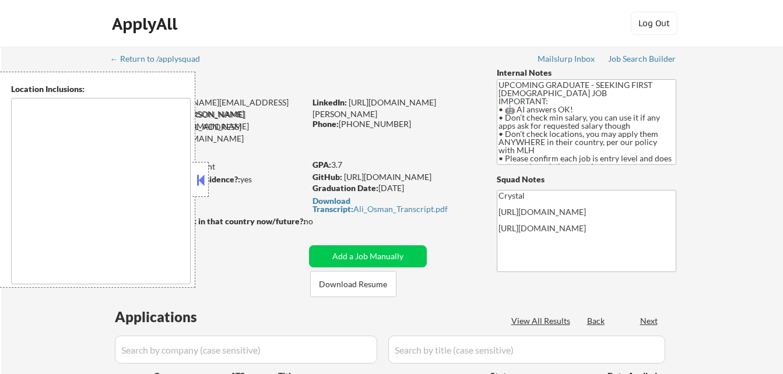
select select ""pending""
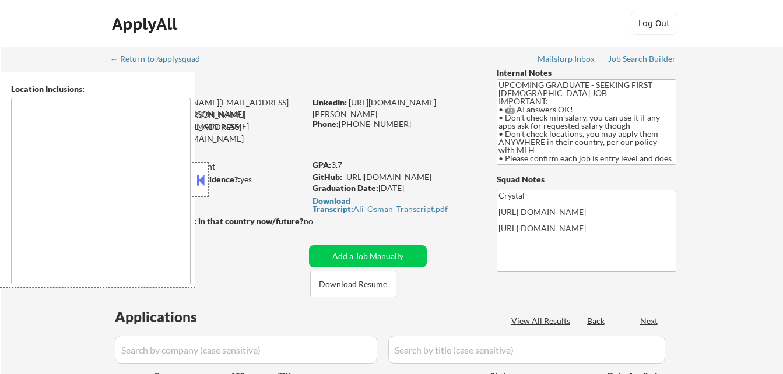
select select ""pending""
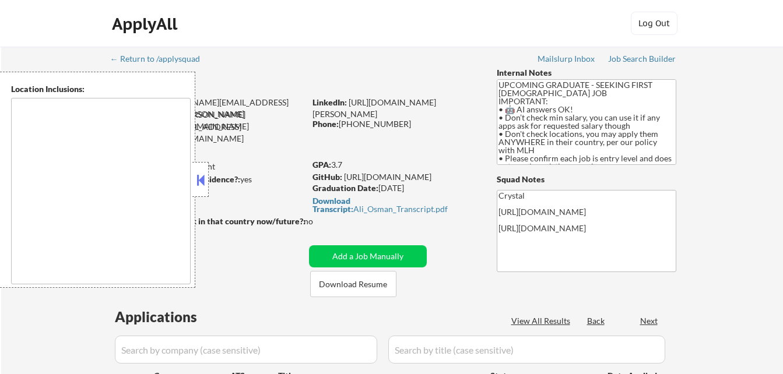
select select ""pending""
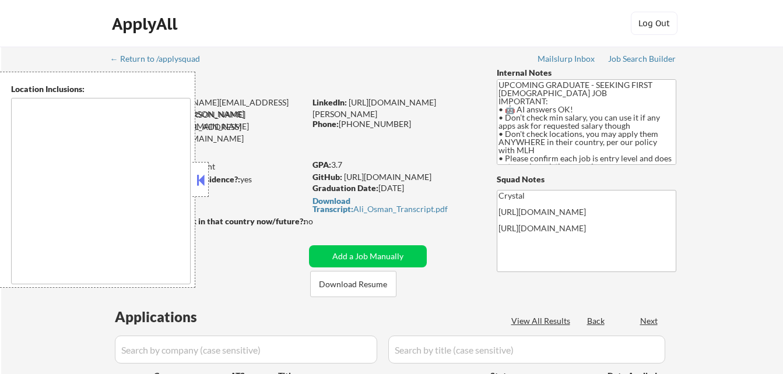
select select ""pending""
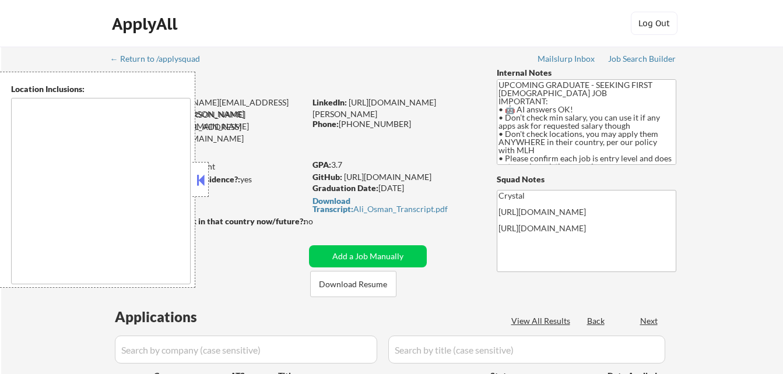
select select ""pending""
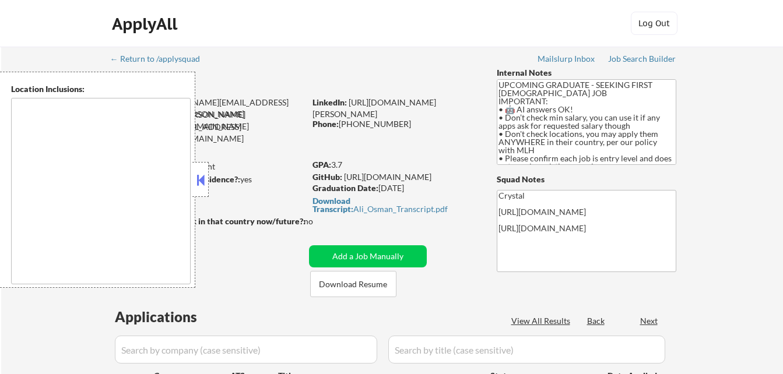
select select ""pending""
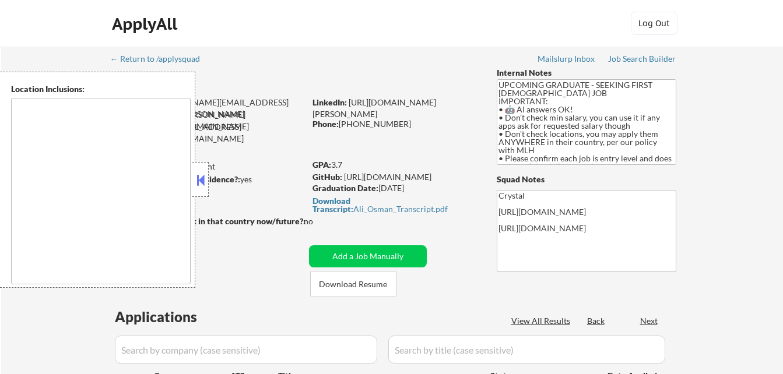
select select ""pending""
type textarea "country:US"
type textarea "country:[GEOGRAPHIC_DATA]"
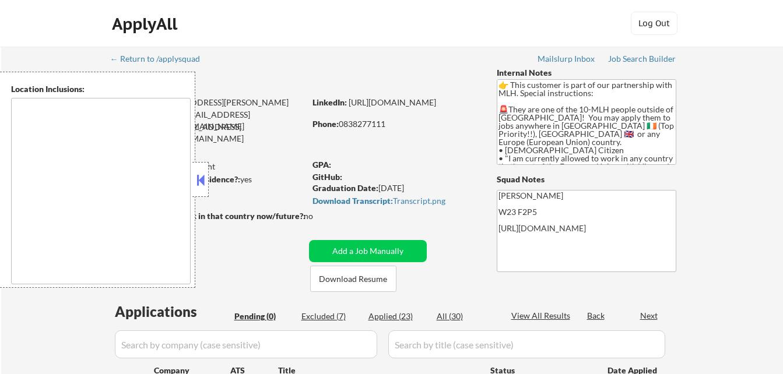
type textarea "[GEOGRAPHIC_DATA], [GEOGRAPHIC_DATA] [GEOGRAPHIC_DATA], [GEOGRAPHIC_DATA] [GEOG…"
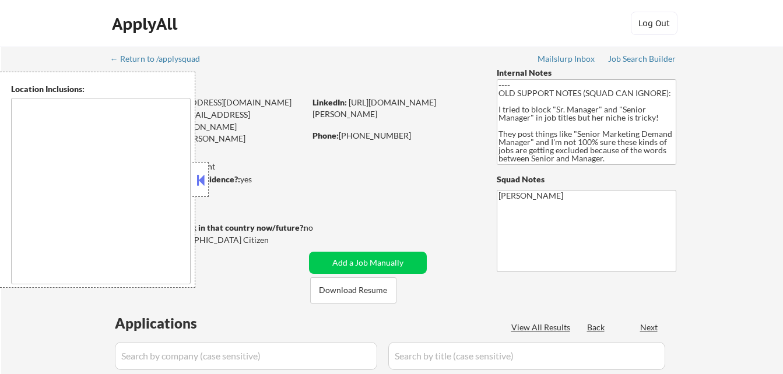
type textarea "[GEOGRAPHIC_DATA], [GEOGRAPHIC_DATA], [GEOGRAPHIC_DATA] [GEOGRAPHIC_DATA], [GEO…"
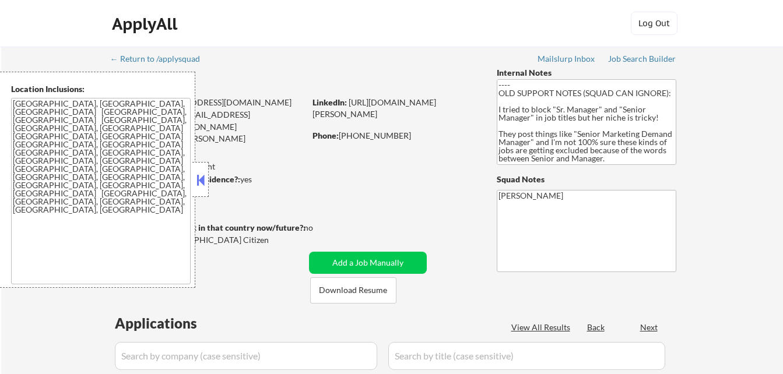
select select ""pending""
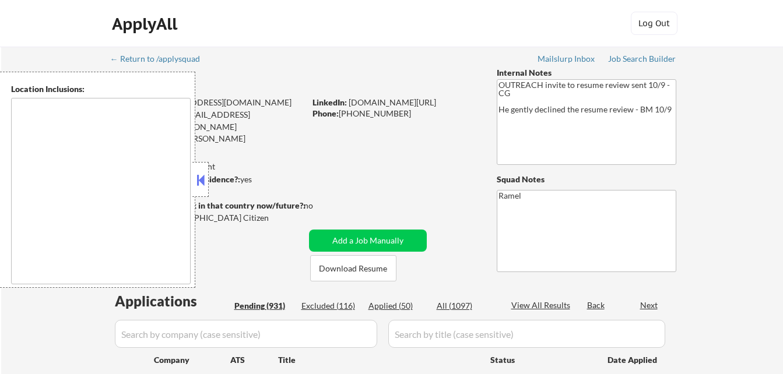
type textarea "Arlington, VA Alexandria, VA Silver Spring, MD Bethesda, MD Falls Church, VA Hy…"
select select ""pending""
type textarea "[GEOGRAPHIC_DATA], [GEOGRAPHIC_DATA] [GEOGRAPHIC_DATA], [GEOGRAPHIC_DATA] [GEOG…"
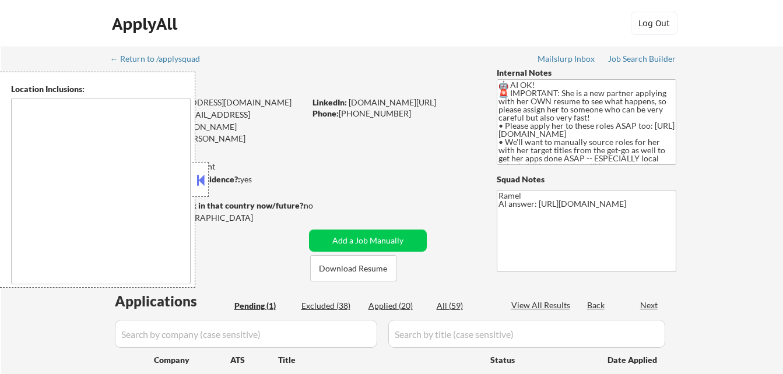
select select ""pending""
type textarea "[GEOGRAPHIC_DATA], [GEOGRAPHIC_DATA] [GEOGRAPHIC_DATA][PERSON_NAME], [GEOGRAPHI…"
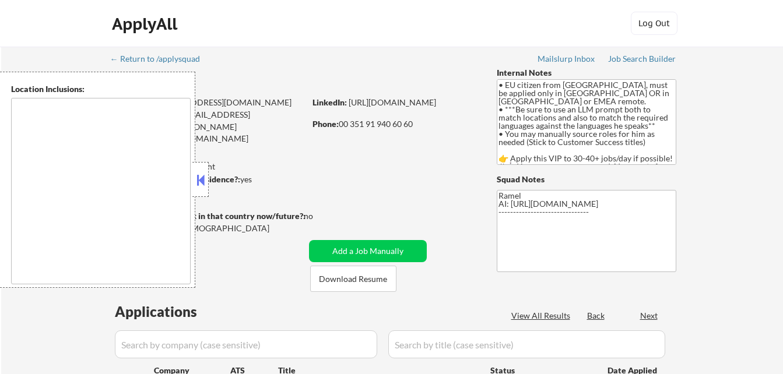
type textarea "Lisbon, Portugal Amadora, Portugal Oeiras, Portugal Loures, Portugal Cacém, Por…"
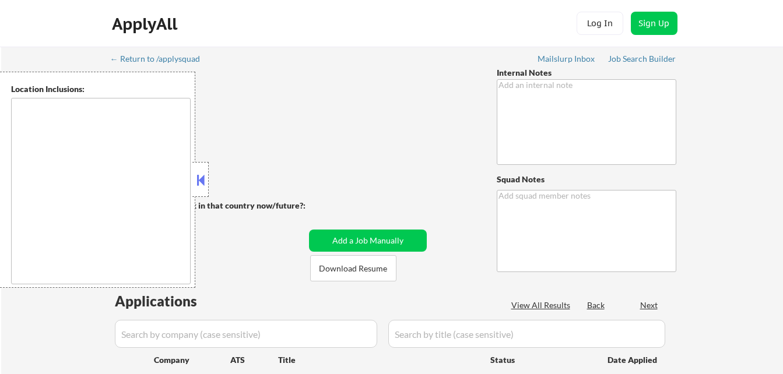
type textarea "• 🔒 Lor ips dolorsi ametc ad EL seddoeiu temporinc: Utlabo ET/DOL magn AL Enima…"
type textarea "Ramel"
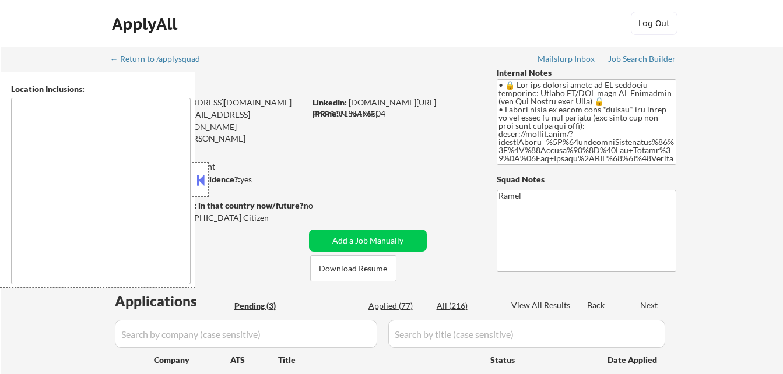
select select ""pending""
type textarea "[GEOGRAPHIC_DATA], [GEOGRAPHIC_DATA] [GEOGRAPHIC_DATA], [GEOGRAPHIC_DATA] [GEOG…"
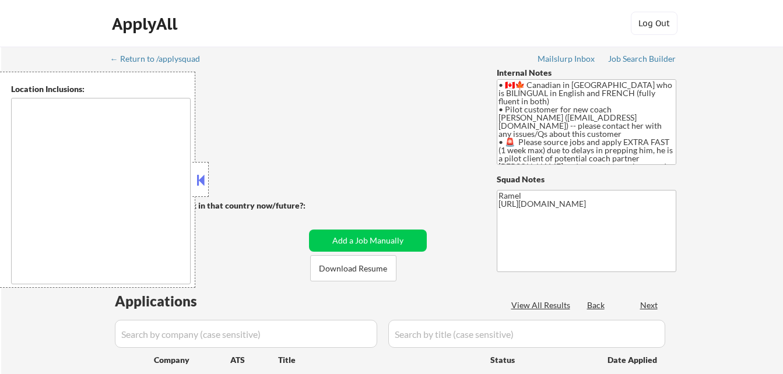
type textarea "country:CA"
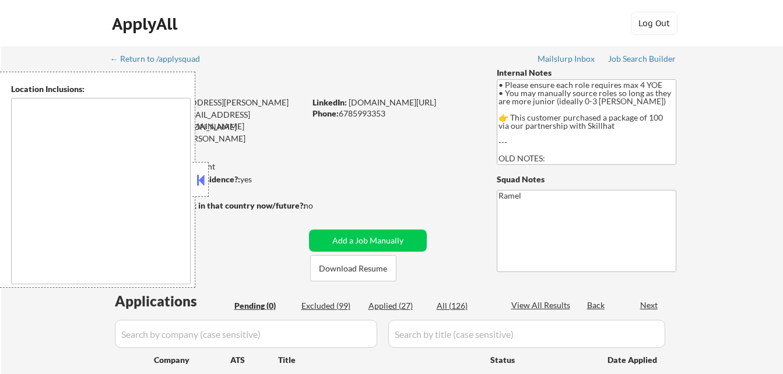
type textarea "Jersey City, NJ Hoboken, NJ Union City, NJ Weehawken, NJ West New York, NJ Nort…"
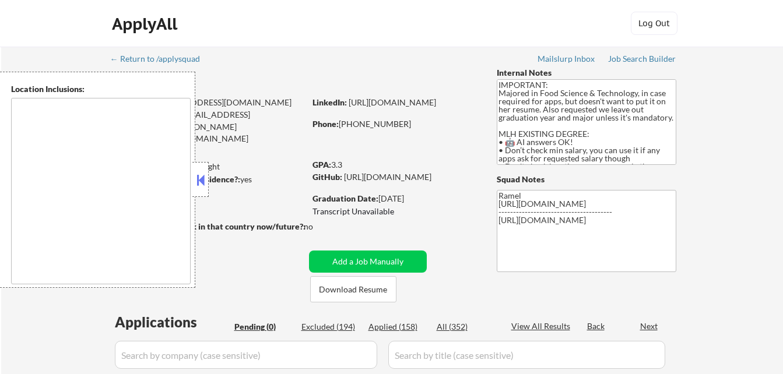
type textarea "country:[GEOGRAPHIC_DATA]"
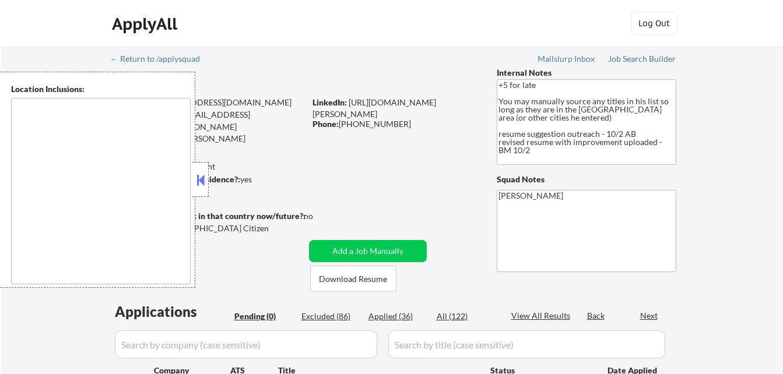
type textarea "Boston, MA Cambridge, MA Somerville, MA Brookline, MA Newton, MA Quincy, MA Med…"
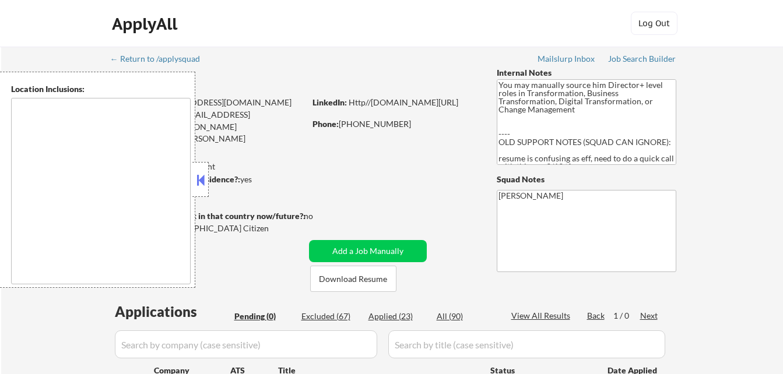
type textarea "[GEOGRAPHIC_DATA], [GEOGRAPHIC_DATA] [GEOGRAPHIC_DATA], [GEOGRAPHIC_DATA] [GEOG…"
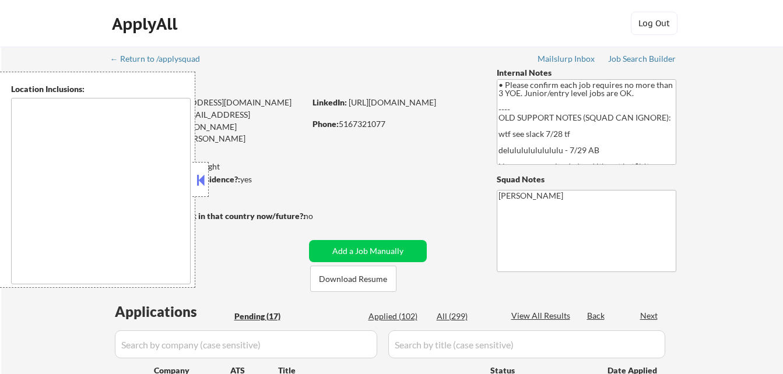
select select ""pending""
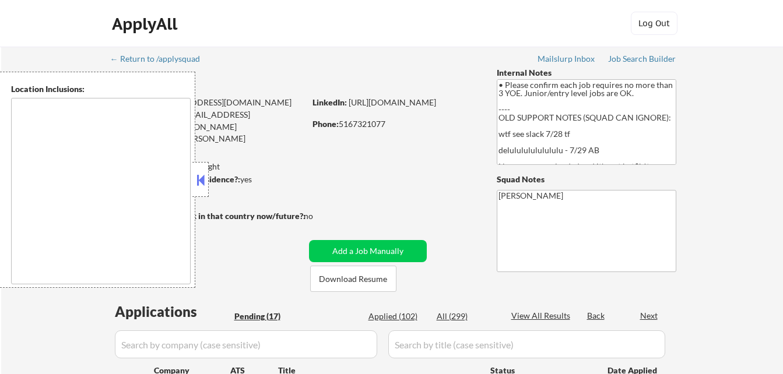
select select ""pending""
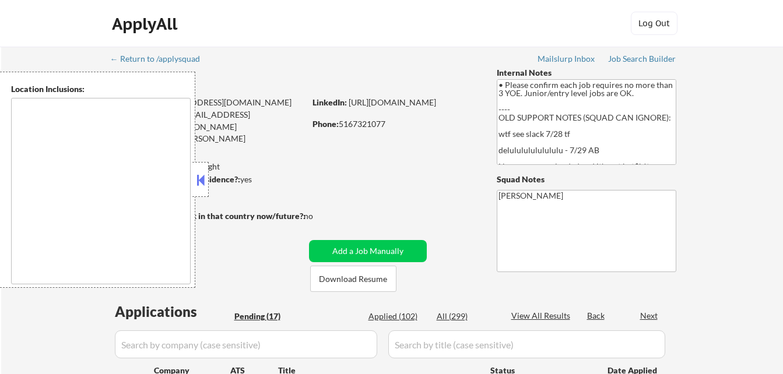
select select ""pending""
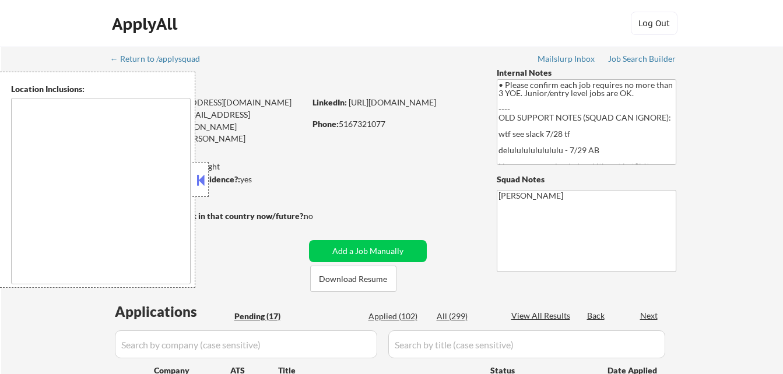
select select ""pending""
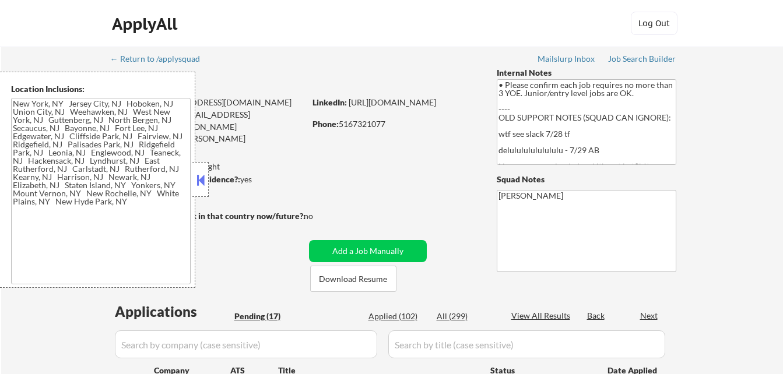
type textarea "New York, NY Jersey City, NJ Hoboken, NJ Union City, NJ Weehawken, NJ West New …"
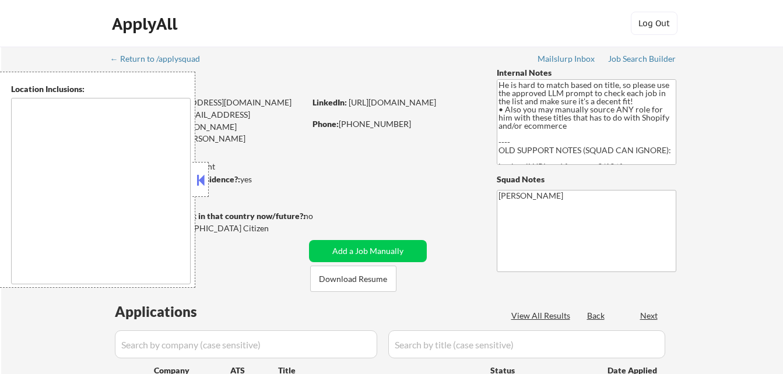
select select ""pending""
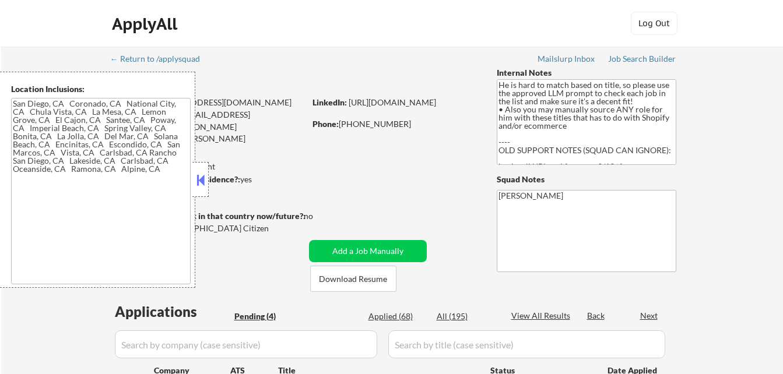
type textarea "[GEOGRAPHIC_DATA], [GEOGRAPHIC_DATA] Coronado, [GEOGRAPHIC_DATA], [GEOGRAPHIC_D…"
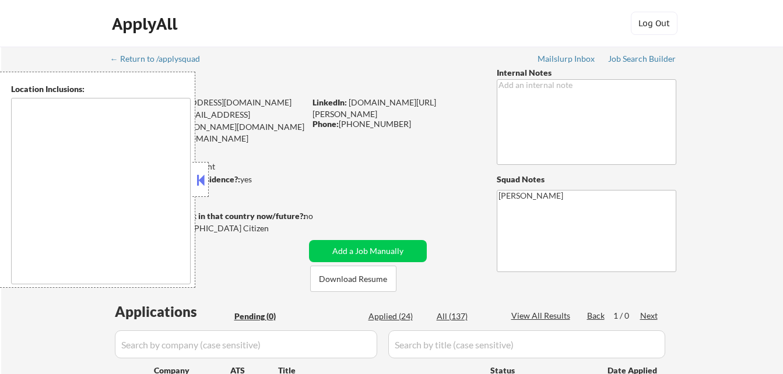
type textarea "[GEOGRAPHIC_DATA], [GEOGRAPHIC_DATA] [GEOGRAPHIC_DATA], [GEOGRAPHIC_DATA] [GEOG…"
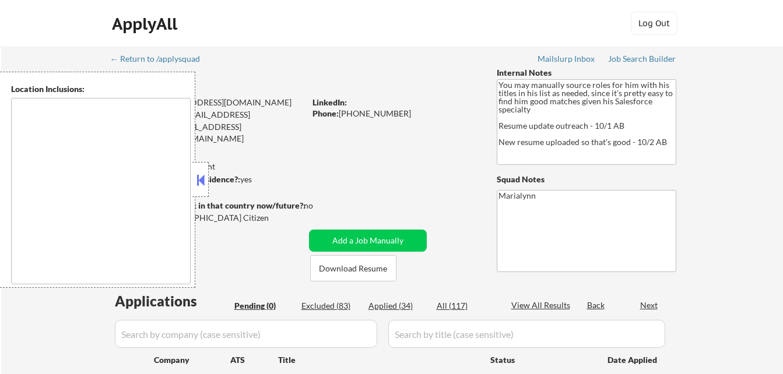
type textarea "remote"
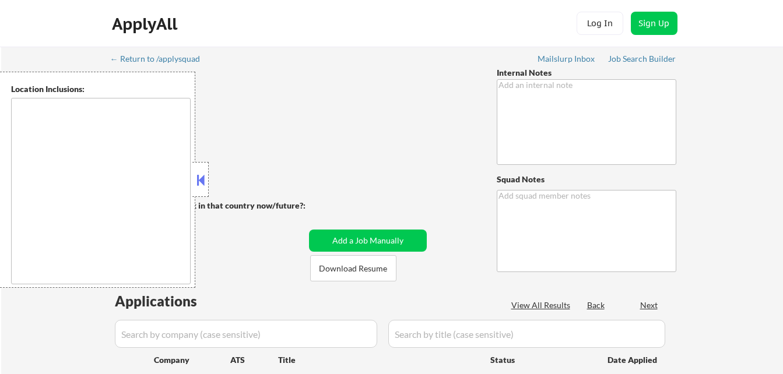
type textarea "Salary and AI outreach -BM 10/6"
type textarea "Marialynn"
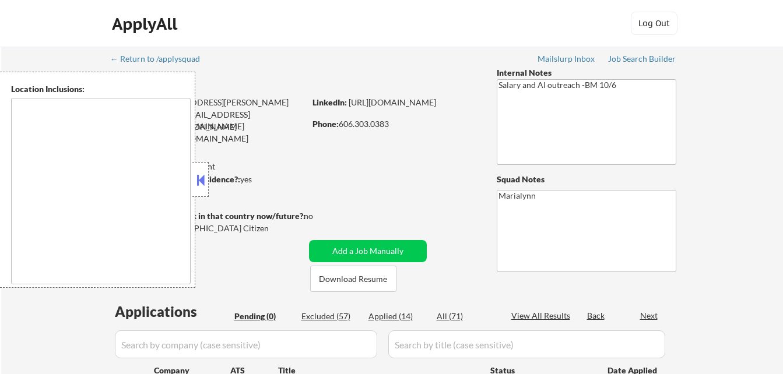
type textarea "[GEOGRAPHIC_DATA], [GEOGRAPHIC_DATA] [US_STATE], [GEOGRAPHIC_DATA] [GEOGRAPHIC_…"
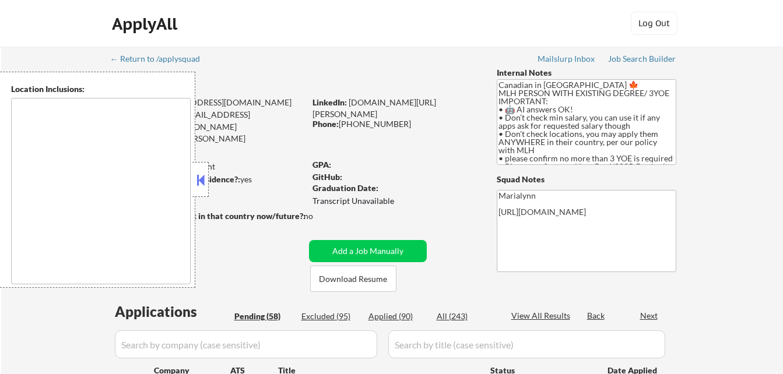
type textarea "country:[GEOGRAPHIC_DATA]"
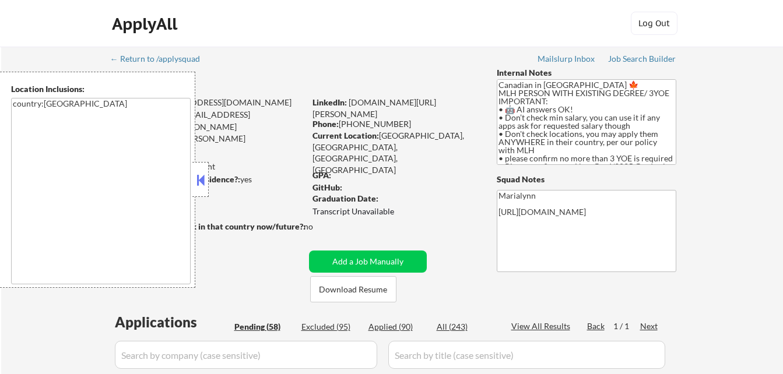
select select ""pending""
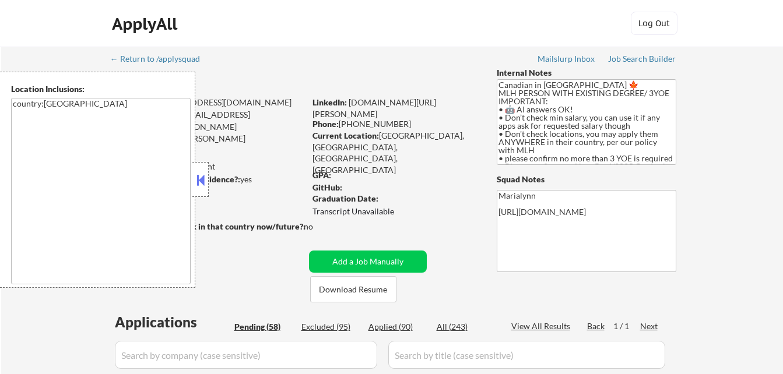
select select ""pending""
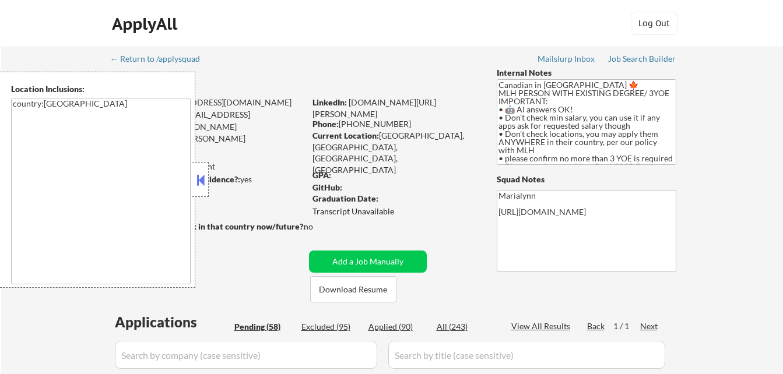
select select ""pending""
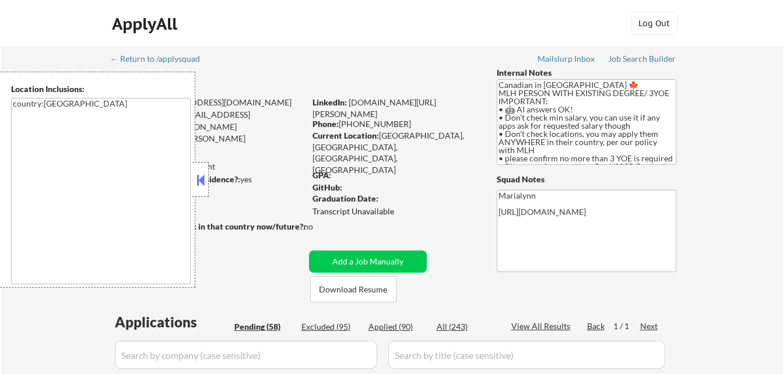
select select ""pending""
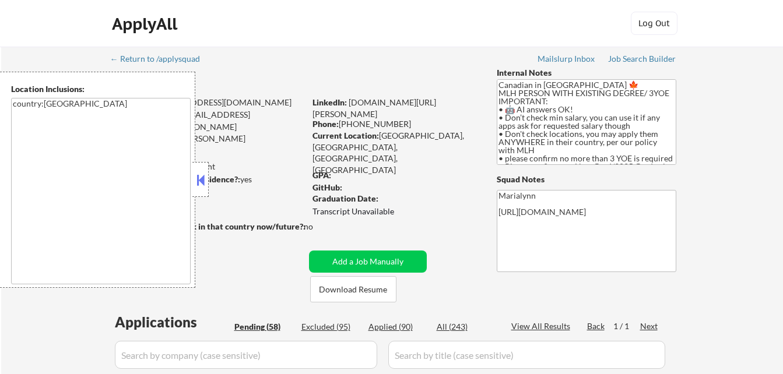
select select ""pending""
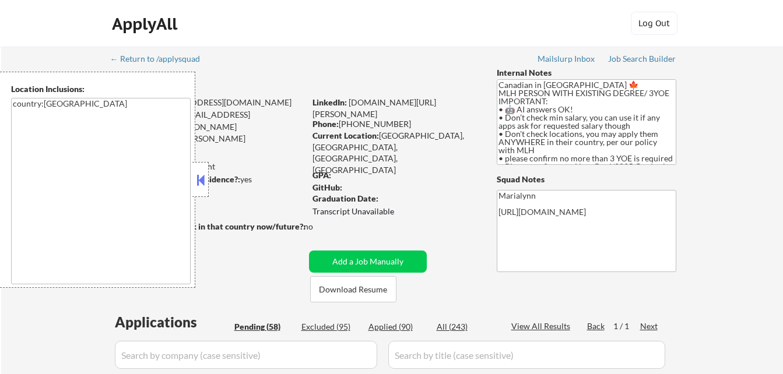
select select ""pending""
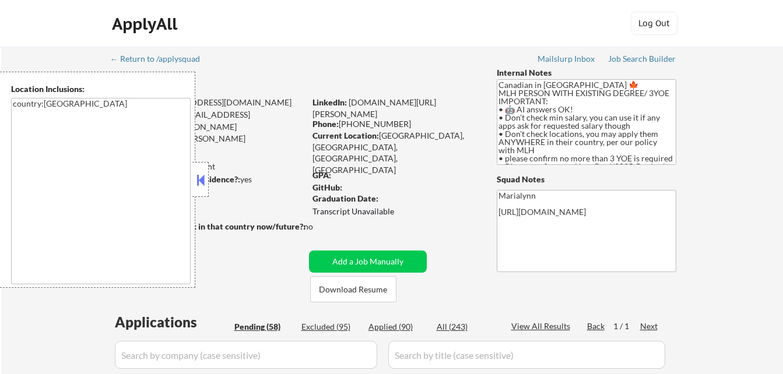
select select ""pending""
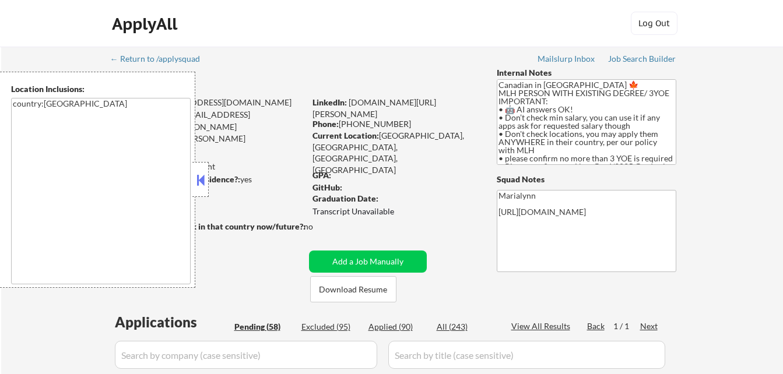
select select ""pending""
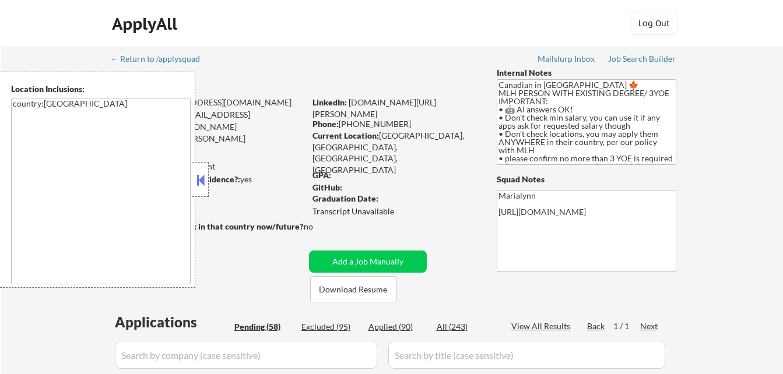
select select ""pending""
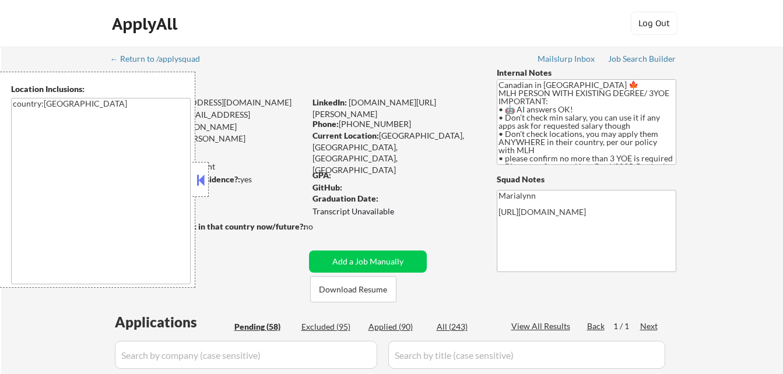
select select ""pending""
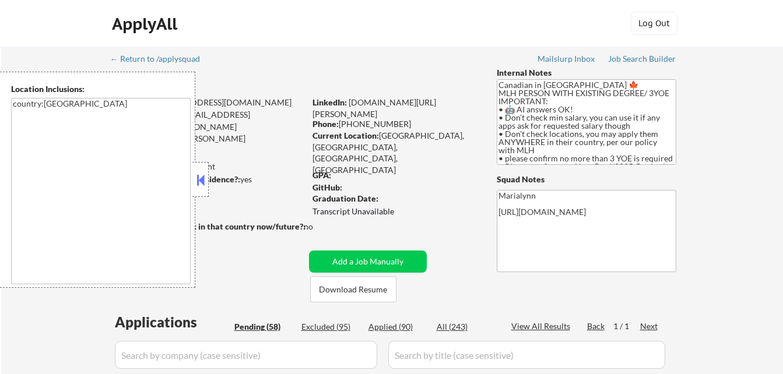
select select ""pending""
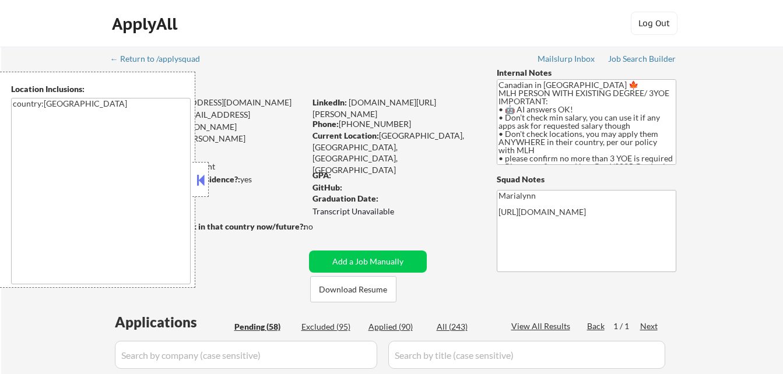
select select ""pending""
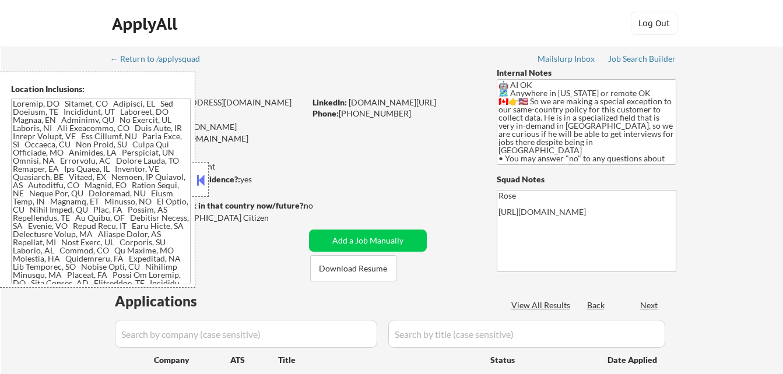
select select ""pending""
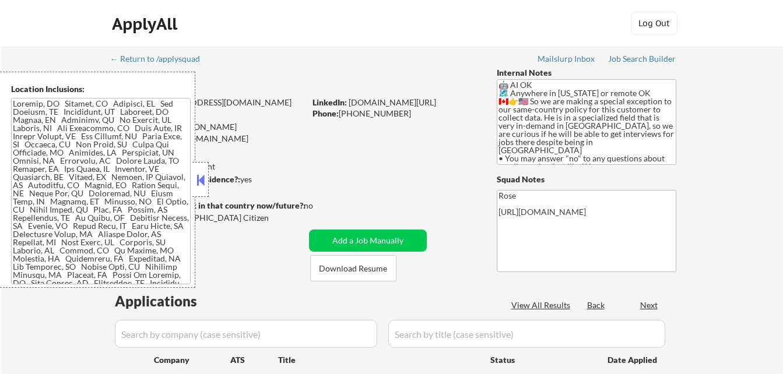
select select ""pending""
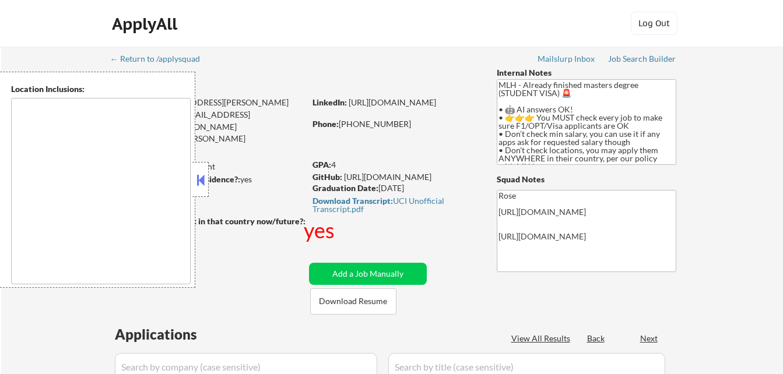
select select ""pending""
type textarea "country:US"
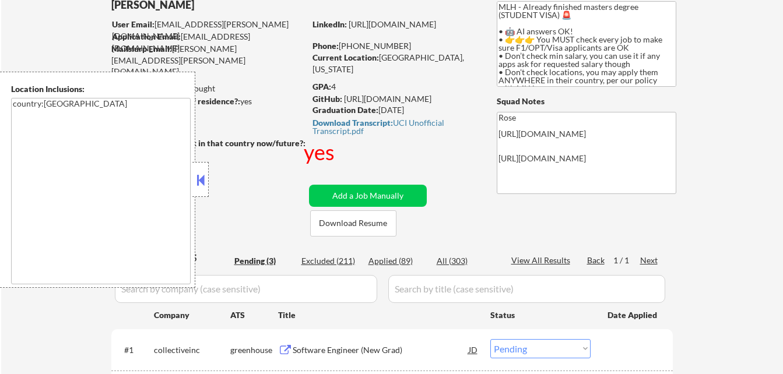
scroll to position [58, 0]
